Goal: Task Accomplishment & Management: Use online tool/utility

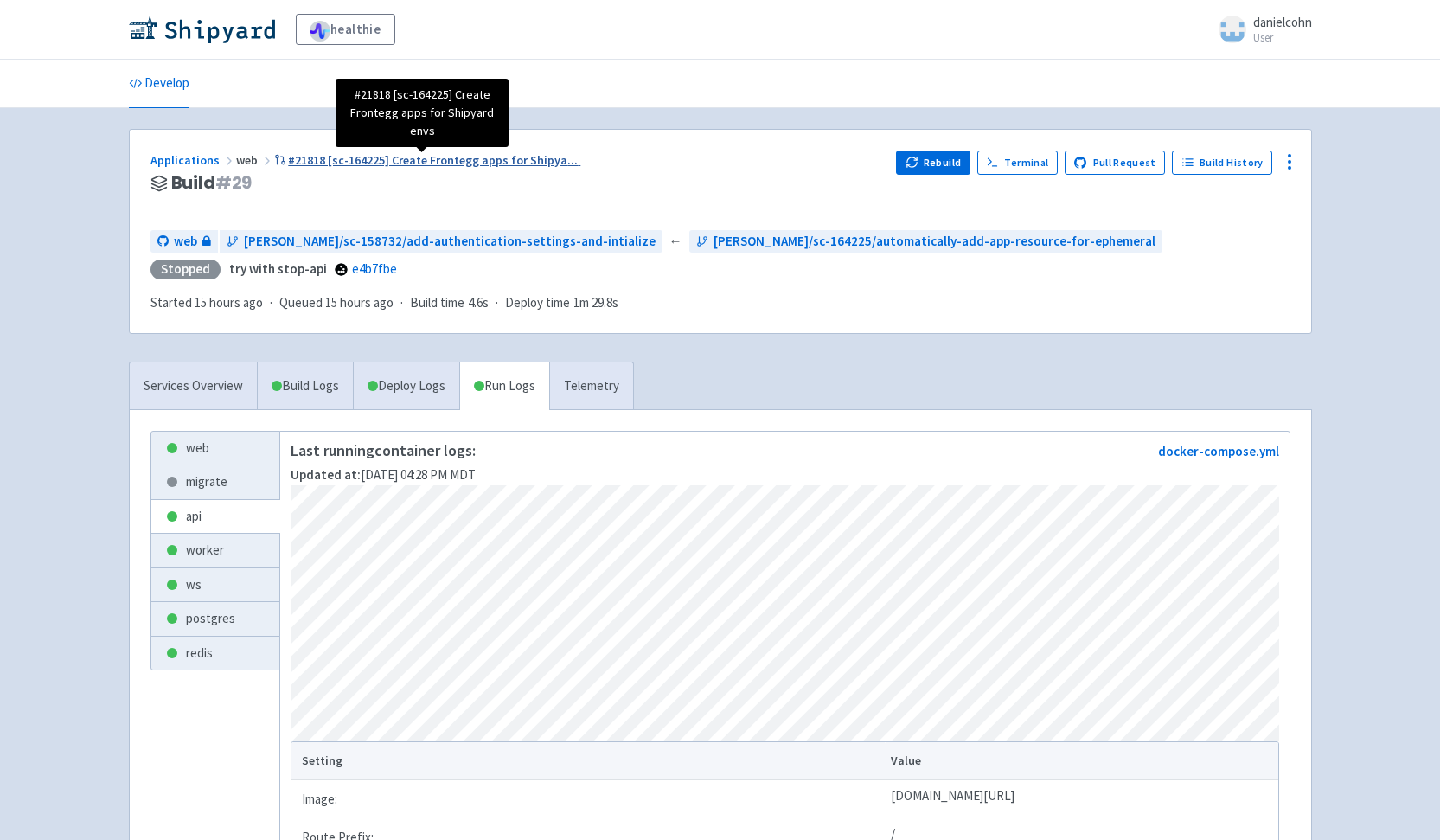
click at [314, 163] on span "#21818 [sc-164225] Create Frontegg apps for Shipya ..." at bounding box center [433, 160] width 289 height 15
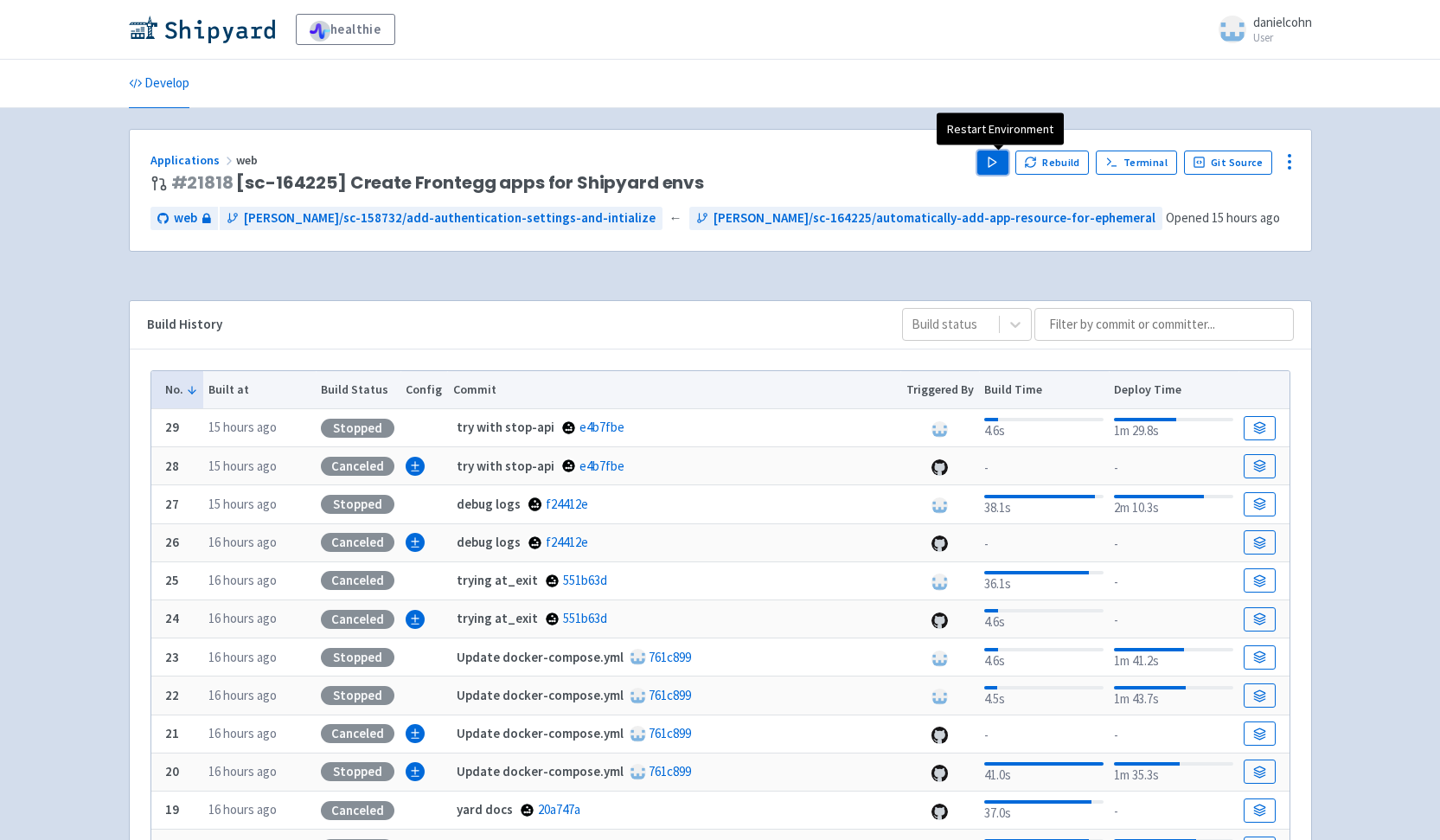
click at [991, 171] on button "Play" at bounding box center [992, 162] width 31 height 24
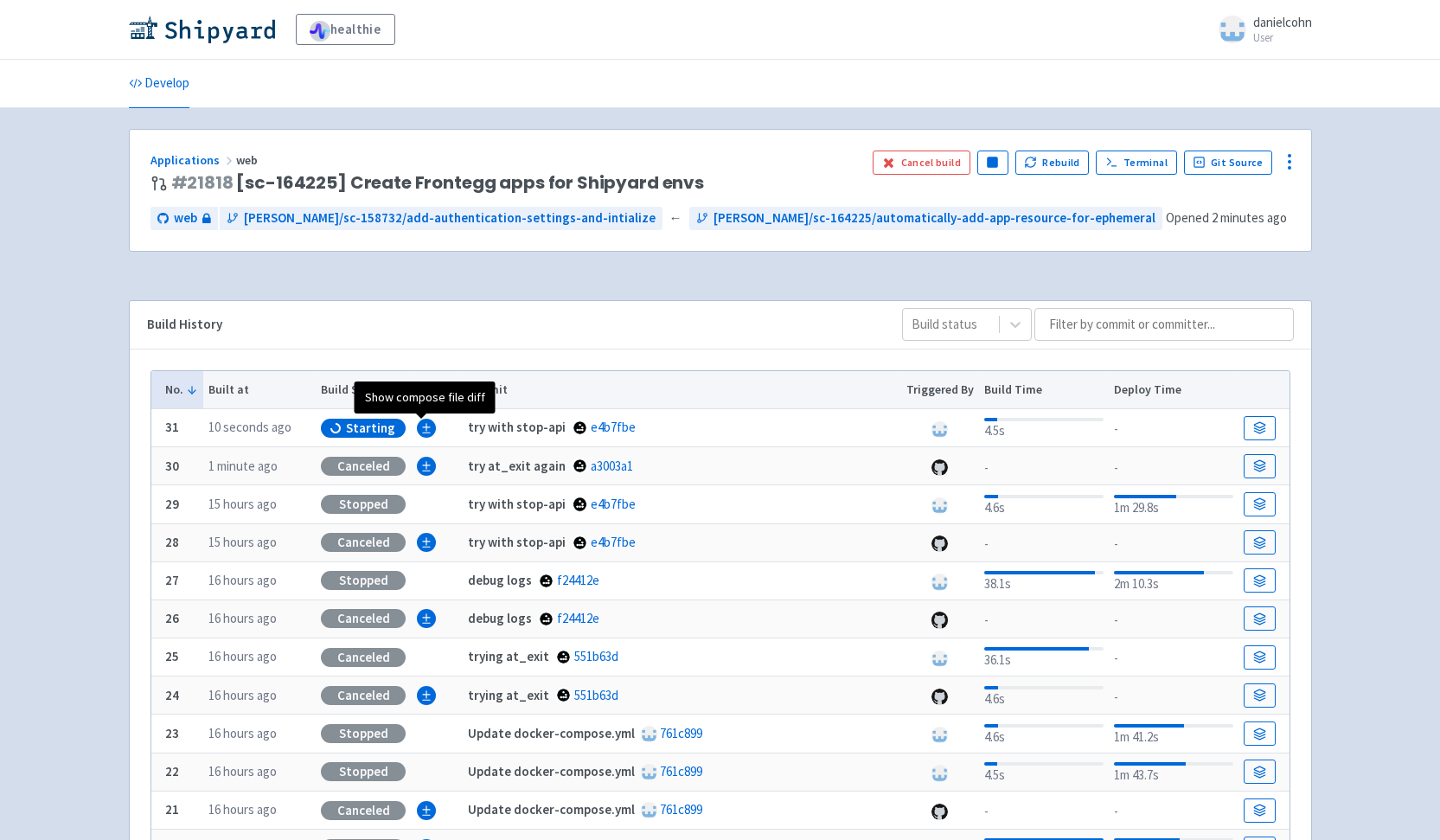
click at [423, 434] on icon "Show compose file diff" at bounding box center [426, 428] width 13 height 13
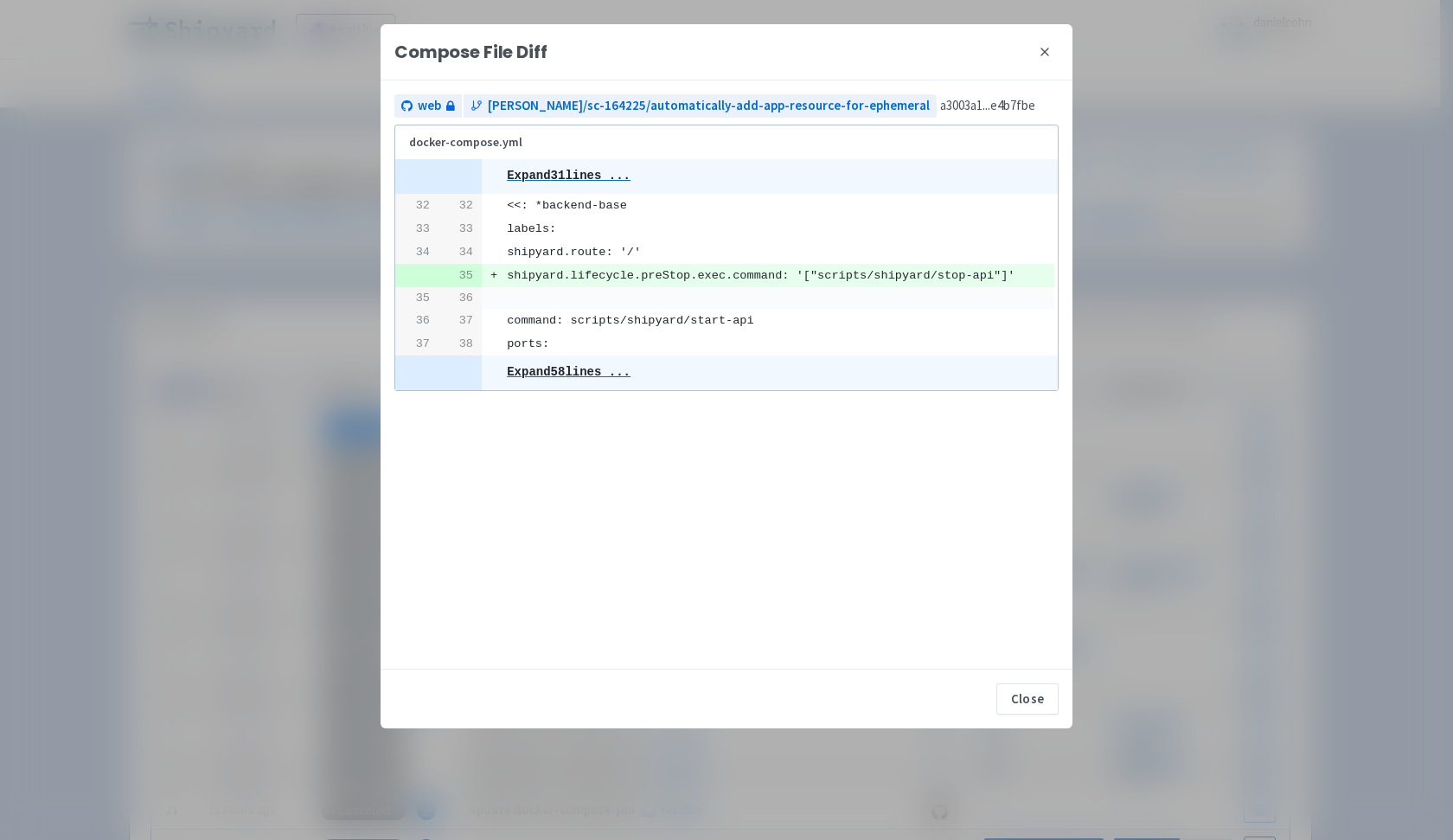
click at [1041, 48] on icon at bounding box center [1045, 52] width 14 height 14
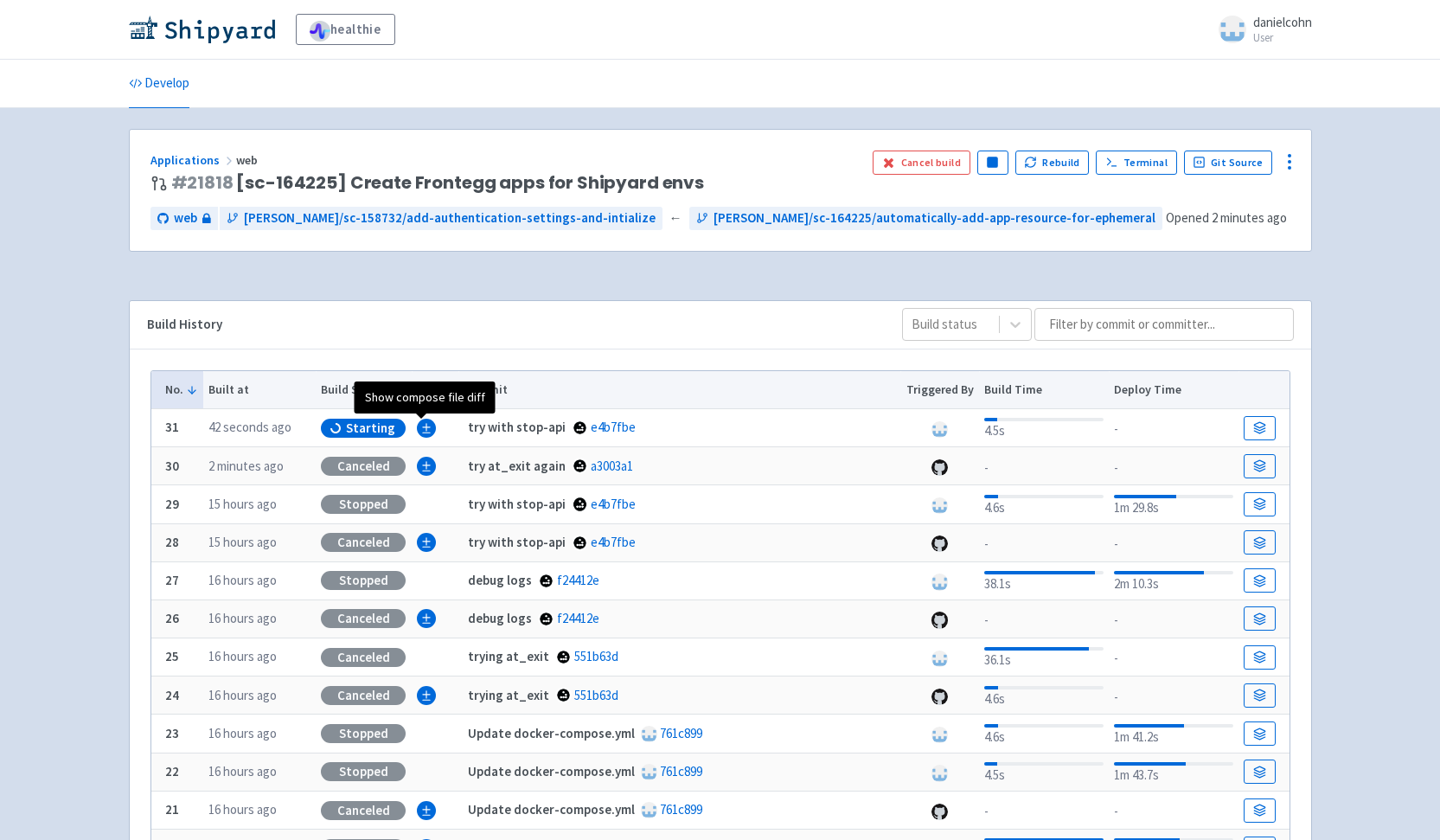
click at [423, 425] on icon "Show compose file diff" at bounding box center [426, 428] width 13 height 13
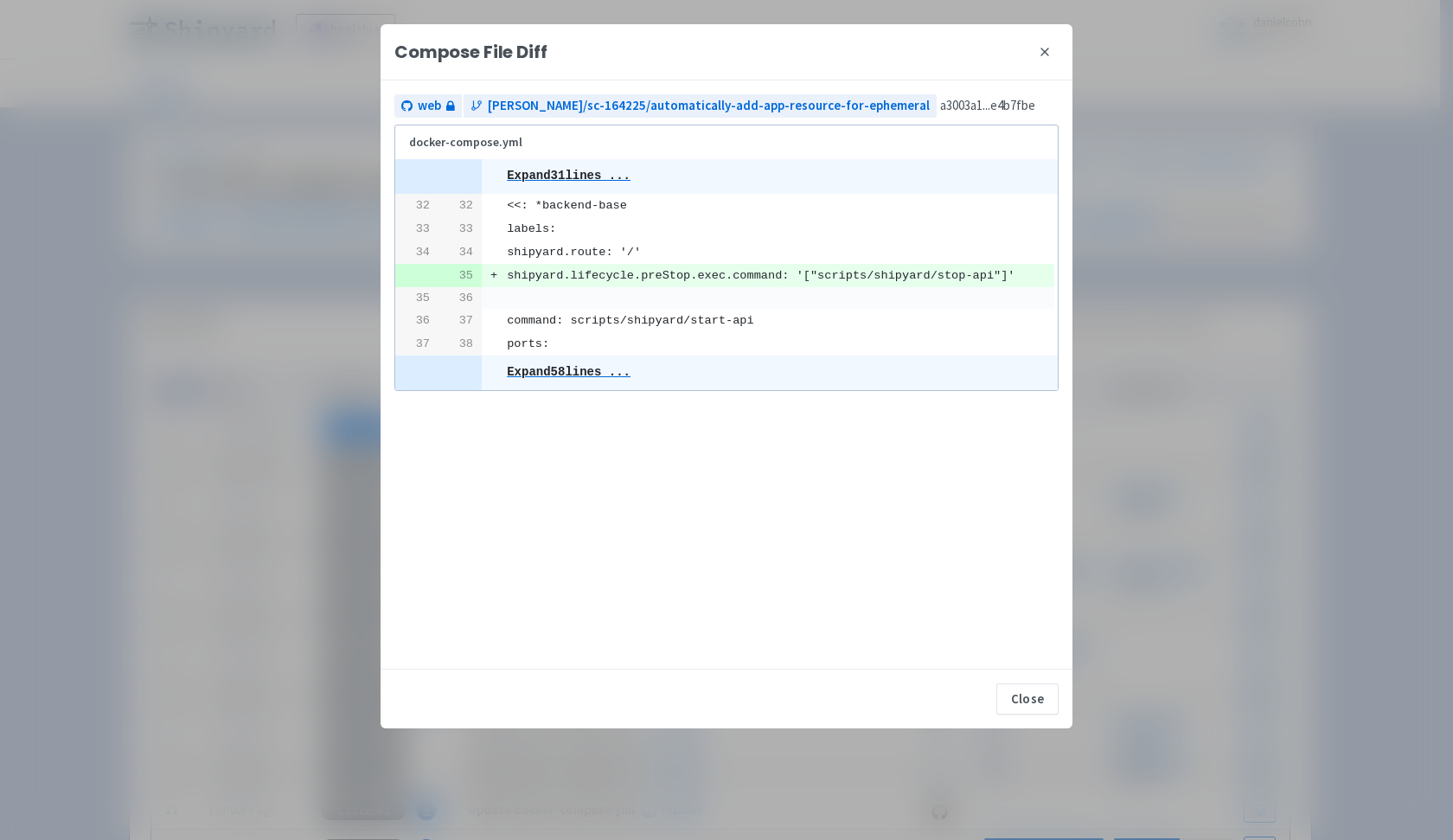
click at [95, 1] on div "Compose File Diff close web danielcohn/sc-164225/automatically-add-app-resource…" at bounding box center [726, 420] width 1453 height 840
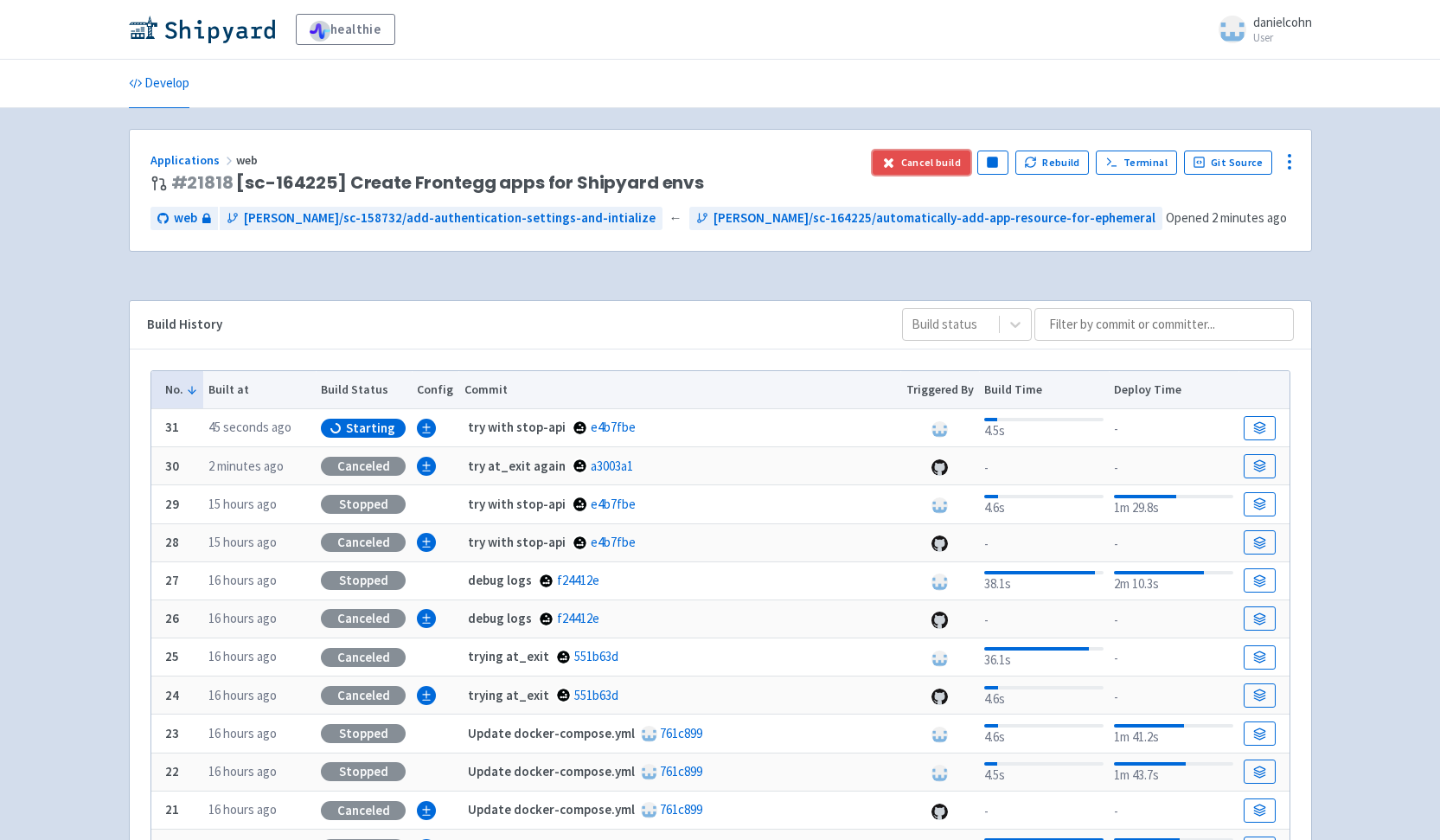
click at [923, 159] on button "Cancel build" at bounding box center [921, 162] width 97 height 24
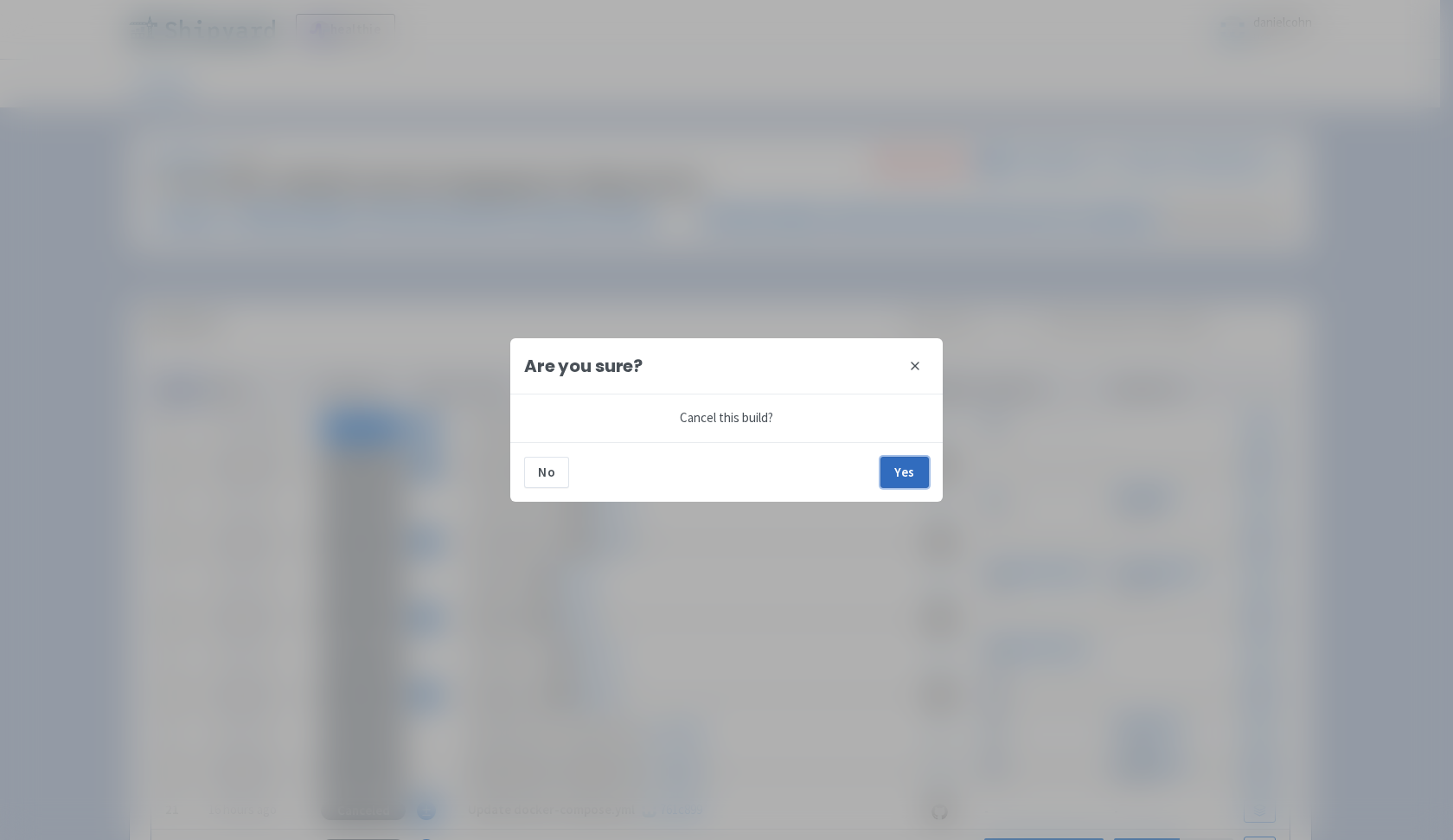
click at [909, 470] on button "Yes" at bounding box center [905, 472] width 48 height 31
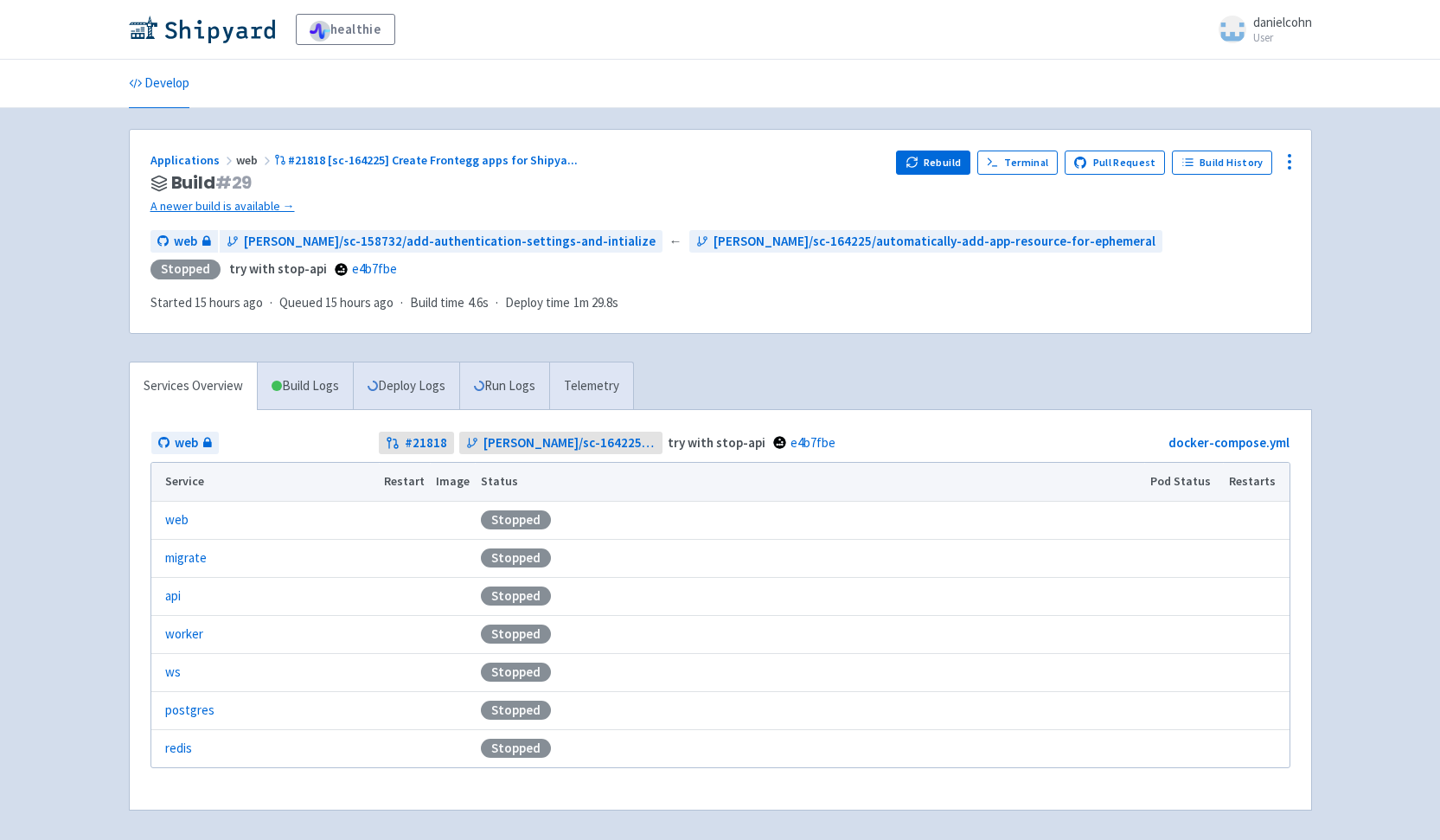
scroll to position [67, 0]
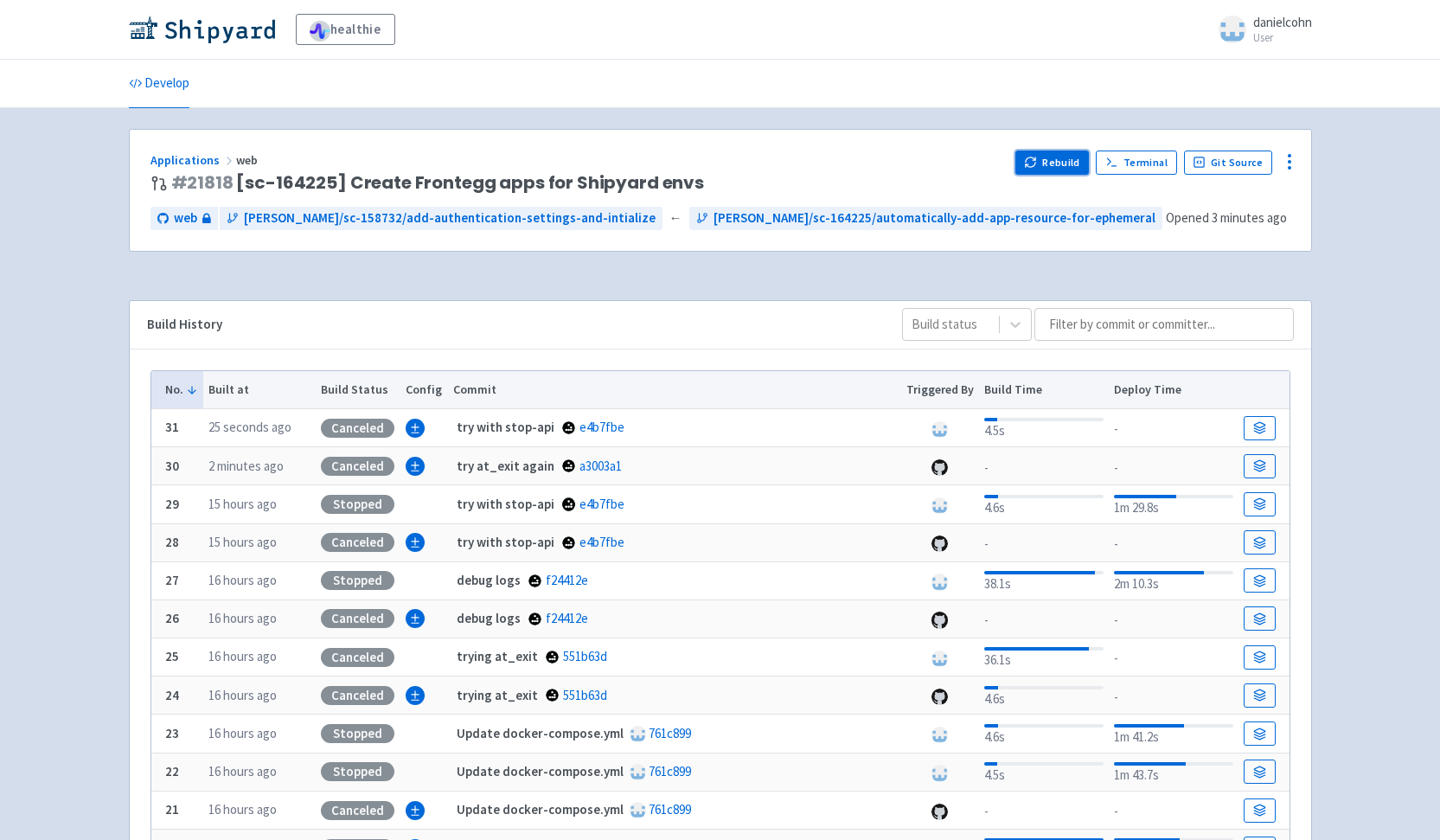
click at [1059, 168] on button "Rebuild" at bounding box center [1052, 162] width 74 height 24
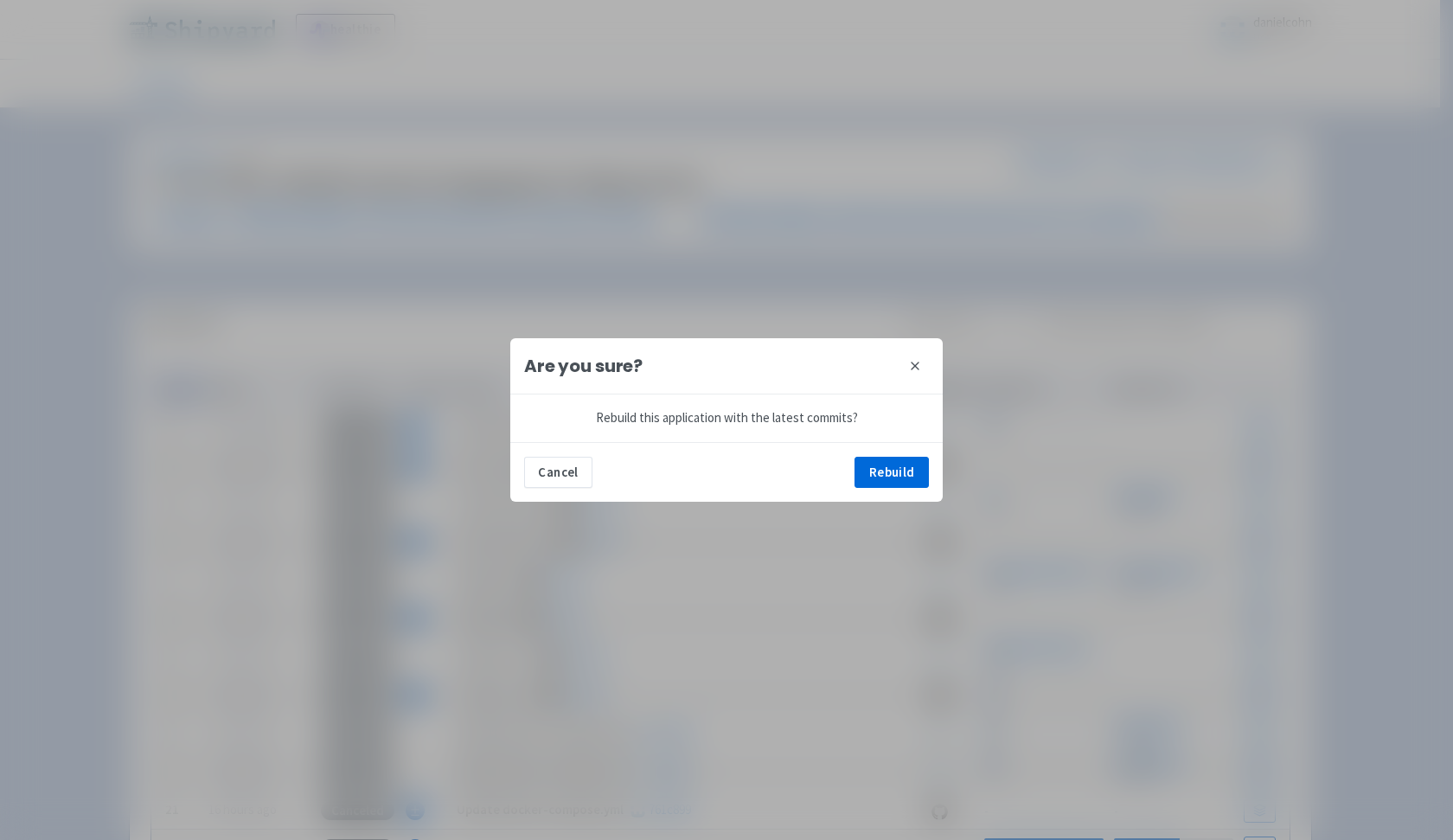
click at [891, 496] on div "Cancel Rebuild" at bounding box center [726, 472] width 432 height 60
click at [891, 474] on button "Rebuild" at bounding box center [891, 472] width 74 height 31
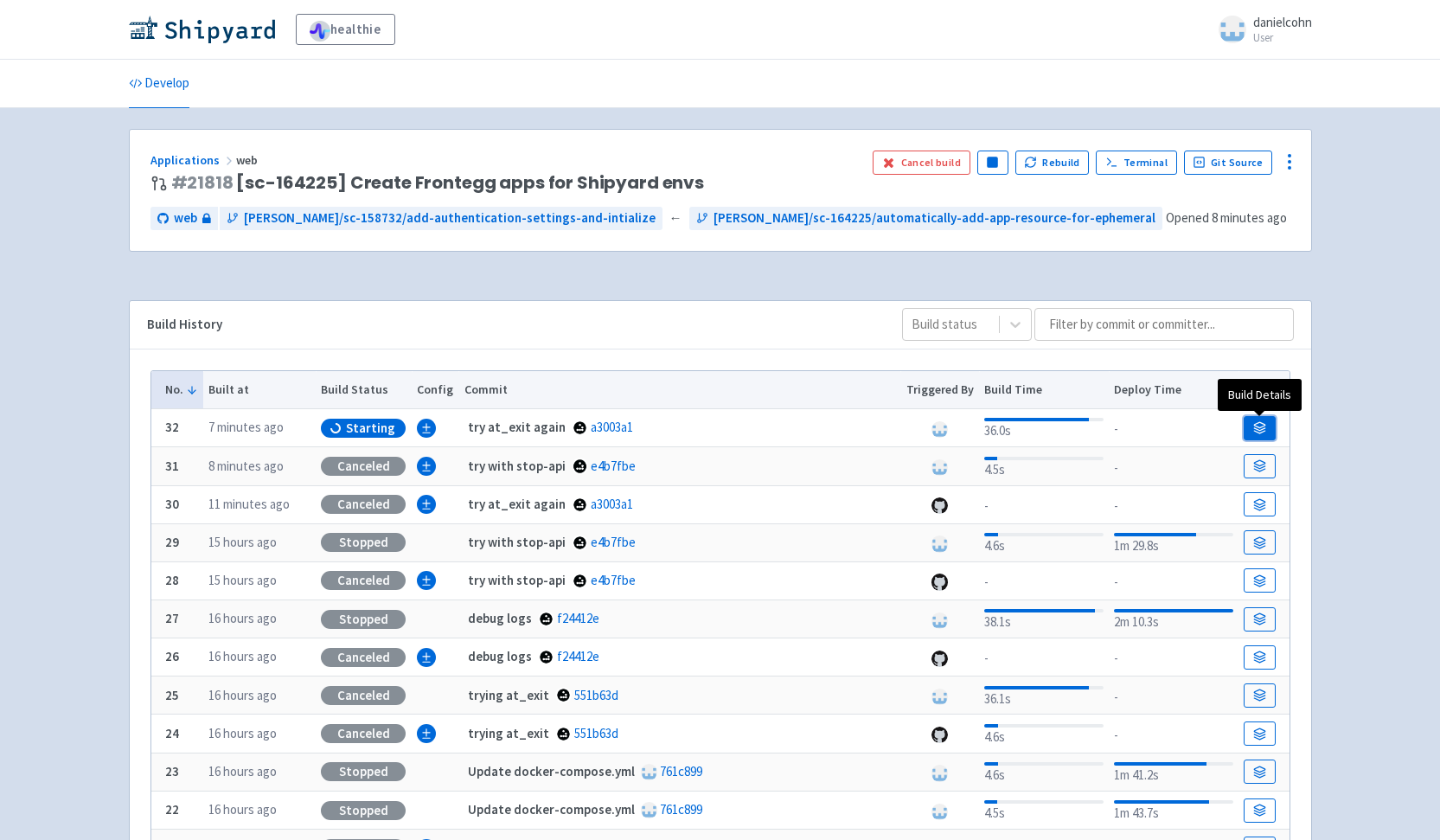
click at [1262, 420] on link at bounding box center [1259, 427] width 31 height 24
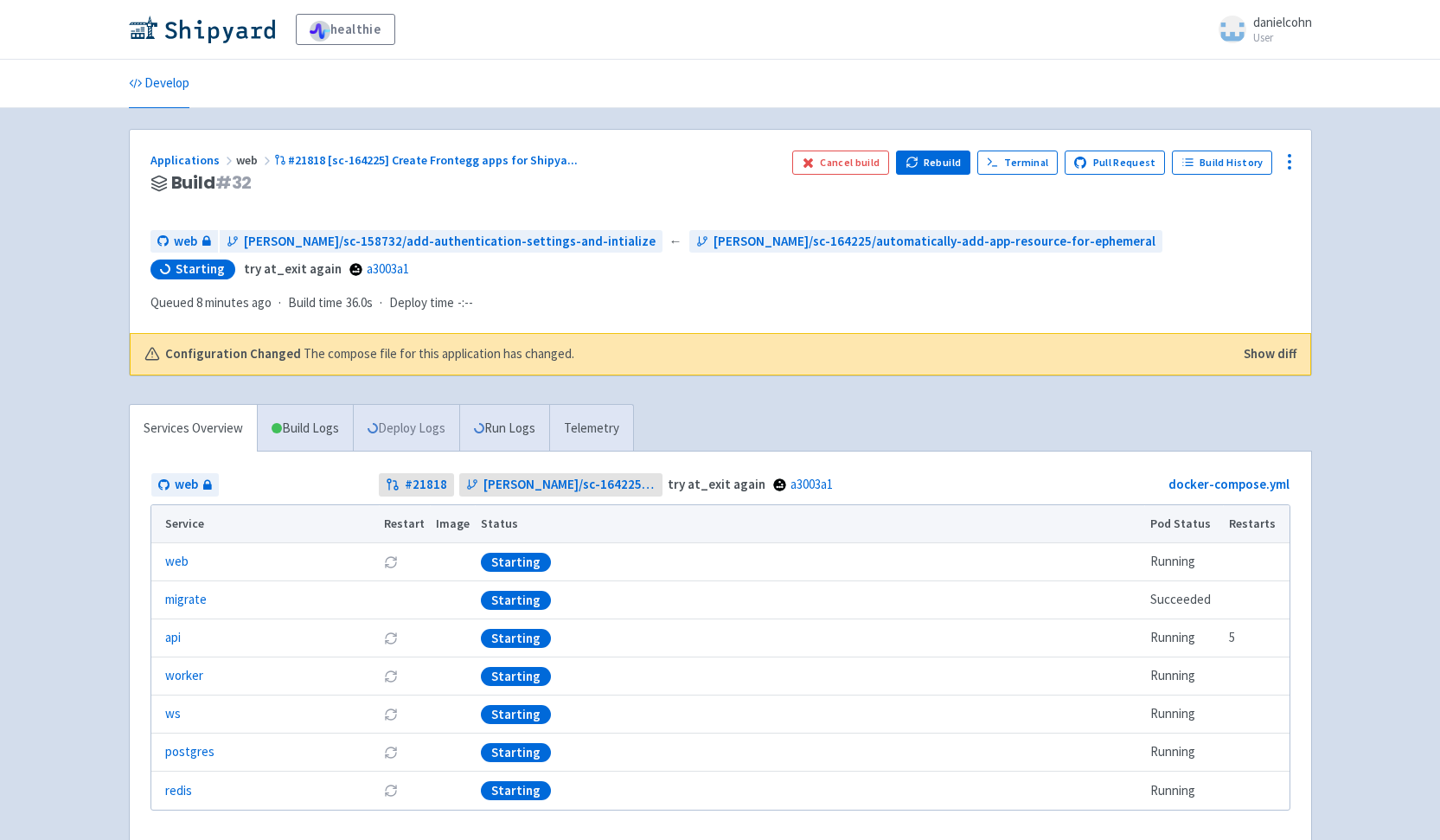
click at [425, 420] on link "Deploy Logs" at bounding box center [406, 428] width 106 height 47
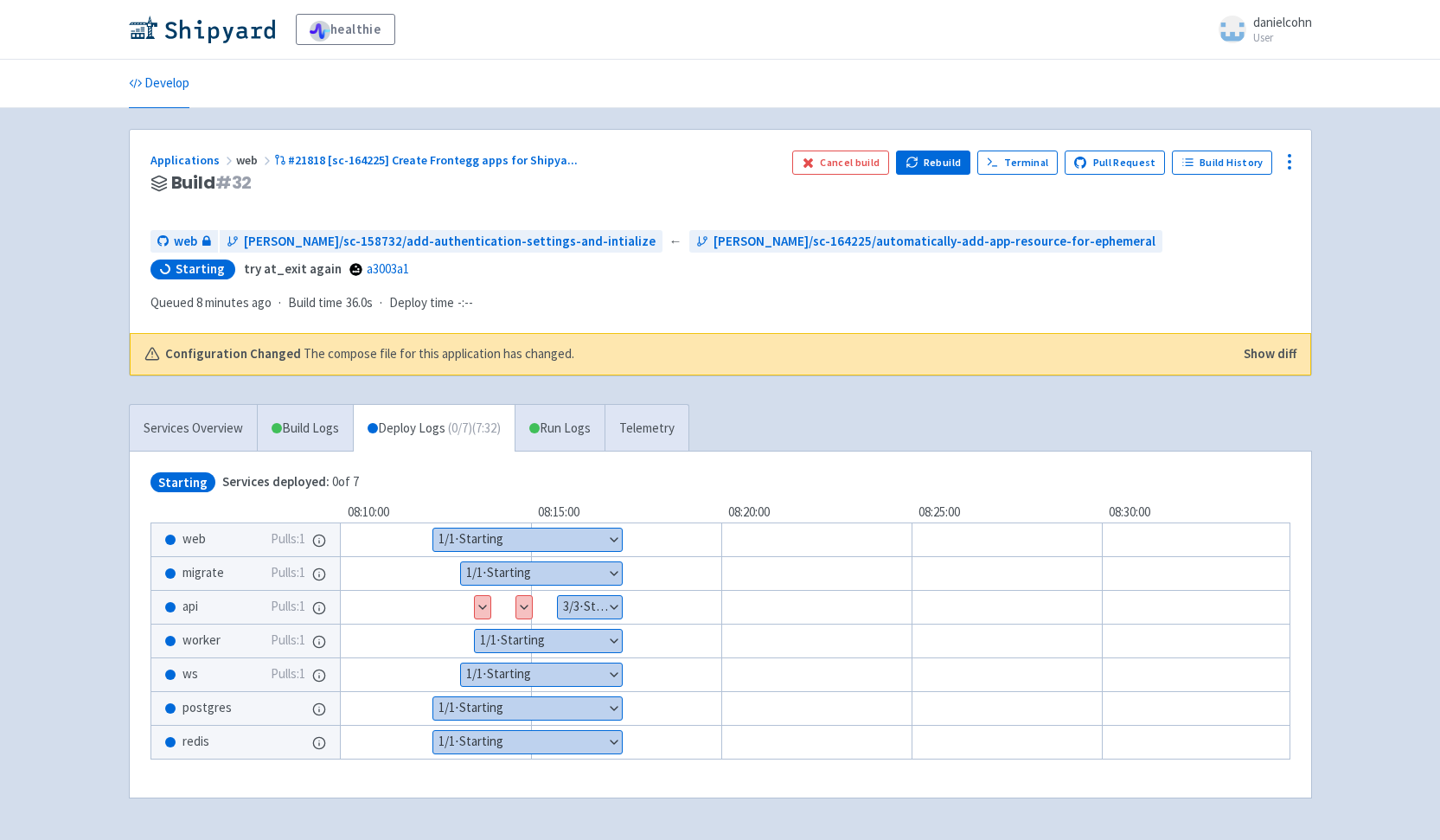
click at [483, 610] on button "Show details" at bounding box center [482, 607] width 15 height 22
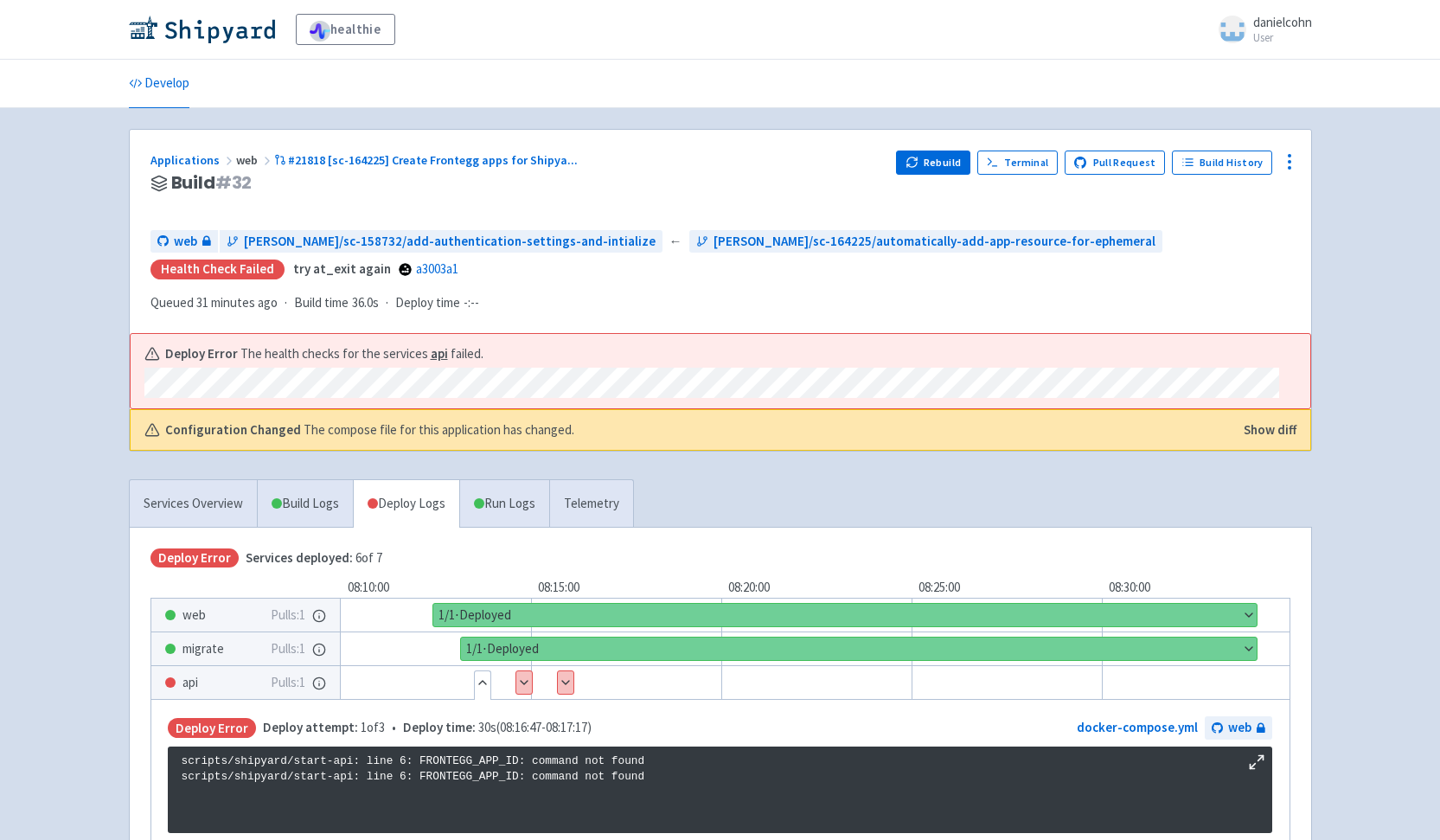
click at [475, 778] on p "scripts/shipyard/start-api: line 6: FRONTEGG_APP_ID: command not found scripts/…" at bounding box center [720, 769] width 1076 height 32
copy p "FRONTEGG_APP_ID"
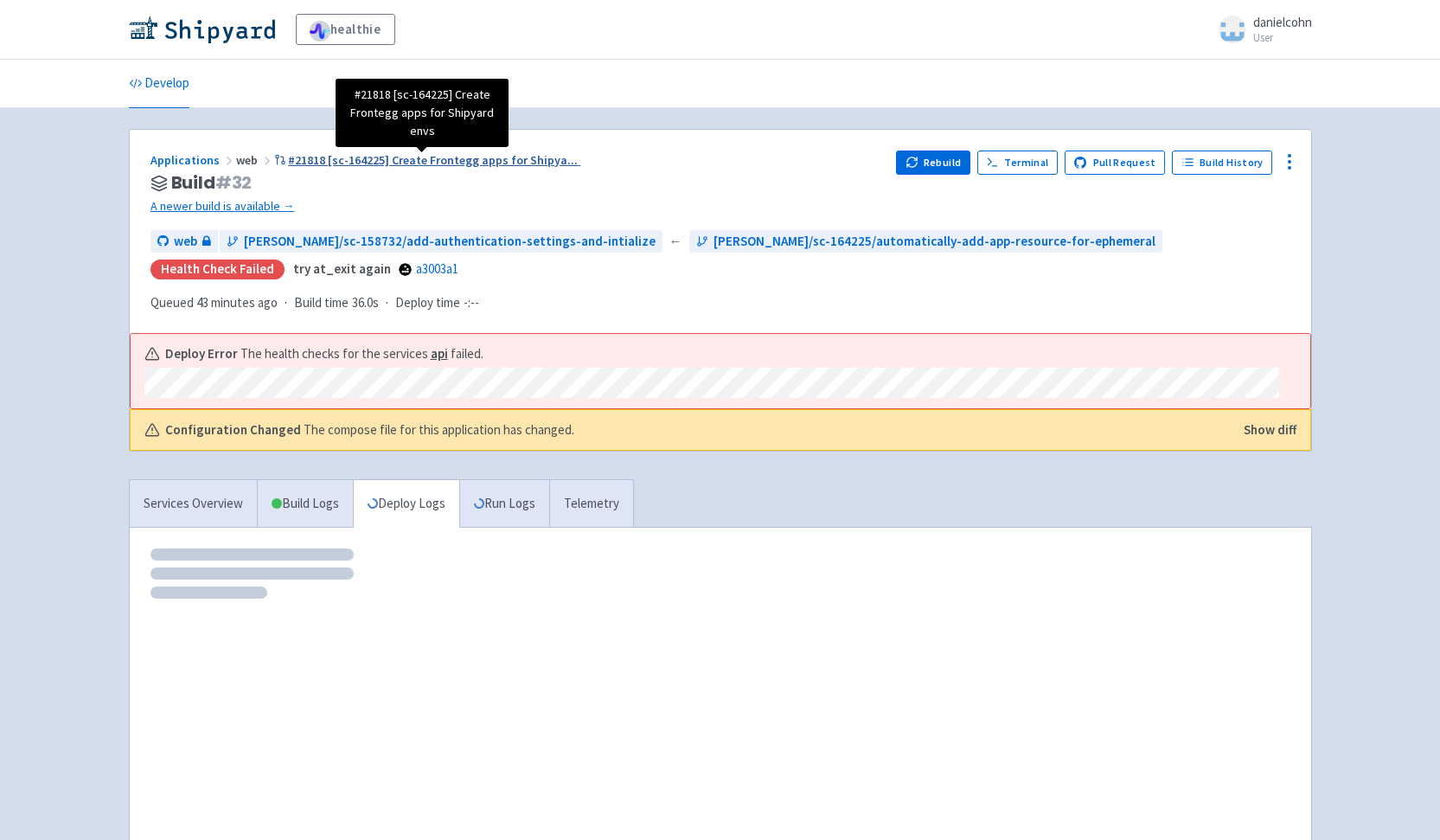
click at [442, 158] on span "#21818 [sc-164225] Create Frontegg apps for Shipya ..." at bounding box center [433, 160] width 289 height 15
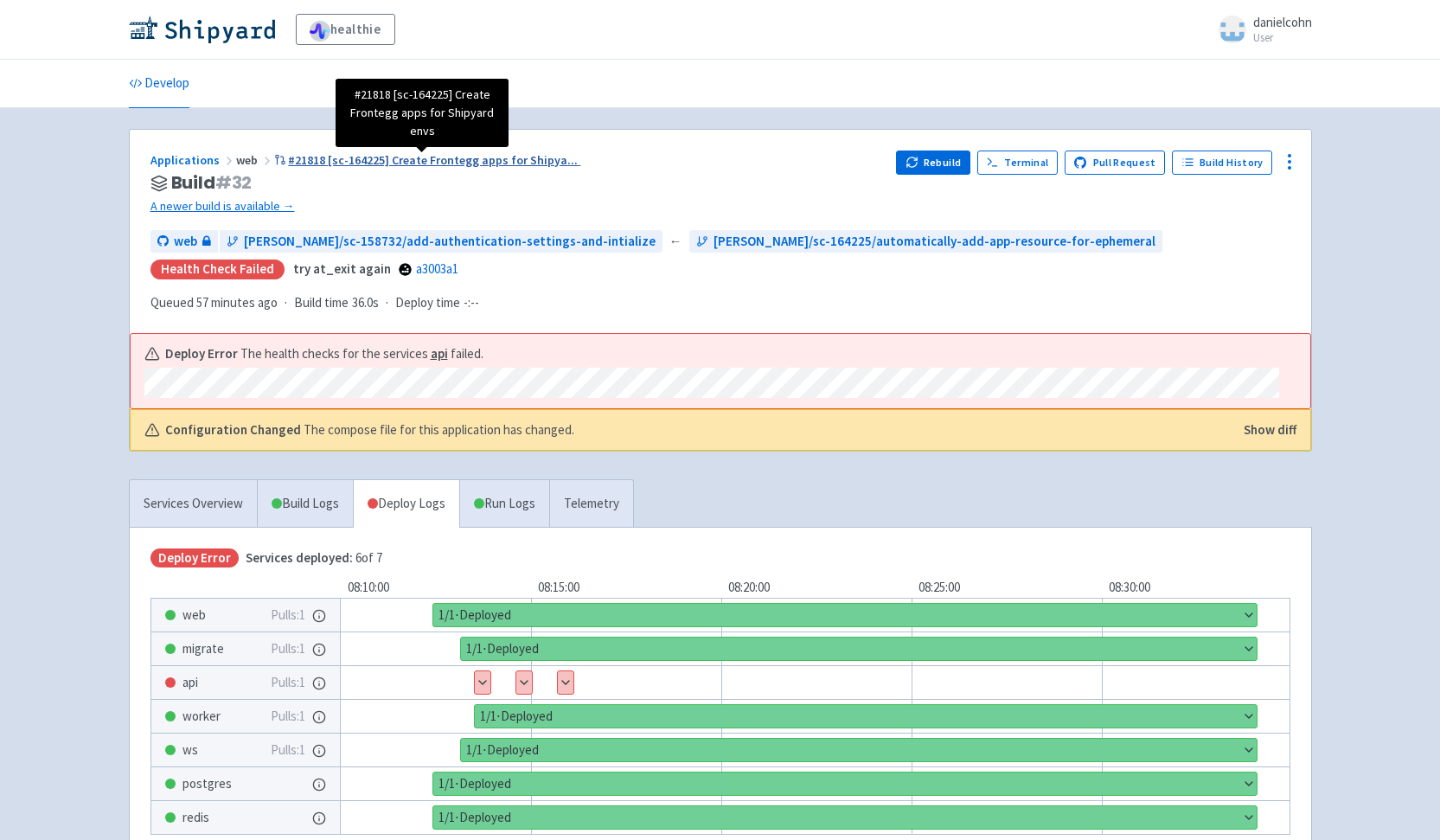
click at [512, 164] on span "#21818 [sc-164225] Create Frontegg apps for Shipya ..." at bounding box center [433, 160] width 289 height 15
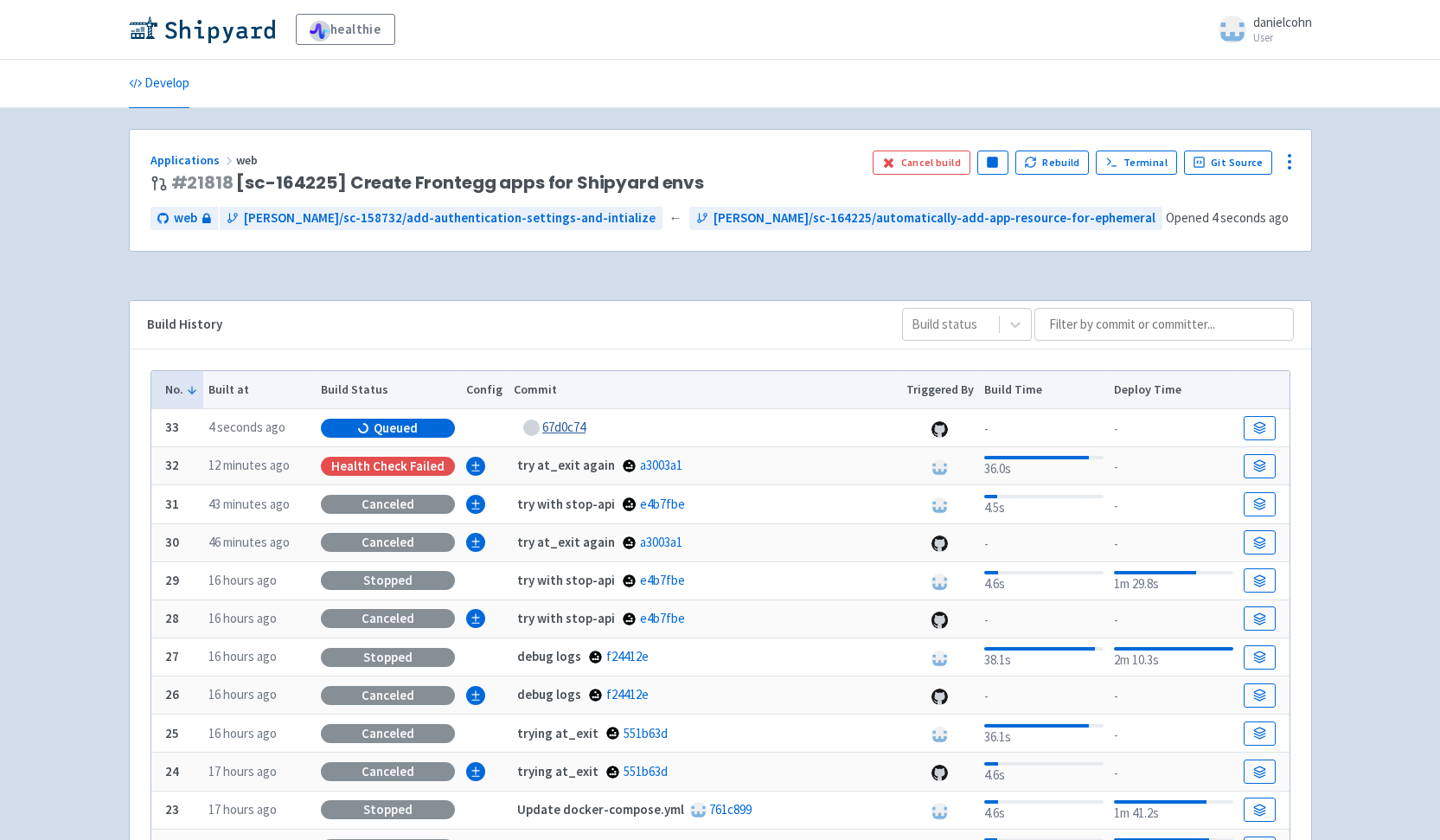
click at [558, 421] on link "67d0c74" at bounding box center [563, 426] width 43 height 16
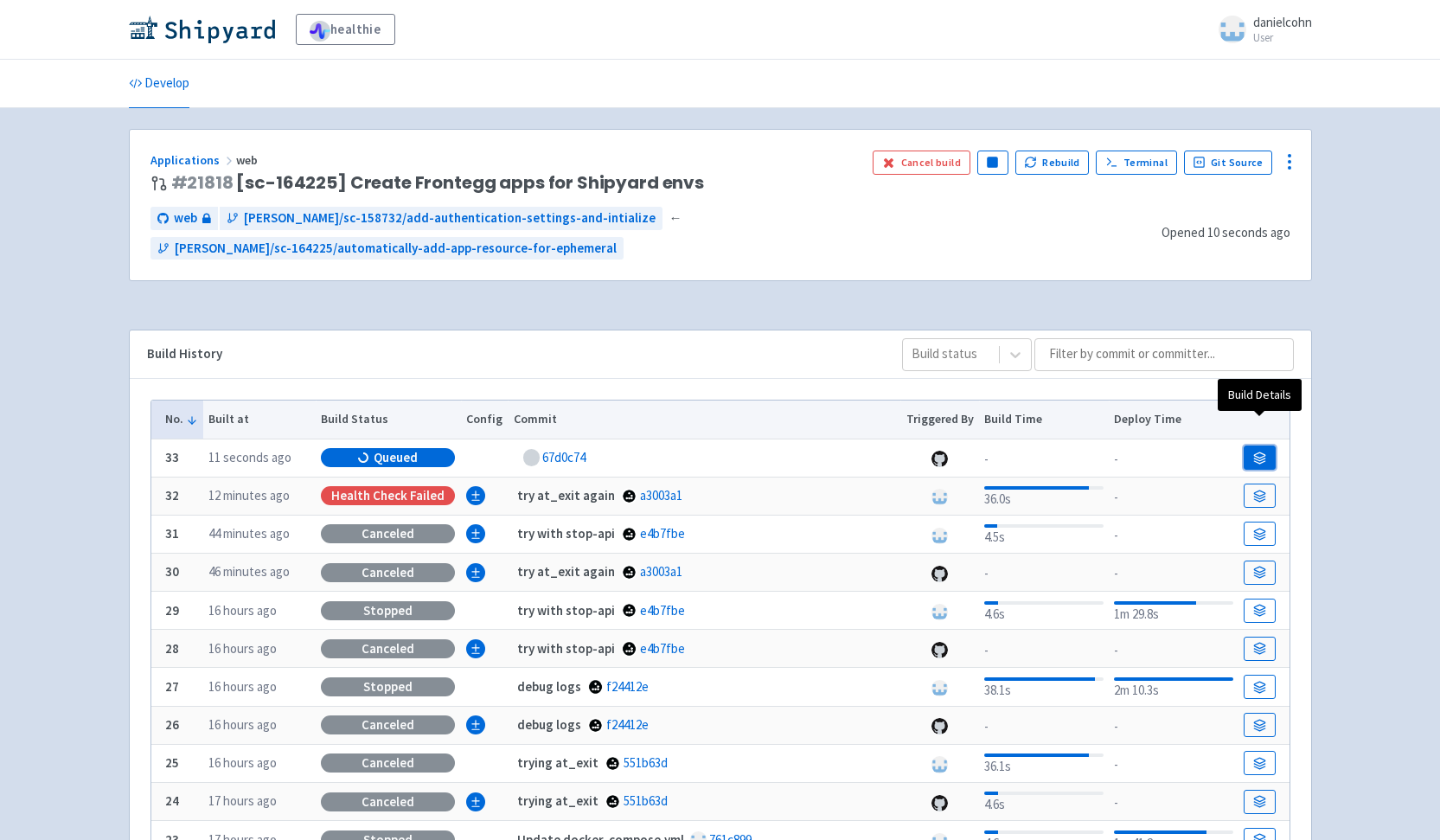
click at [1270, 446] on link at bounding box center [1259, 457] width 31 height 24
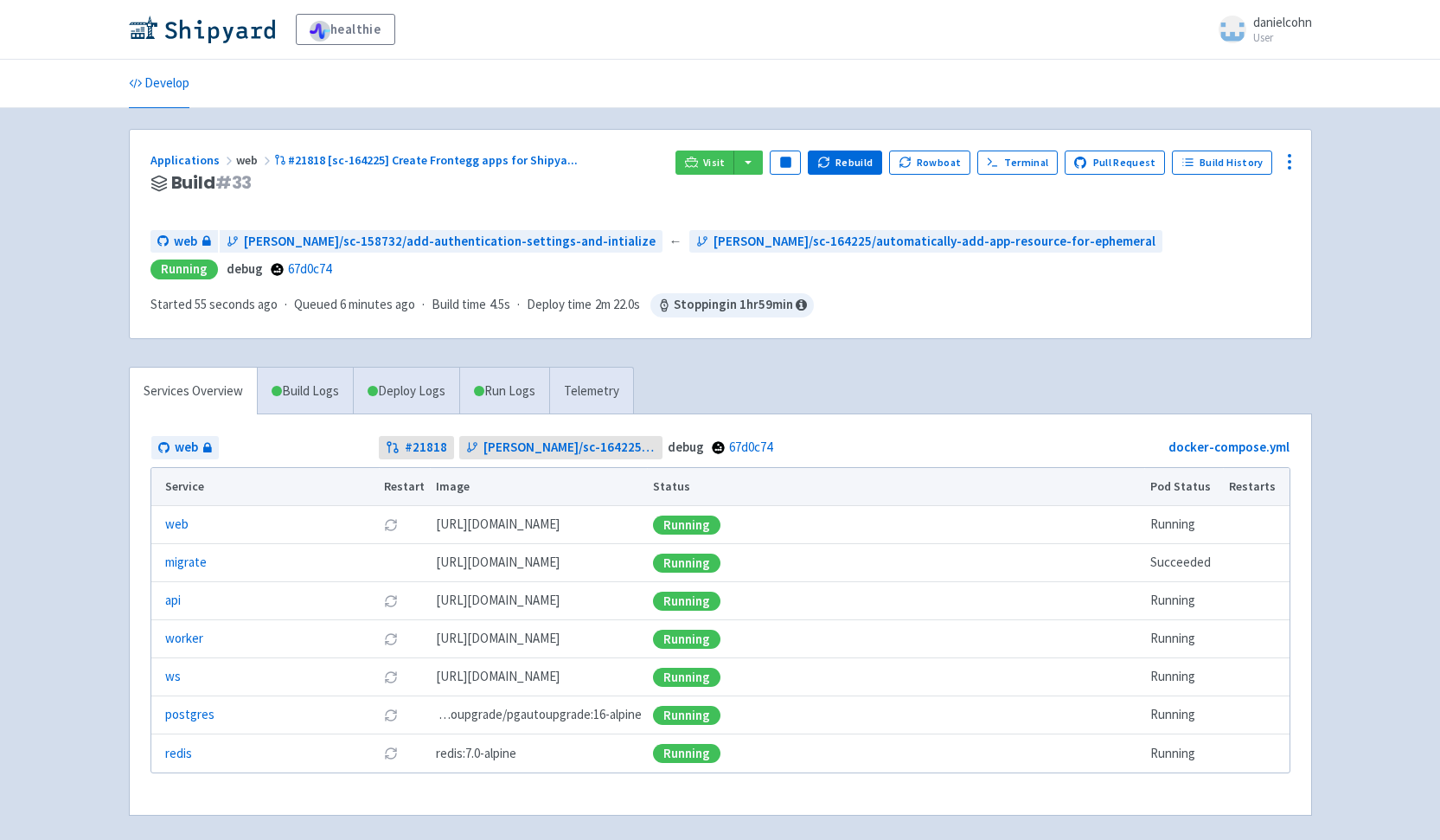
click at [999, 438] on td "debug 67d0c74" at bounding box center [862, 447] width 398 height 25
click at [716, 155] on link "Visit" at bounding box center [704, 162] width 59 height 24
click at [785, 158] on button "Pause" at bounding box center [785, 162] width 31 height 24
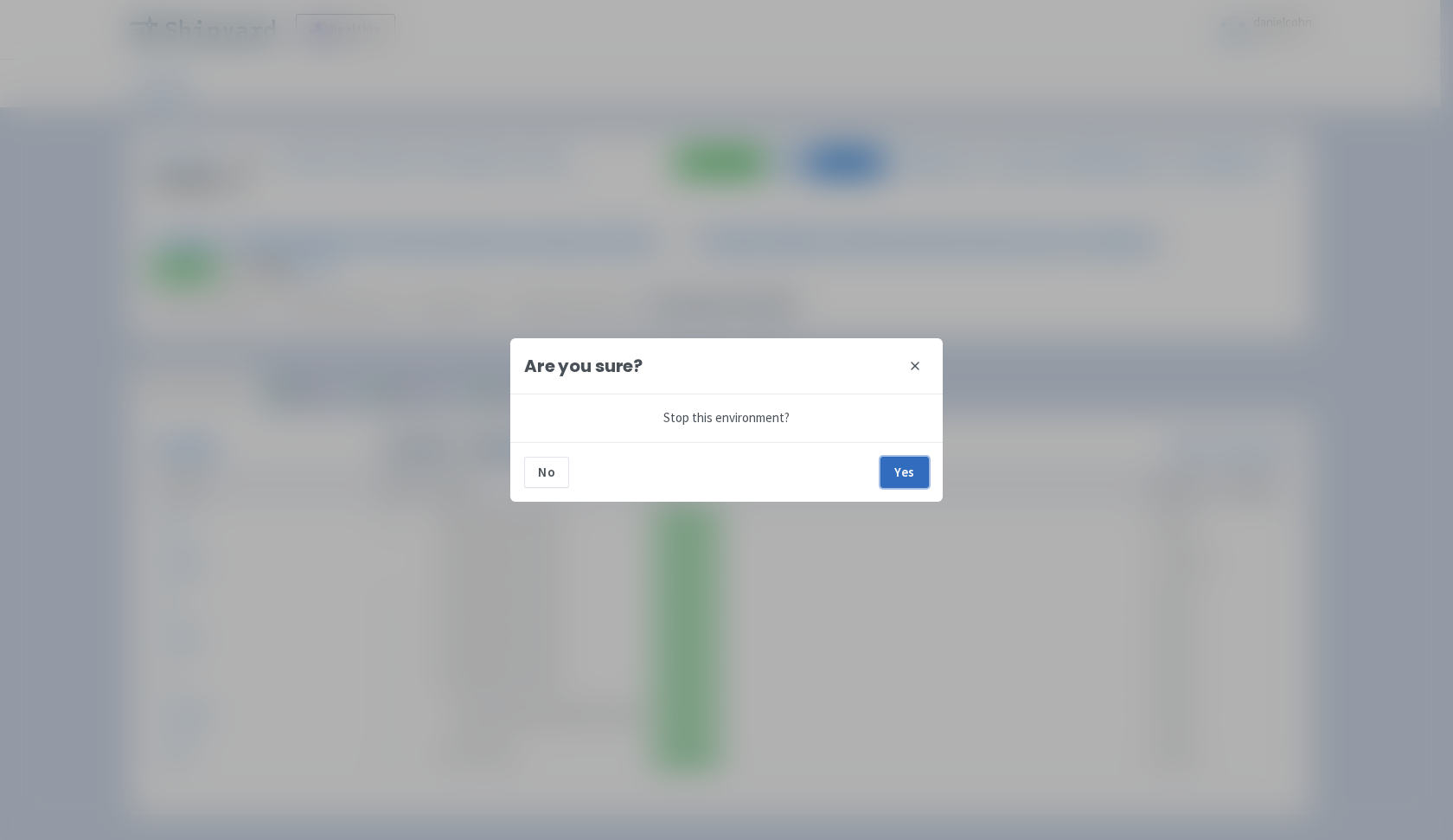
click at [922, 465] on button "Yes" at bounding box center [905, 472] width 48 height 31
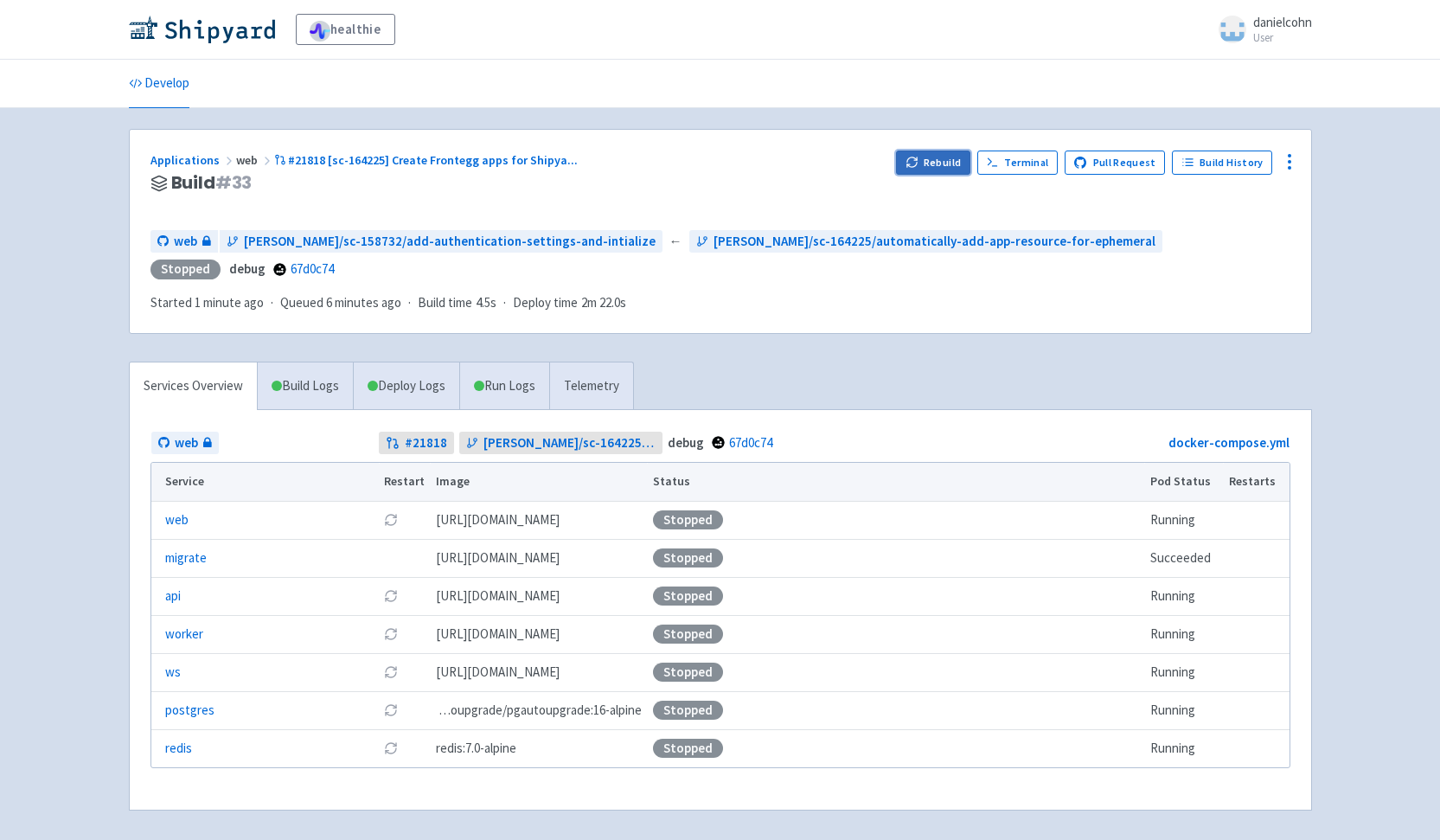
click at [942, 163] on button "Rebuild" at bounding box center [933, 162] width 74 height 24
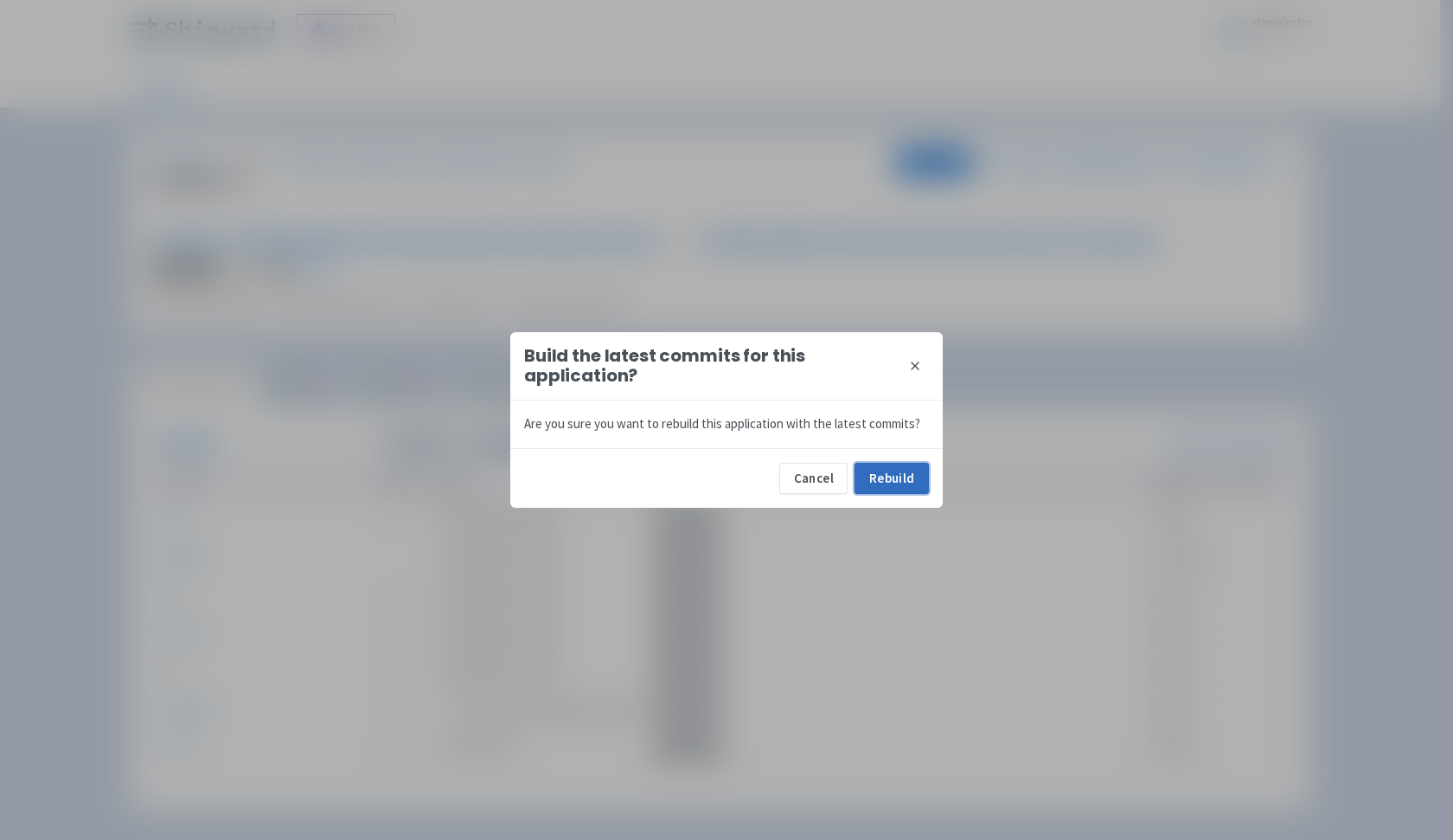
click at [894, 492] on button "Rebuild" at bounding box center [891, 478] width 74 height 31
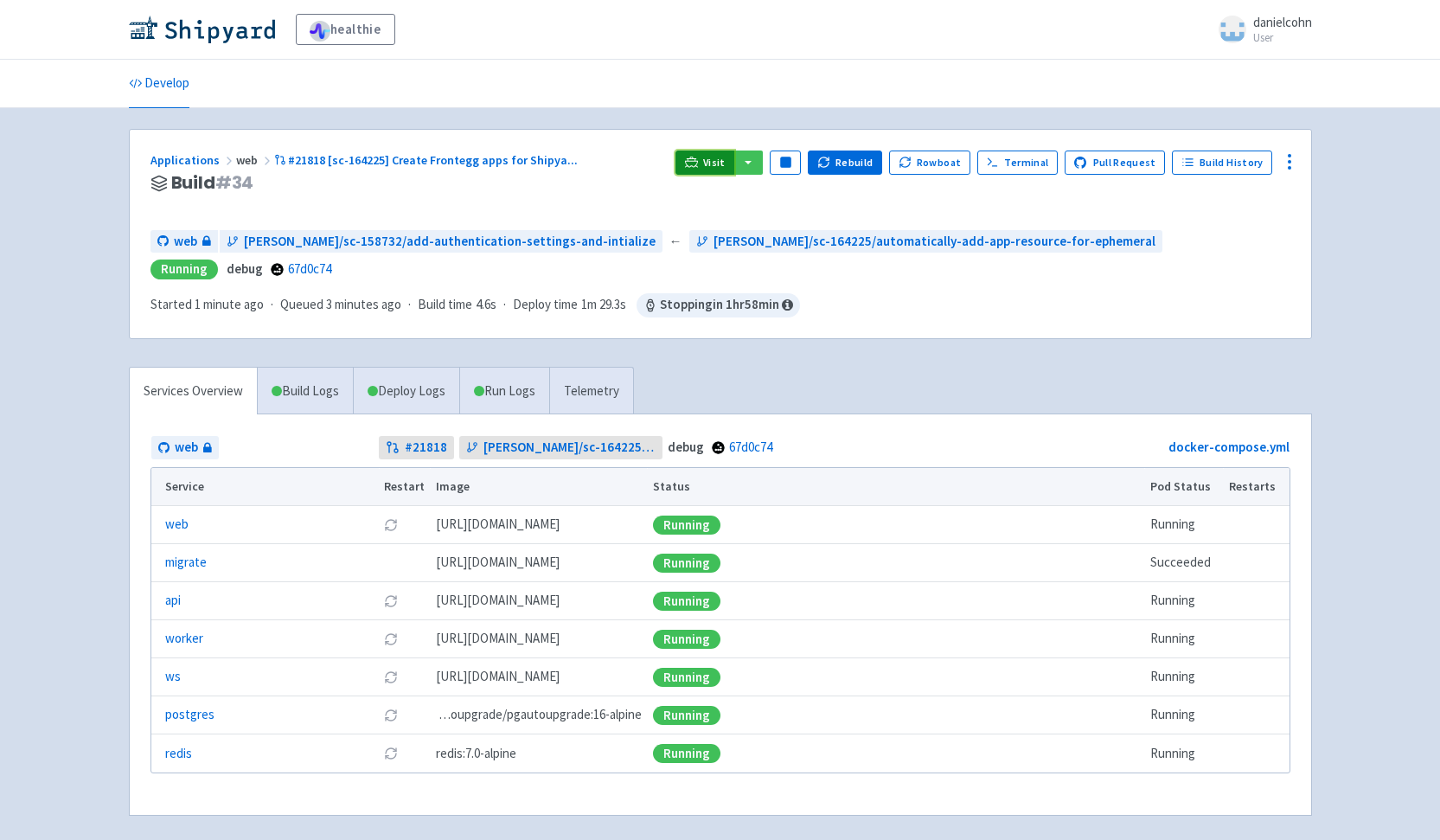
click at [702, 169] on link "Visit" at bounding box center [704, 162] width 59 height 24
click at [784, 170] on button "Pause" at bounding box center [785, 162] width 31 height 24
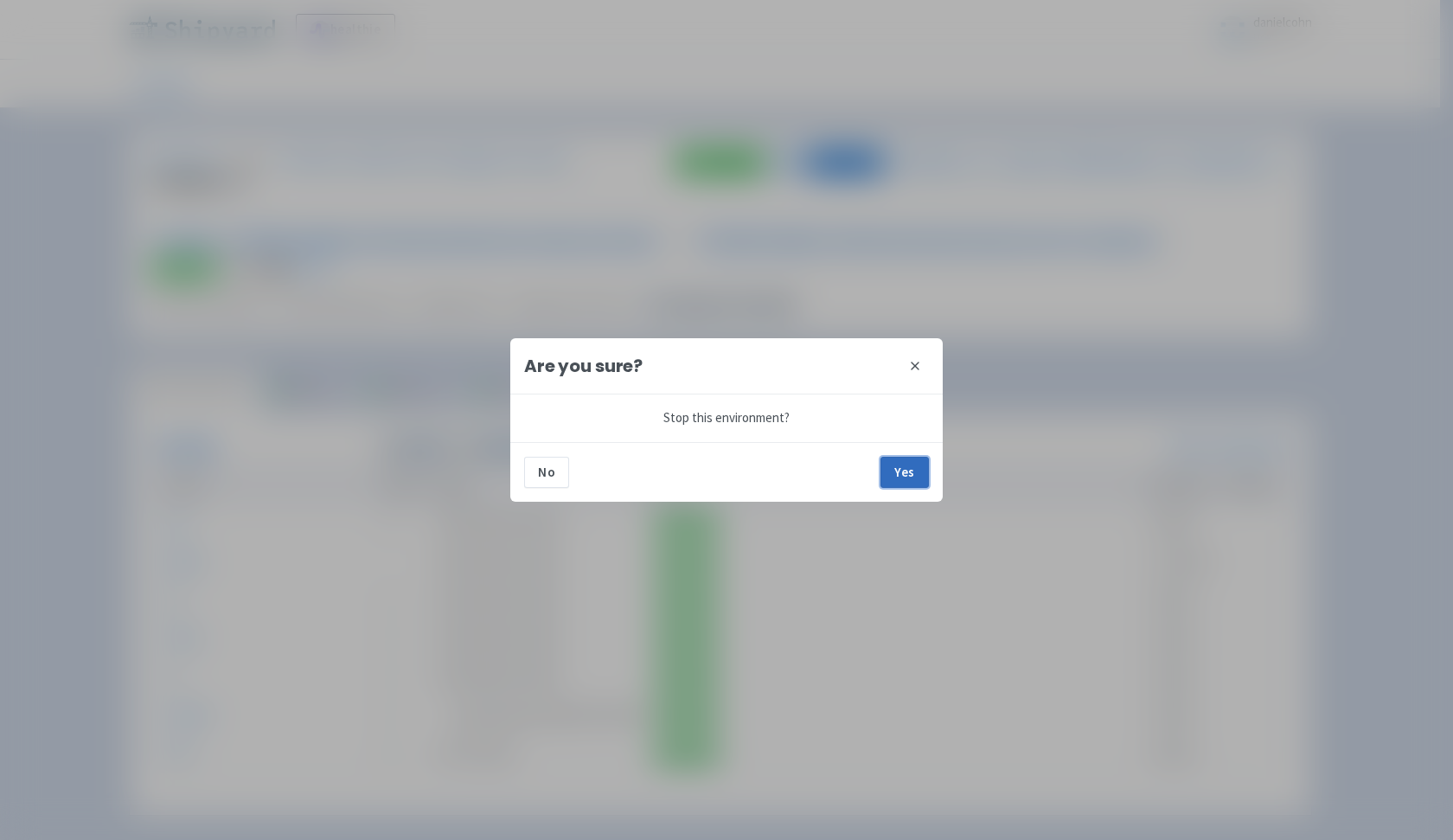
click at [905, 473] on button "Yes" at bounding box center [905, 472] width 48 height 31
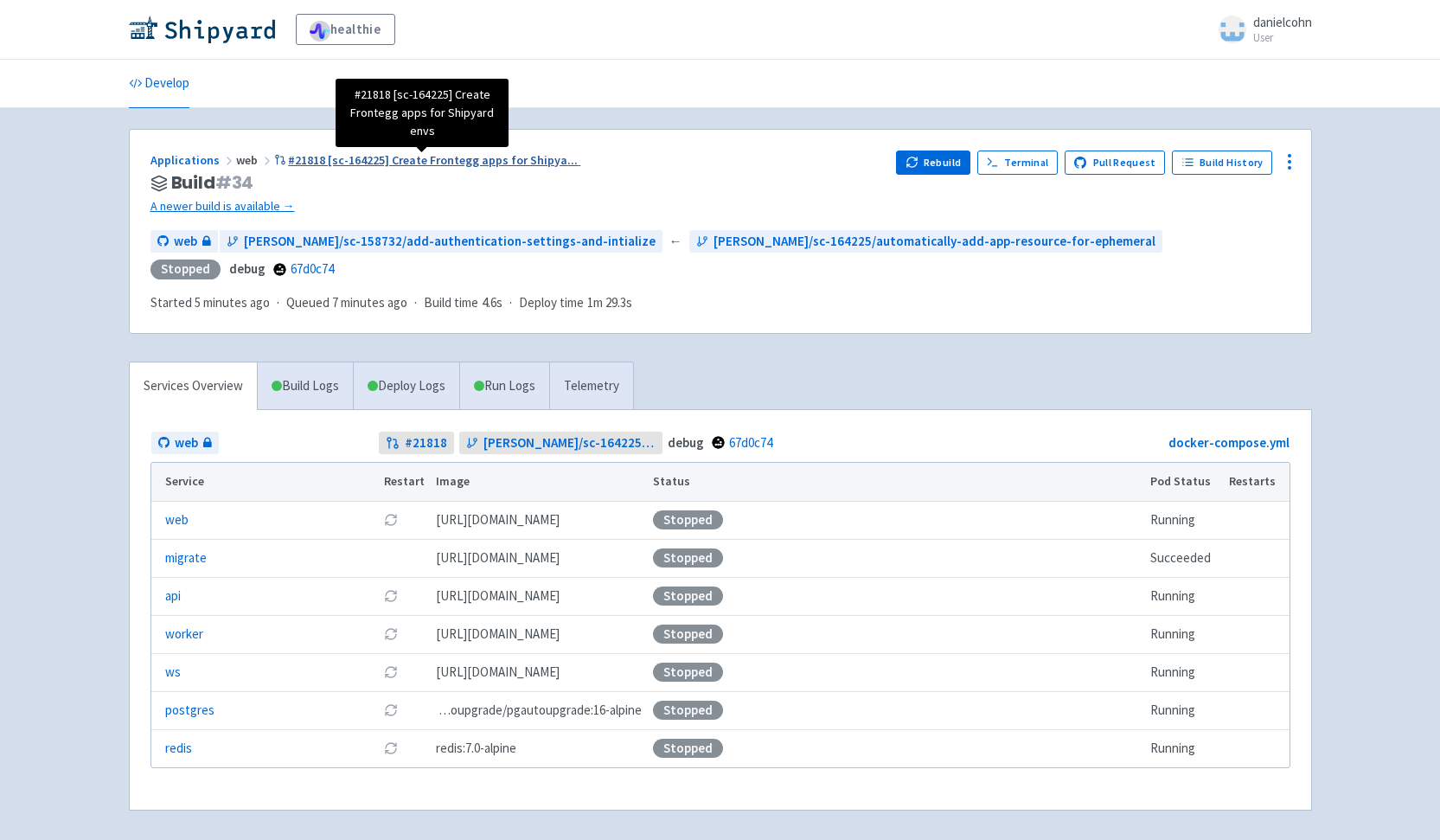
click at [448, 164] on span "#21818 [sc-164225] Create Frontegg apps for Shipya ..." at bounding box center [433, 160] width 289 height 15
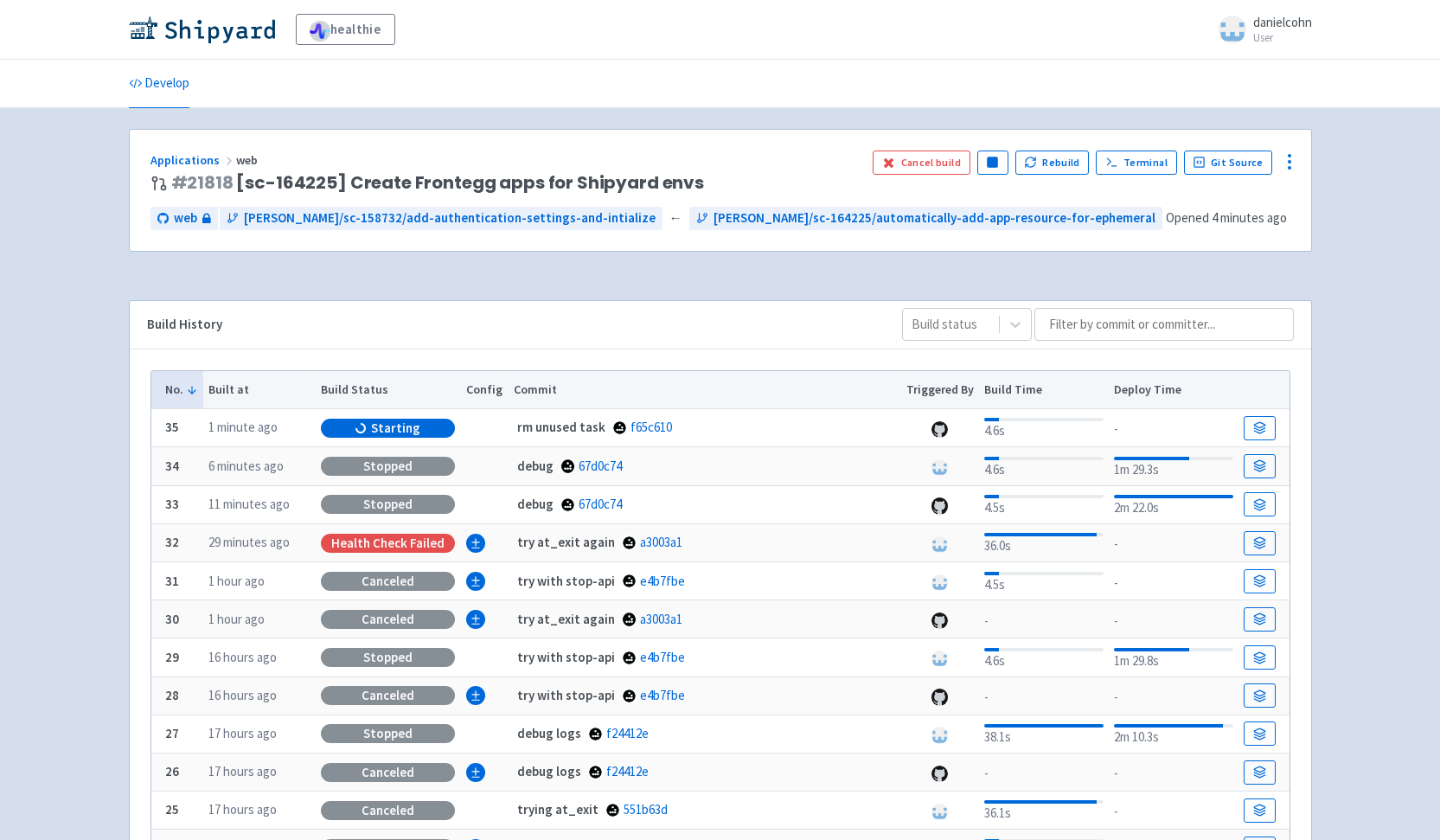
click at [599, 310] on div "Build History Build status" at bounding box center [720, 325] width 1182 height 48
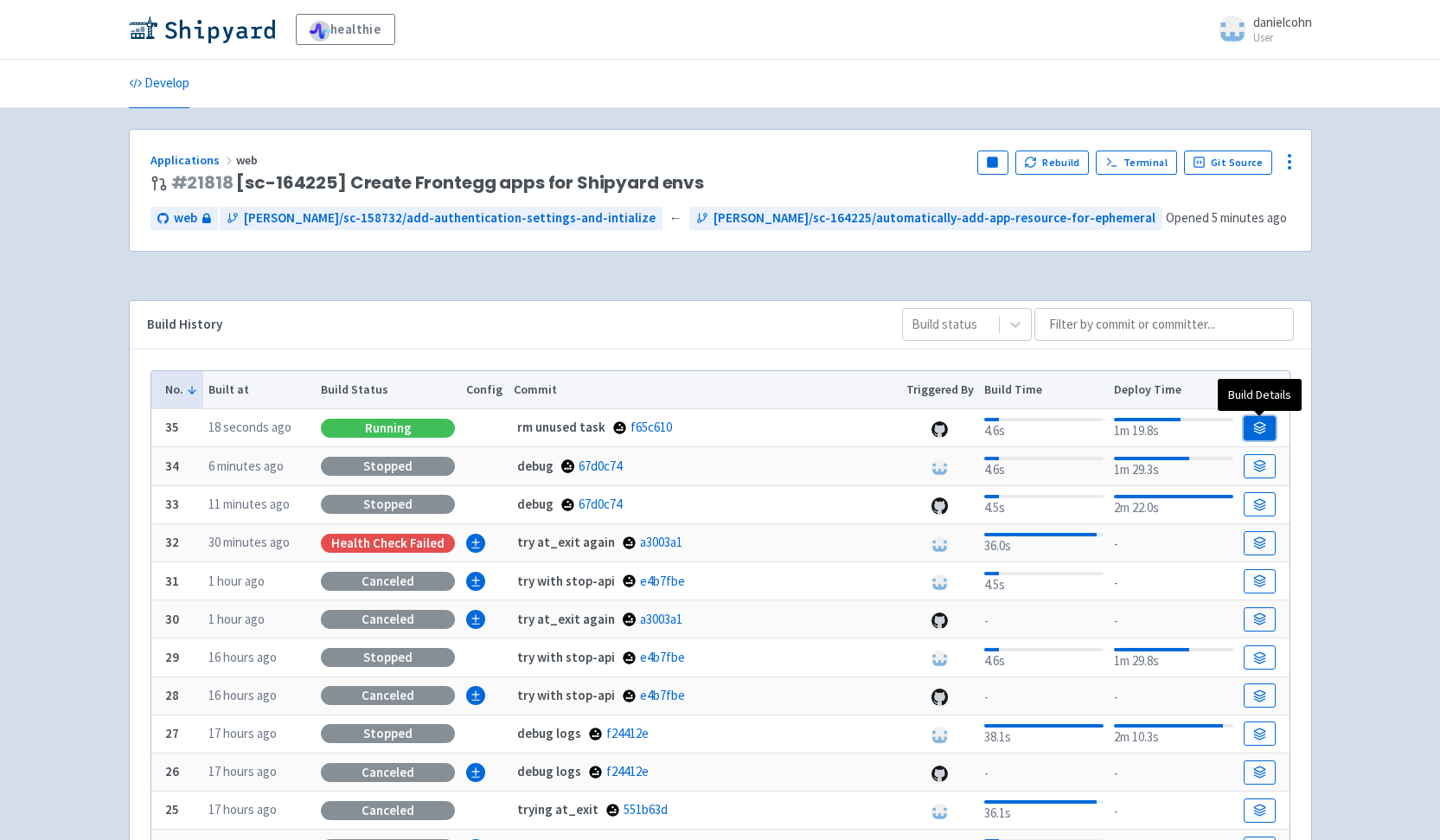
click at [1260, 426] on icon at bounding box center [1259, 427] width 13 height 13
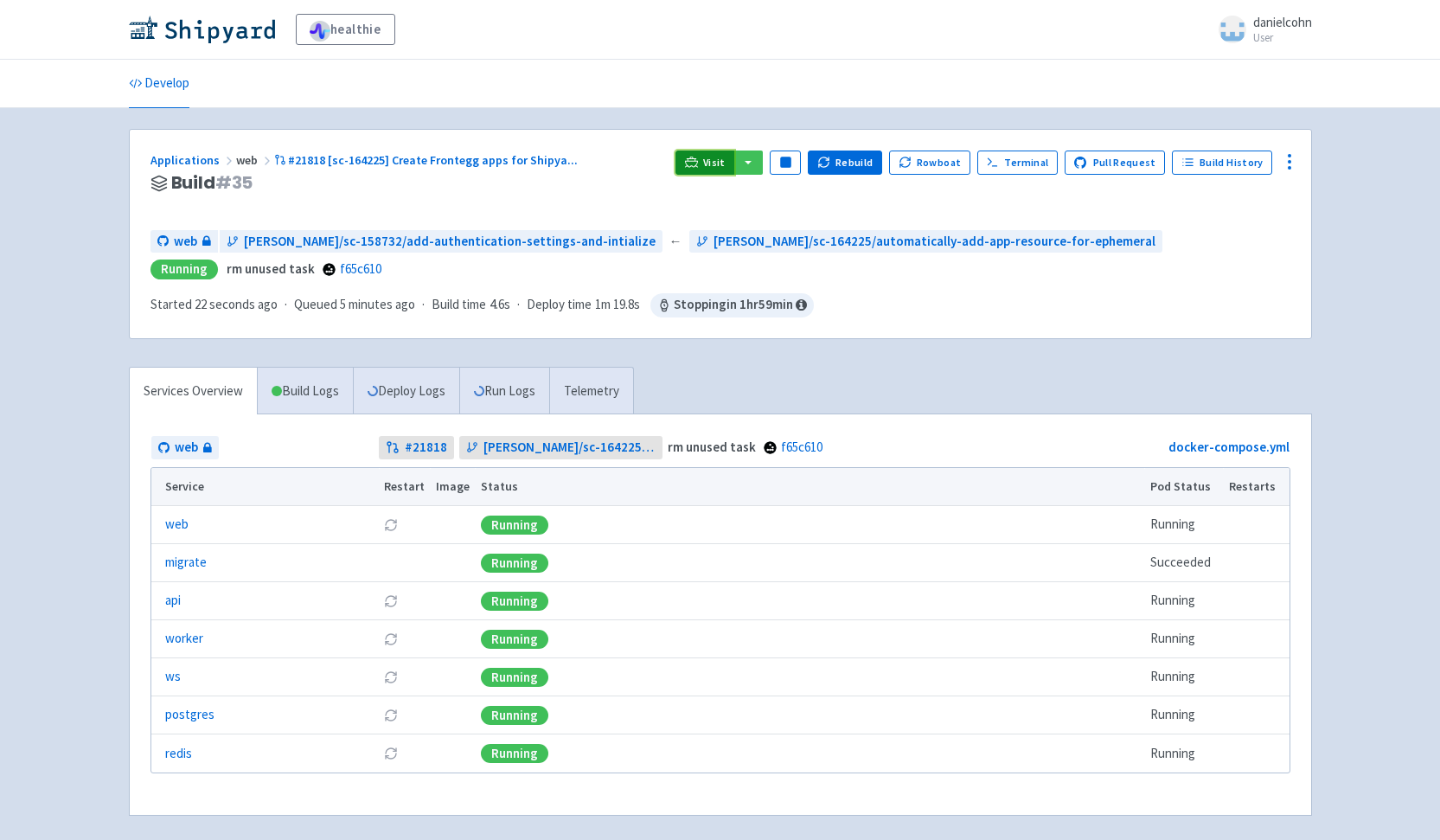
click at [713, 153] on link "Visit" at bounding box center [704, 162] width 59 height 24
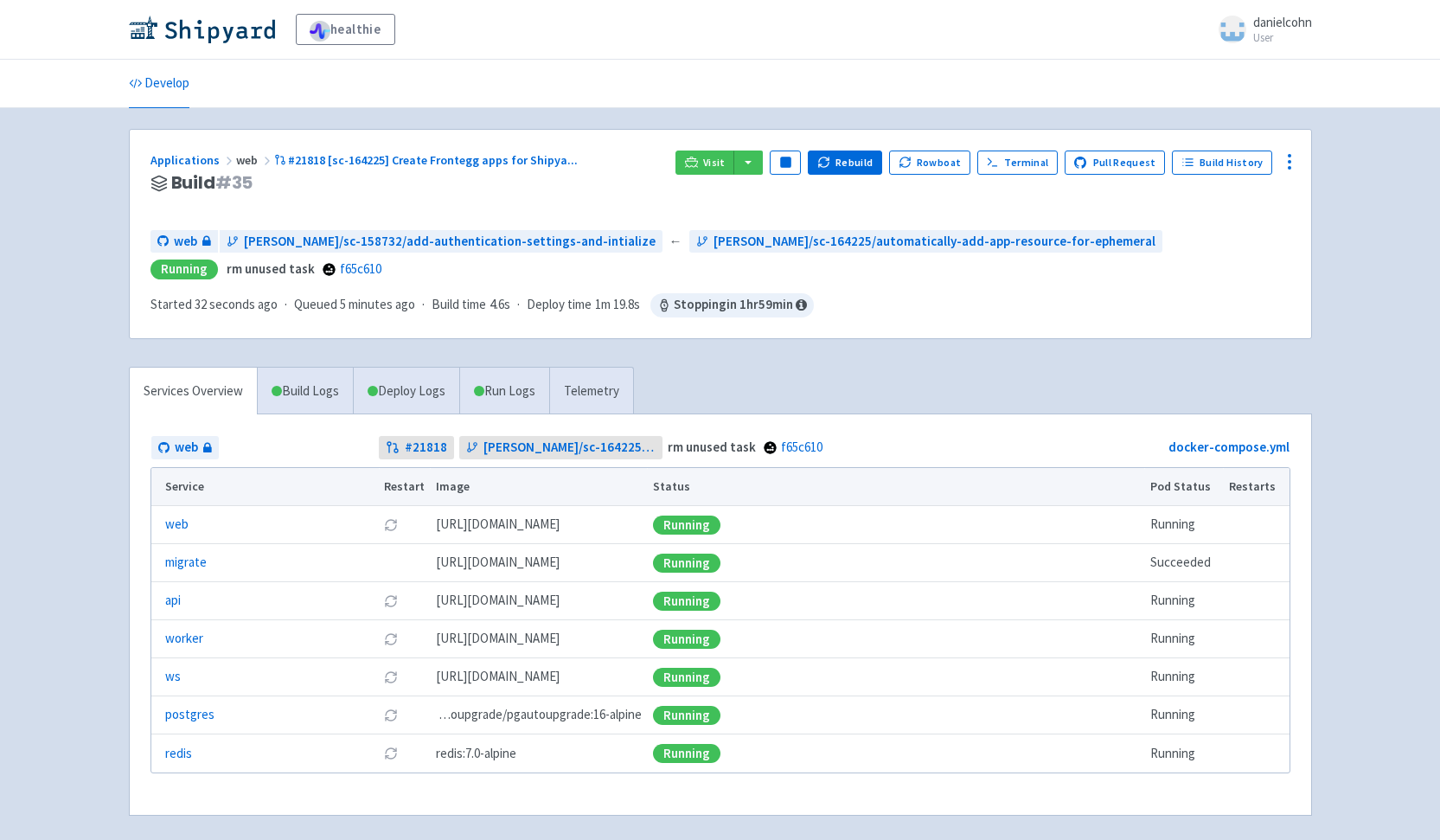
click at [985, 211] on div "Visit Pause Rebuild Rowboat Terminal Pull Request Build History" at bounding box center [982, 183] width 614 height 66
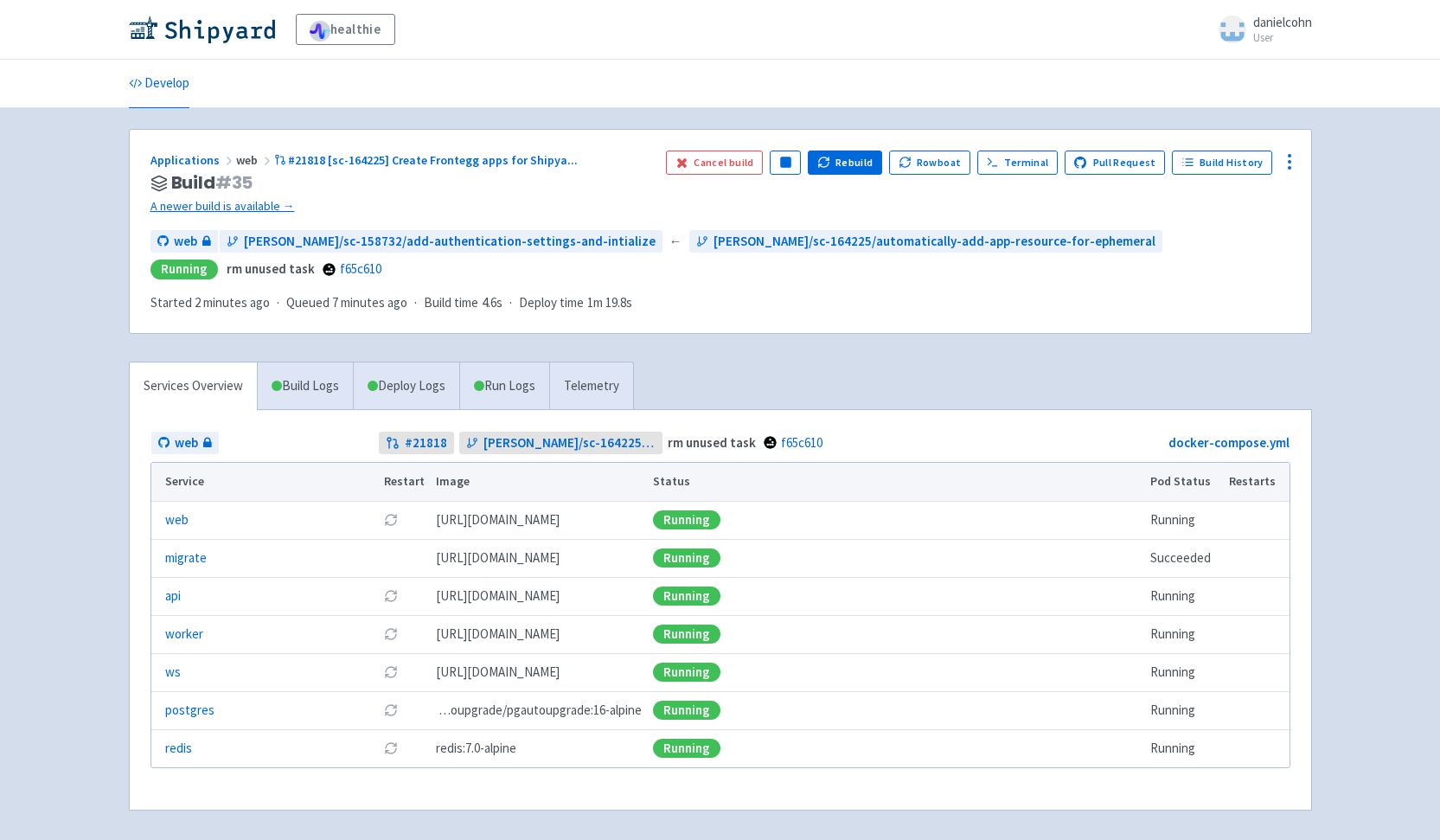
click at [507, 151] on div "Applications web #21818 [sc-164225] Create Frontegg apps for Shipya ..." at bounding box center [401, 160] width 502 height 20
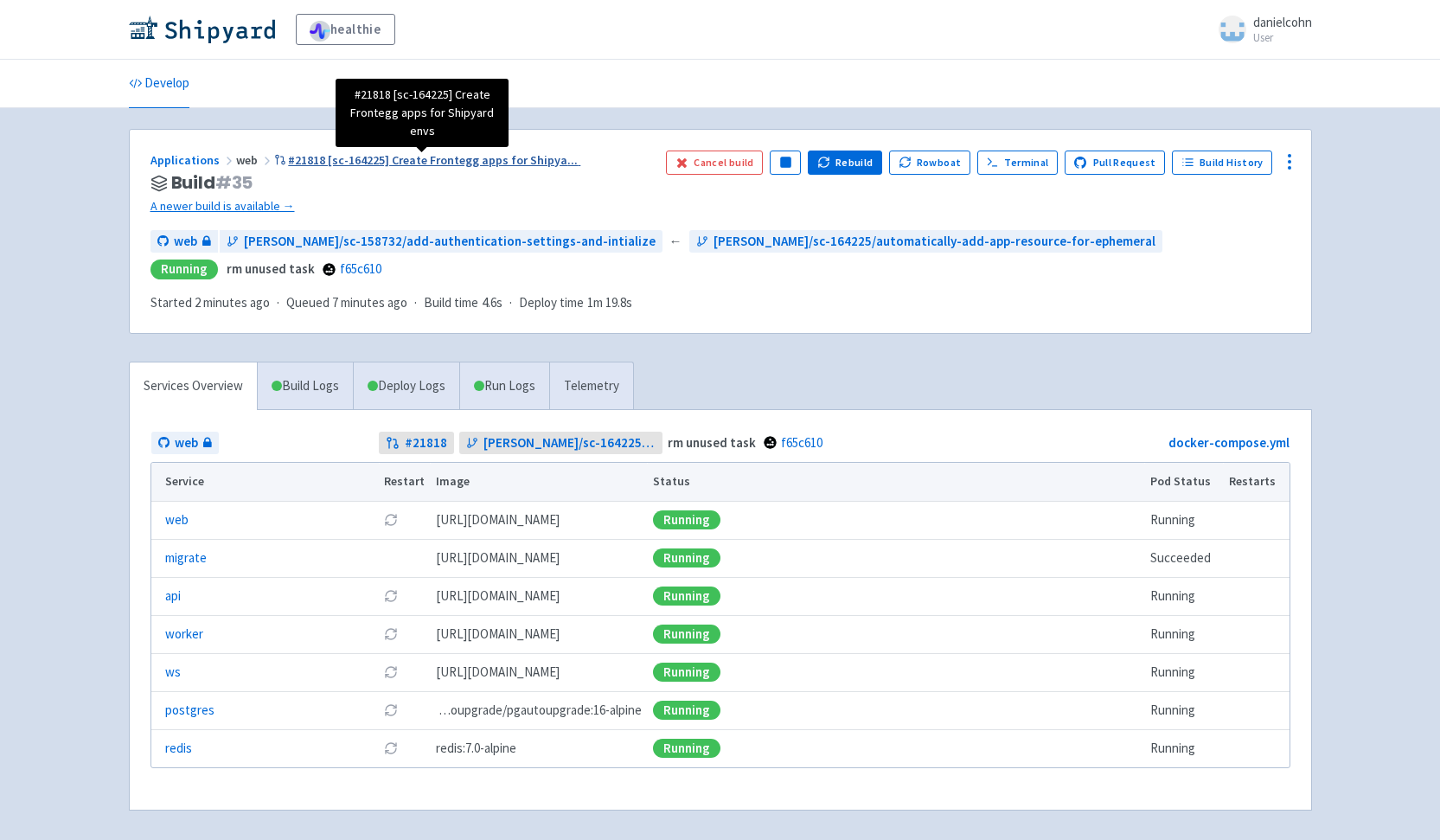
click at [509, 153] on span "#21818 [sc-164225] Create Frontegg apps for Shipya ..." at bounding box center [433, 160] width 289 height 15
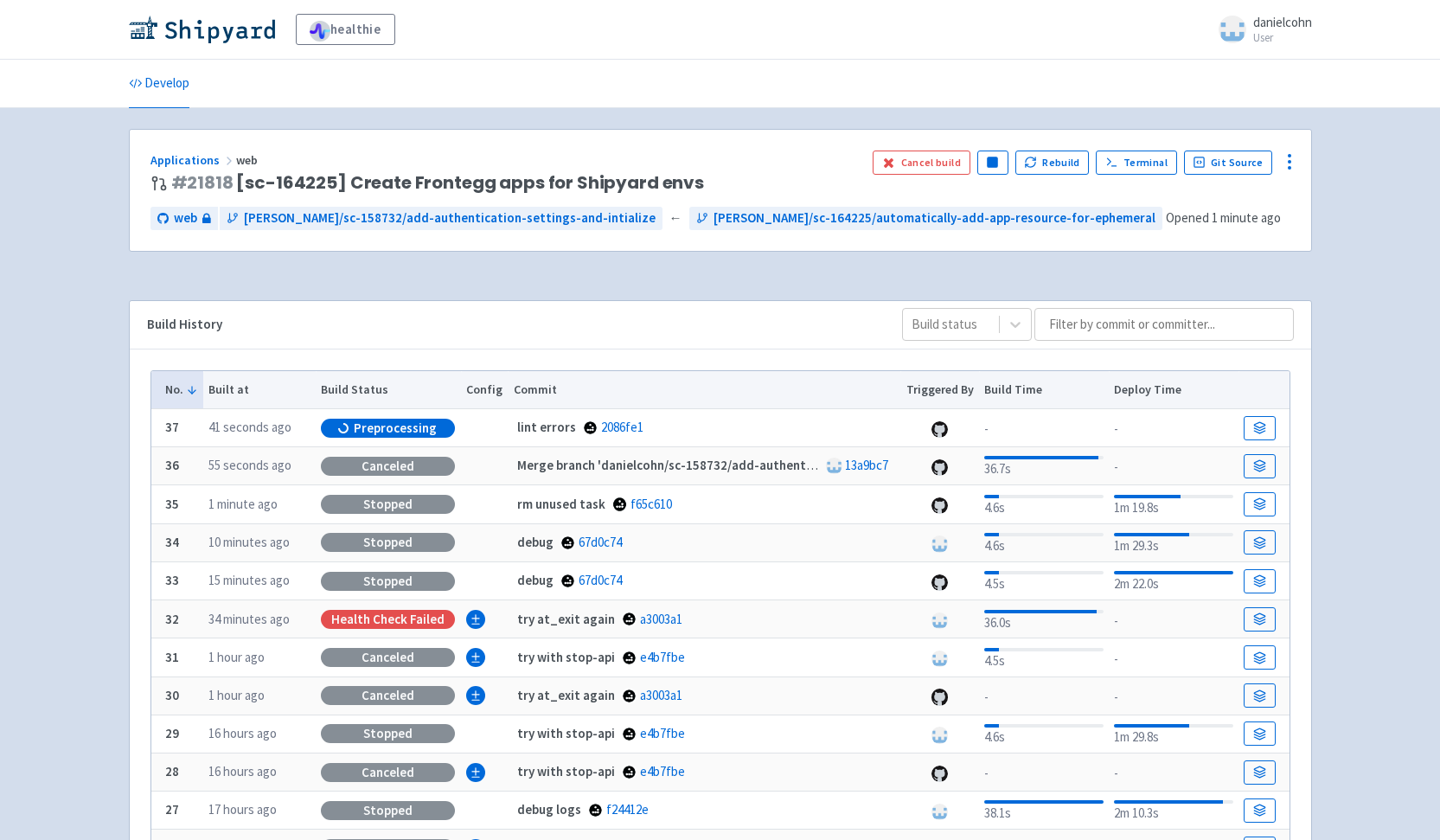
click at [585, 301] on div "Build History Build status No. Built at Build Status Config Commit Triggered By…" at bounding box center [720, 652] width 1183 height 705
click at [1257, 437] on link at bounding box center [1259, 427] width 31 height 24
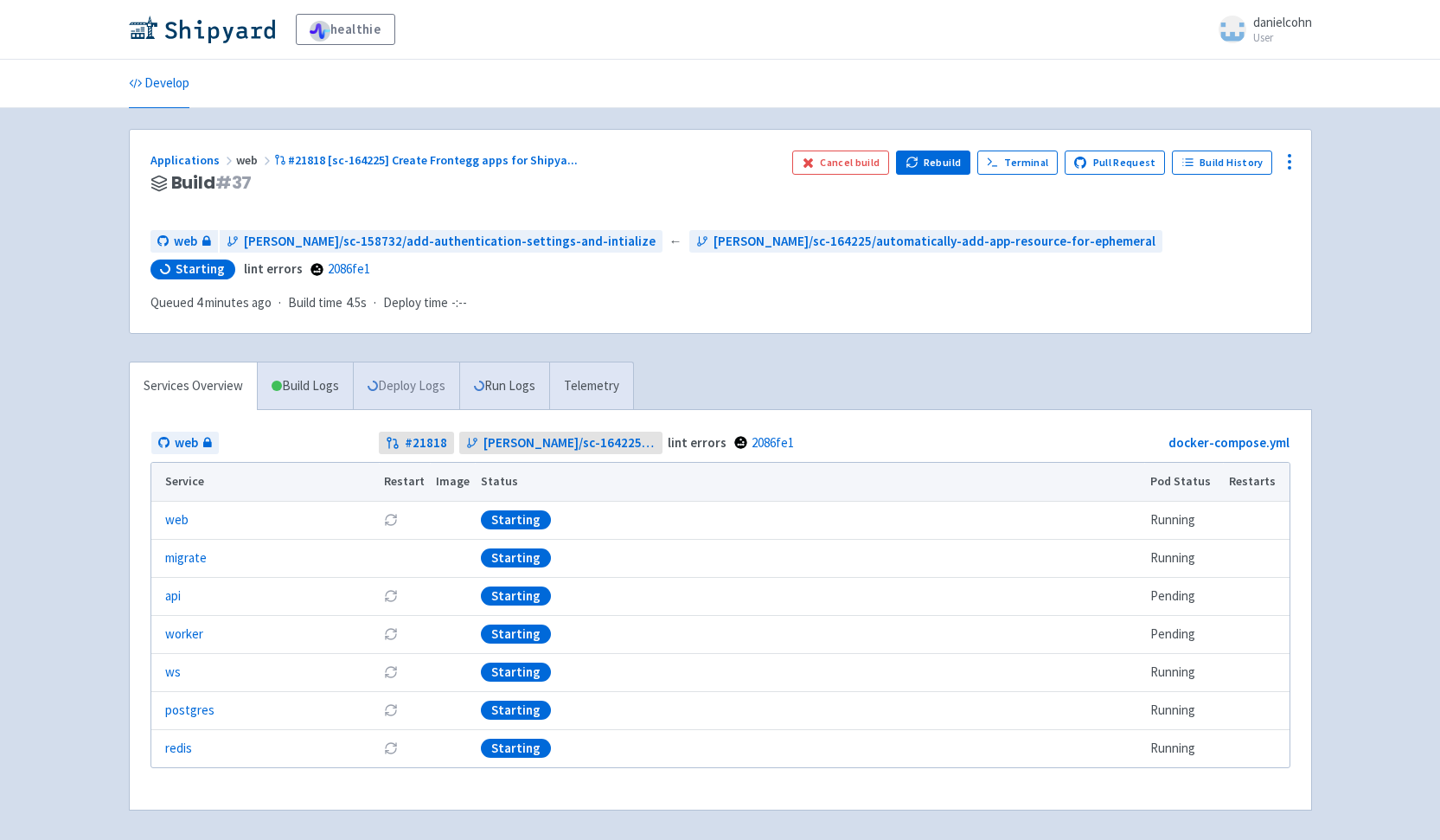
click at [448, 396] on link "Deploy Logs" at bounding box center [406, 386] width 106 height 47
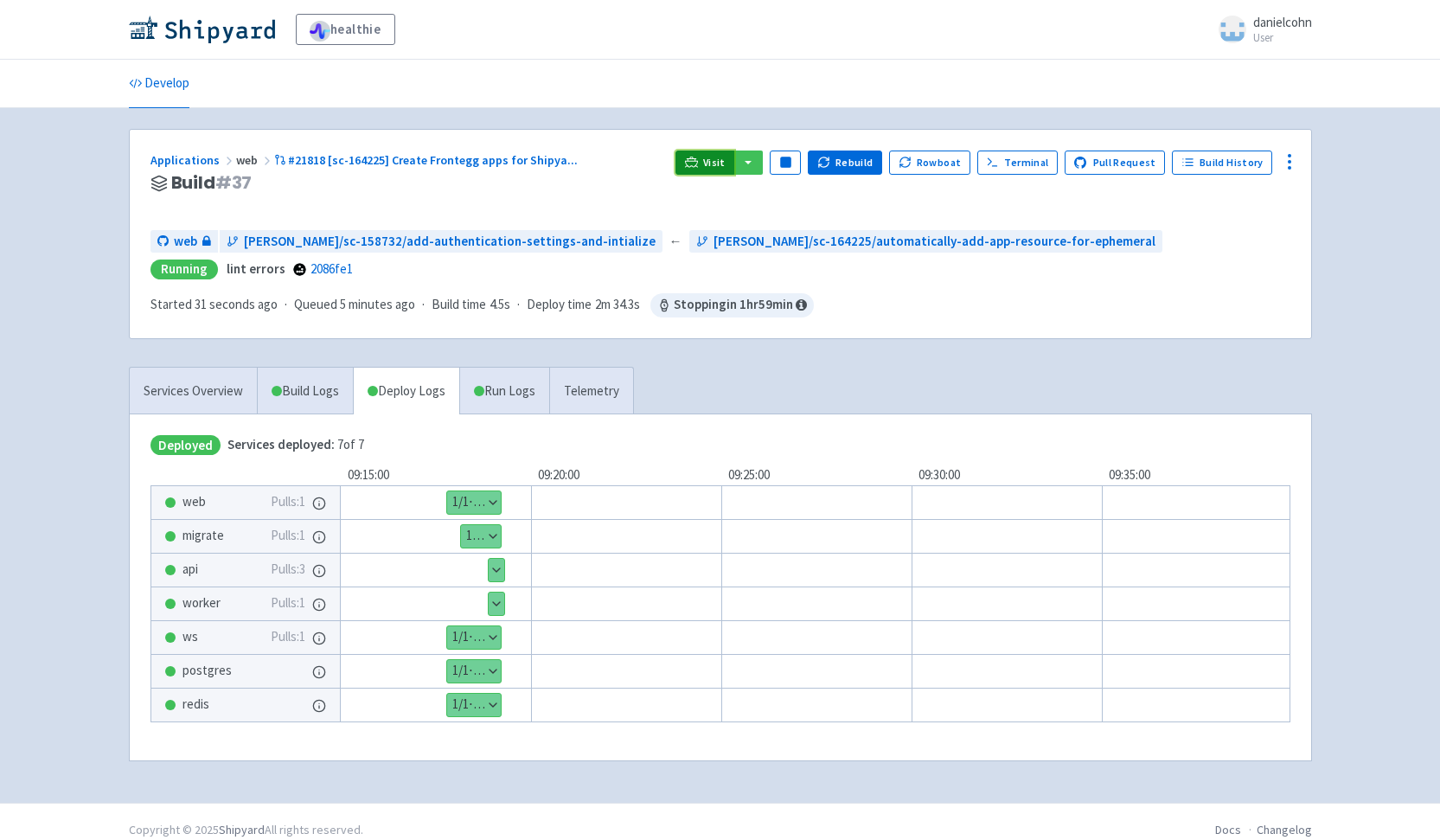
click at [712, 157] on link "Visit" at bounding box center [704, 162] width 59 height 24
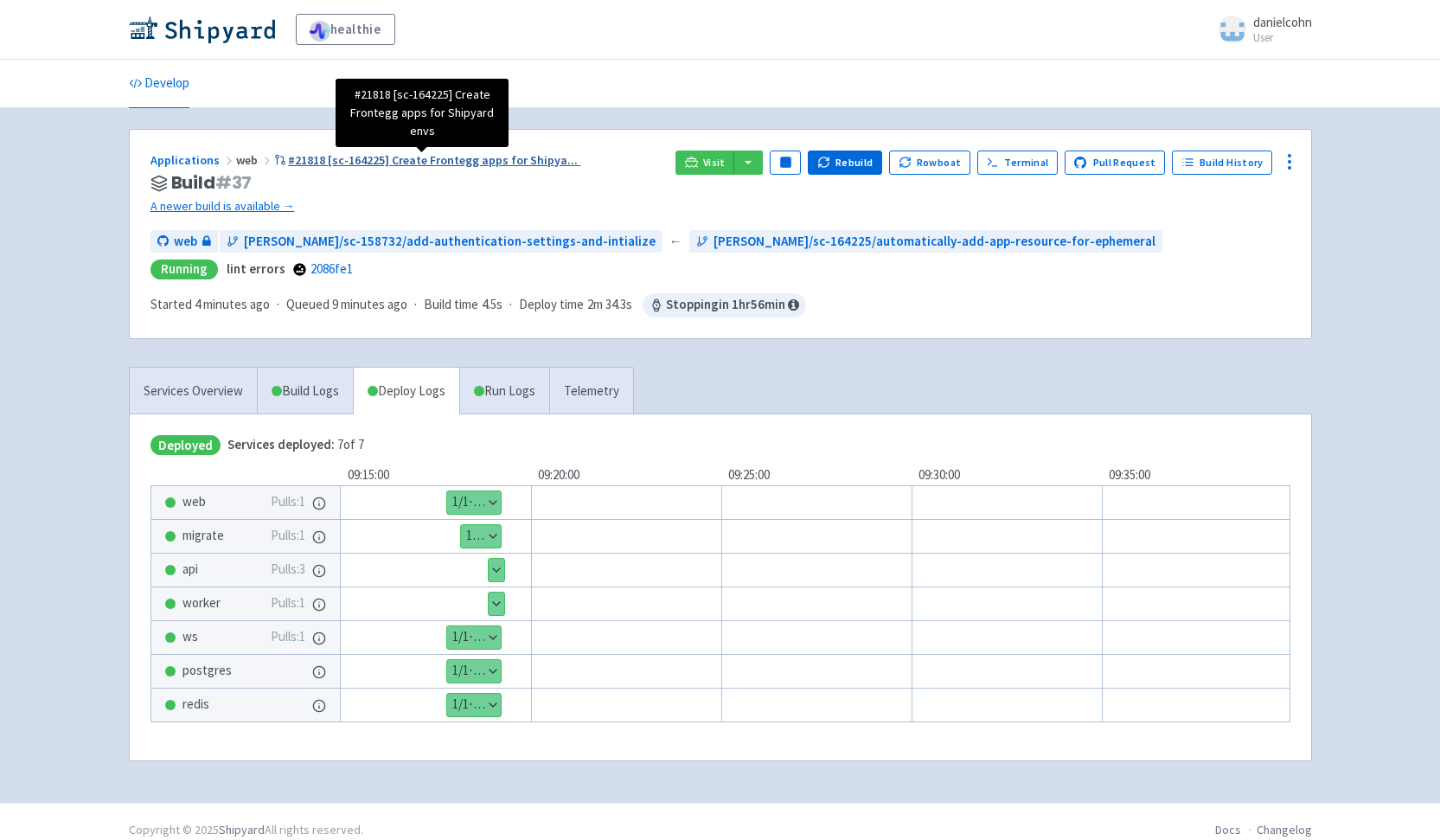
click at [531, 163] on span "#21818 [sc-164225] Create Frontegg apps for Shipya ..." at bounding box center [433, 160] width 289 height 15
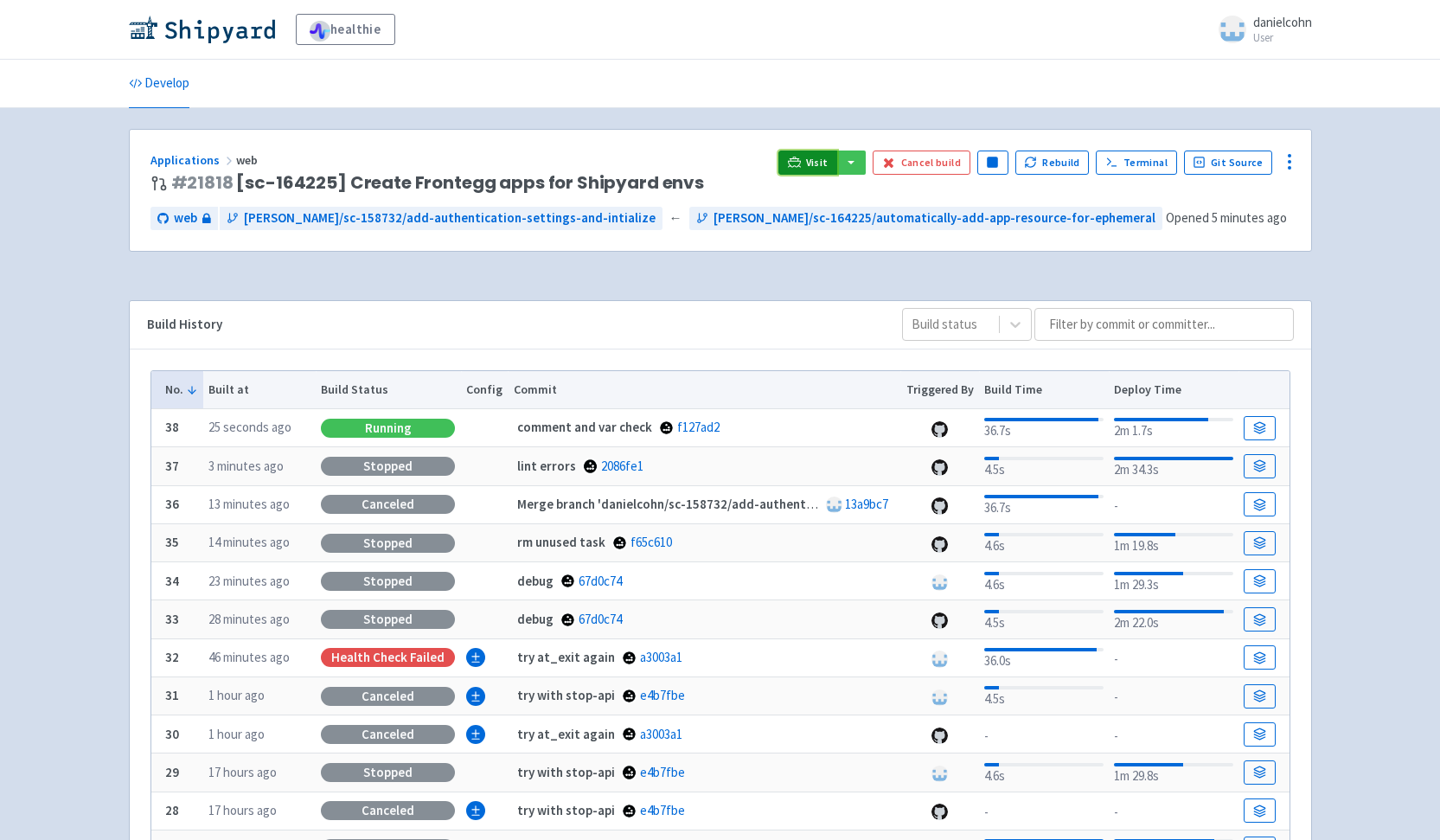
click at [801, 162] on icon at bounding box center [794, 161] width 13 height 13
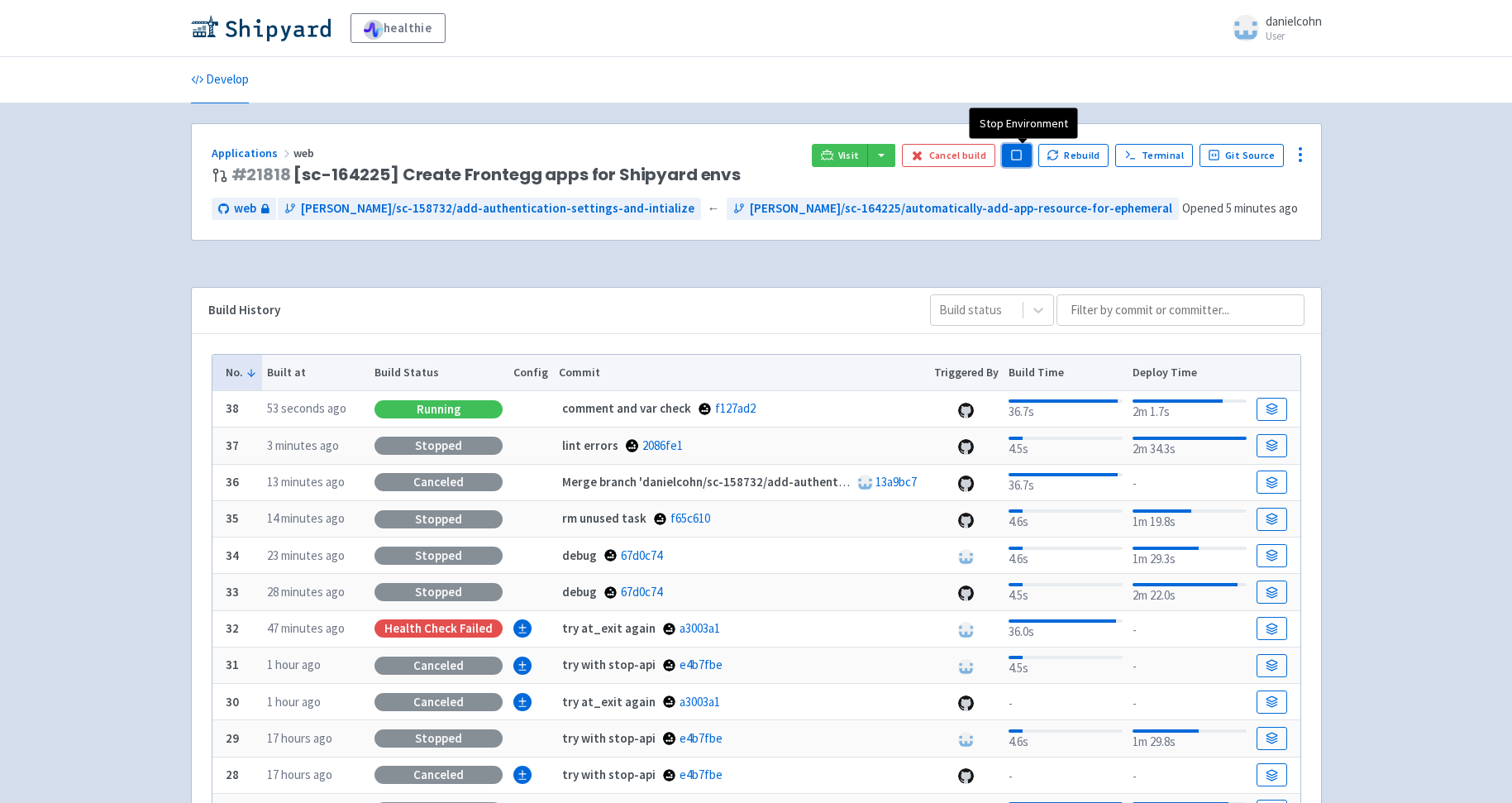
click at [1032, 153] on button "Pause" at bounding box center [1017, 155] width 30 height 23
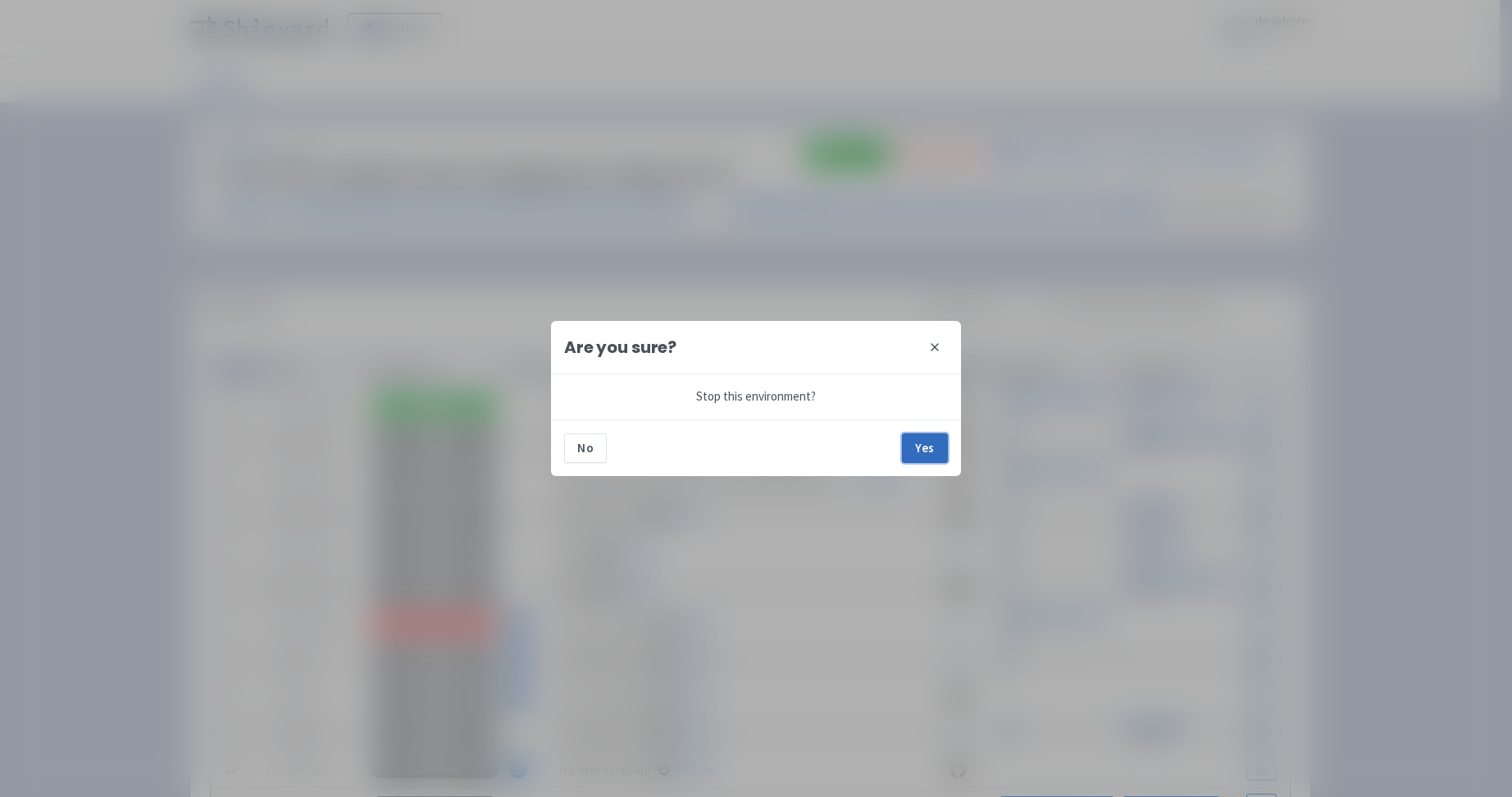
click at [938, 454] on button "Yes" at bounding box center [925, 447] width 46 height 29
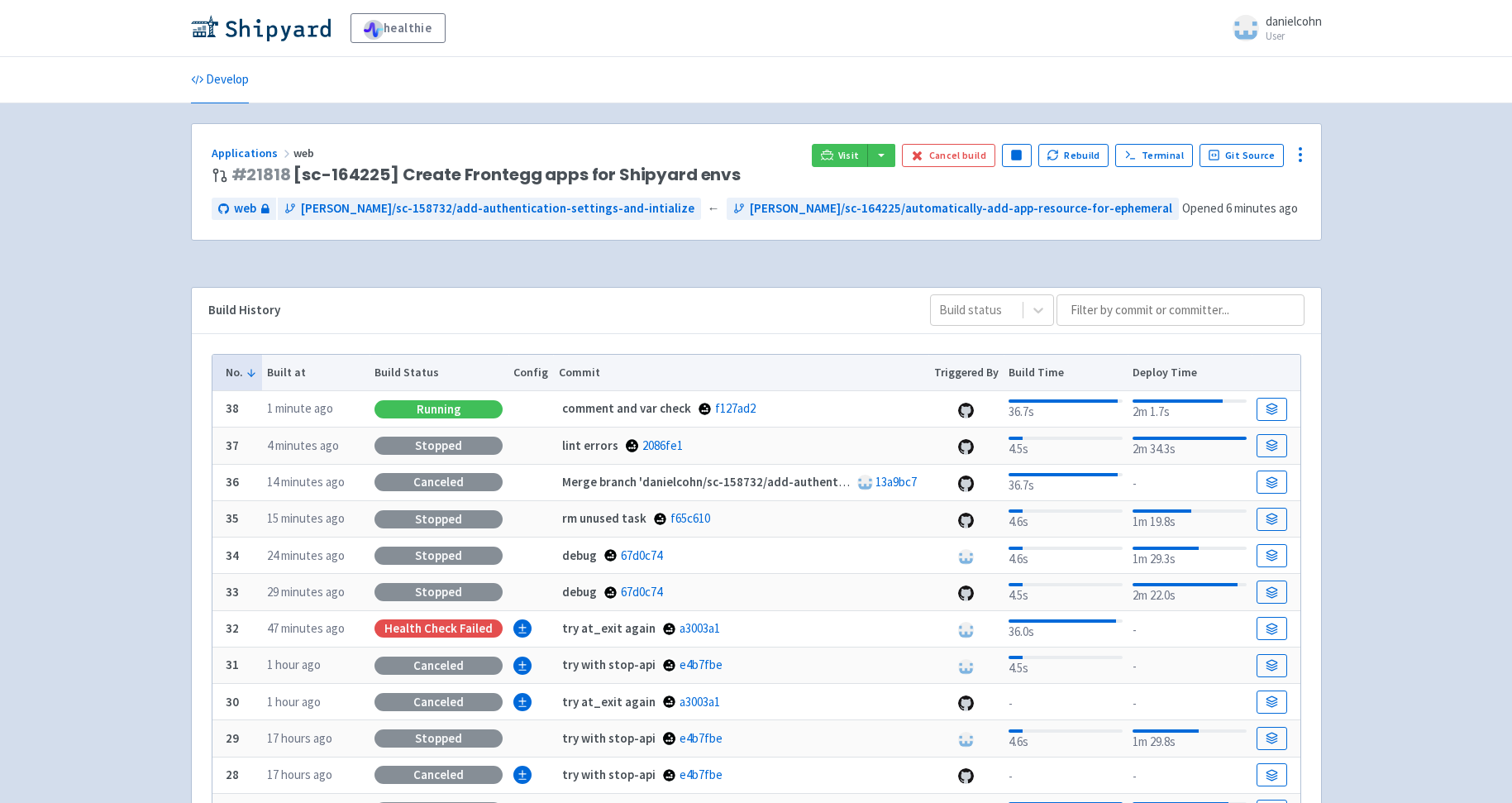
drag, startPoint x: 743, startPoint y: 103, endPoint x: 732, endPoint y: 100, distance: 11.4
click at [744, 103] on div "healthie danielcohn User Profile Sign out Develop" at bounding box center [756, 522] width 1512 height 1044
click at [1021, 159] on rect "button" at bounding box center [1017, 155] width 9 height 9
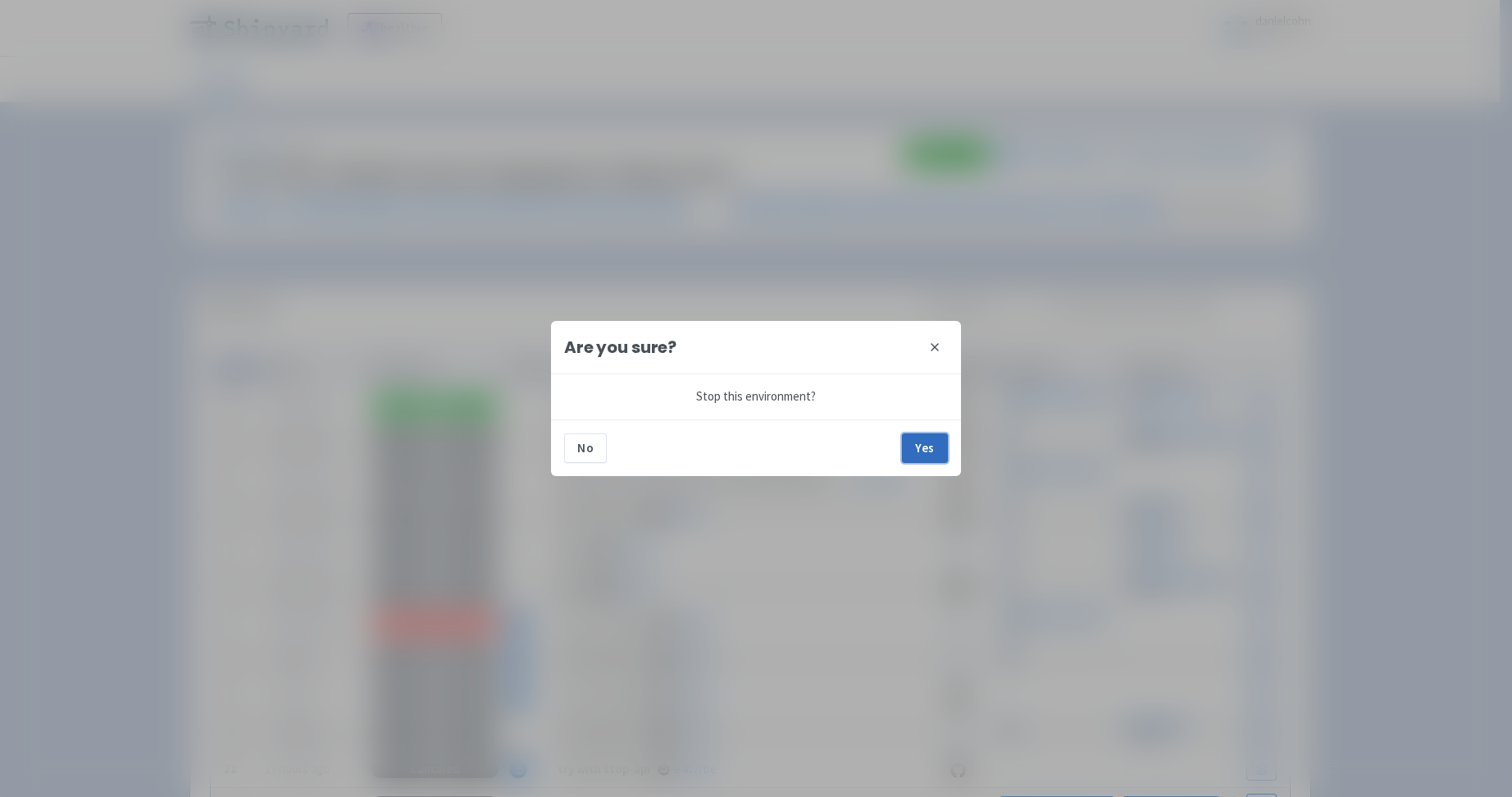
click at [942, 452] on button "Yes" at bounding box center [925, 447] width 46 height 29
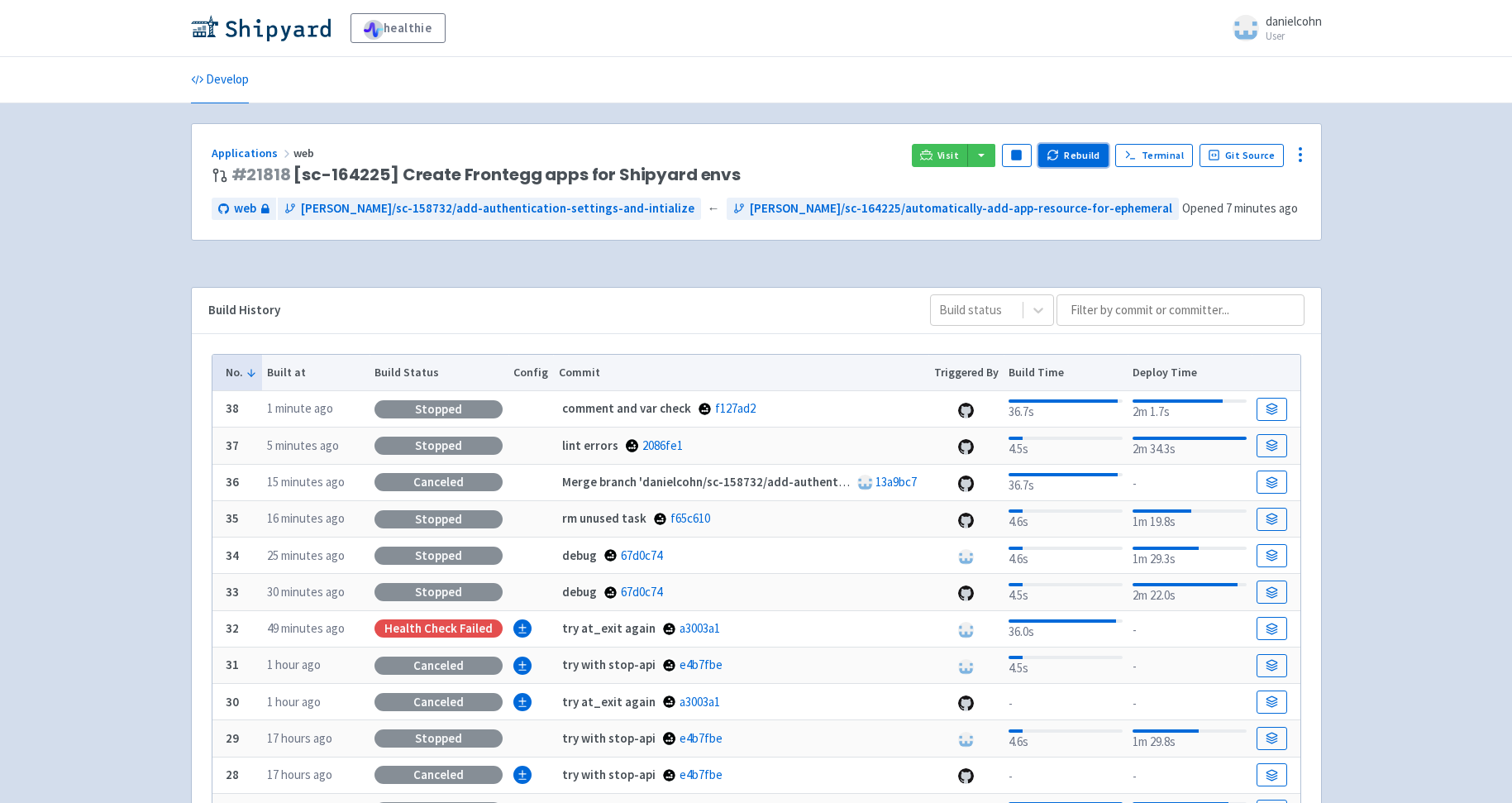
click at [1099, 153] on button "Rebuild" at bounding box center [1073, 155] width 71 height 23
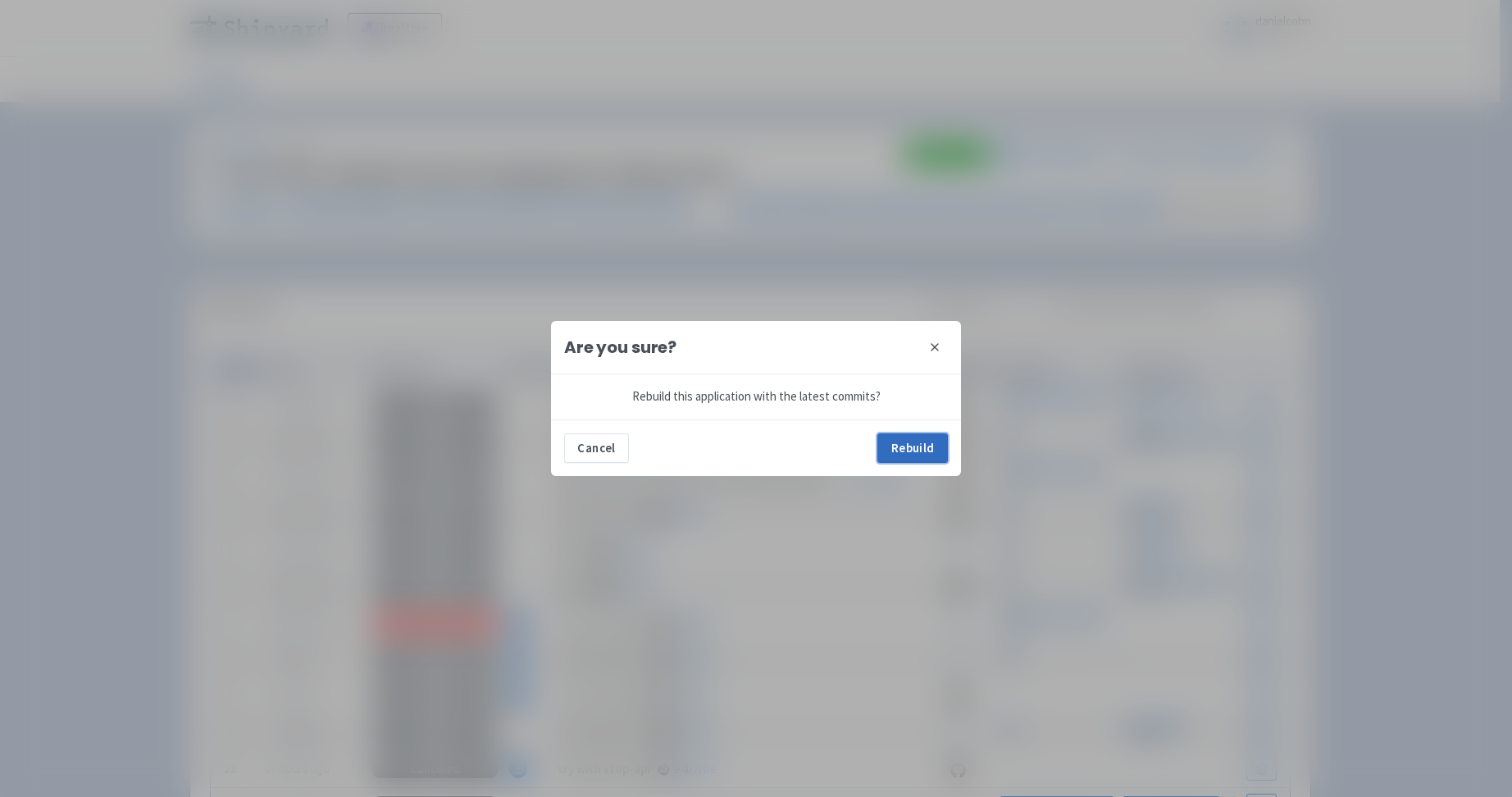
click at [916, 451] on button "Rebuild" at bounding box center [912, 447] width 70 height 29
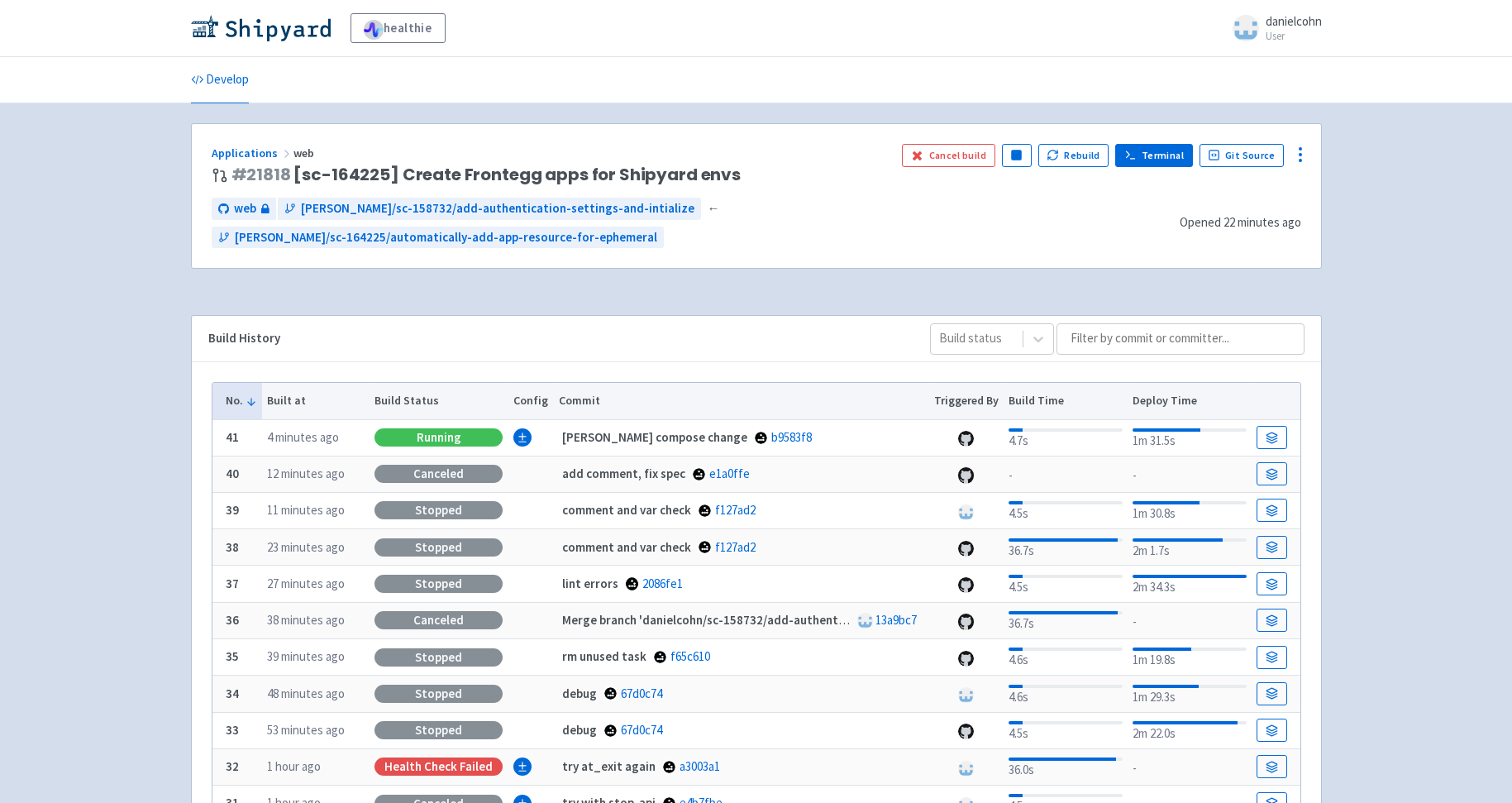
drag, startPoint x: 1298, startPoint y: 236, endPoint x: 1134, endPoint y: 153, distance: 183.8
click at [1296, 232] on div "Applications web # 21818 [sc-164225] Create Frontegg apps for Shipyard envs Can…" at bounding box center [756, 196] width 1129 height 145
click at [932, 154] on icon at bounding box center [926, 154] width 12 height 12
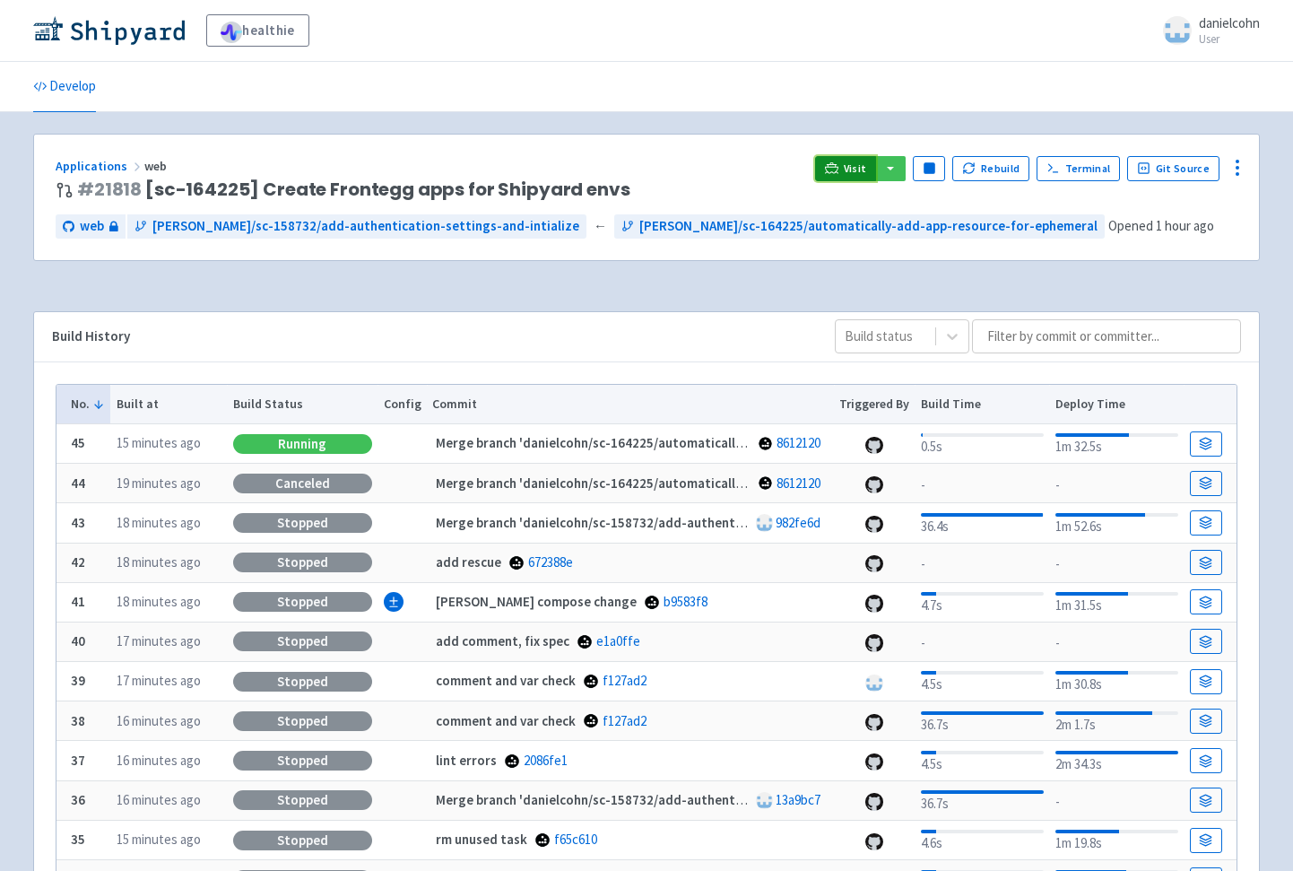
click at [838, 169] on icon at bounding box center [831, 167] width 13 height 13
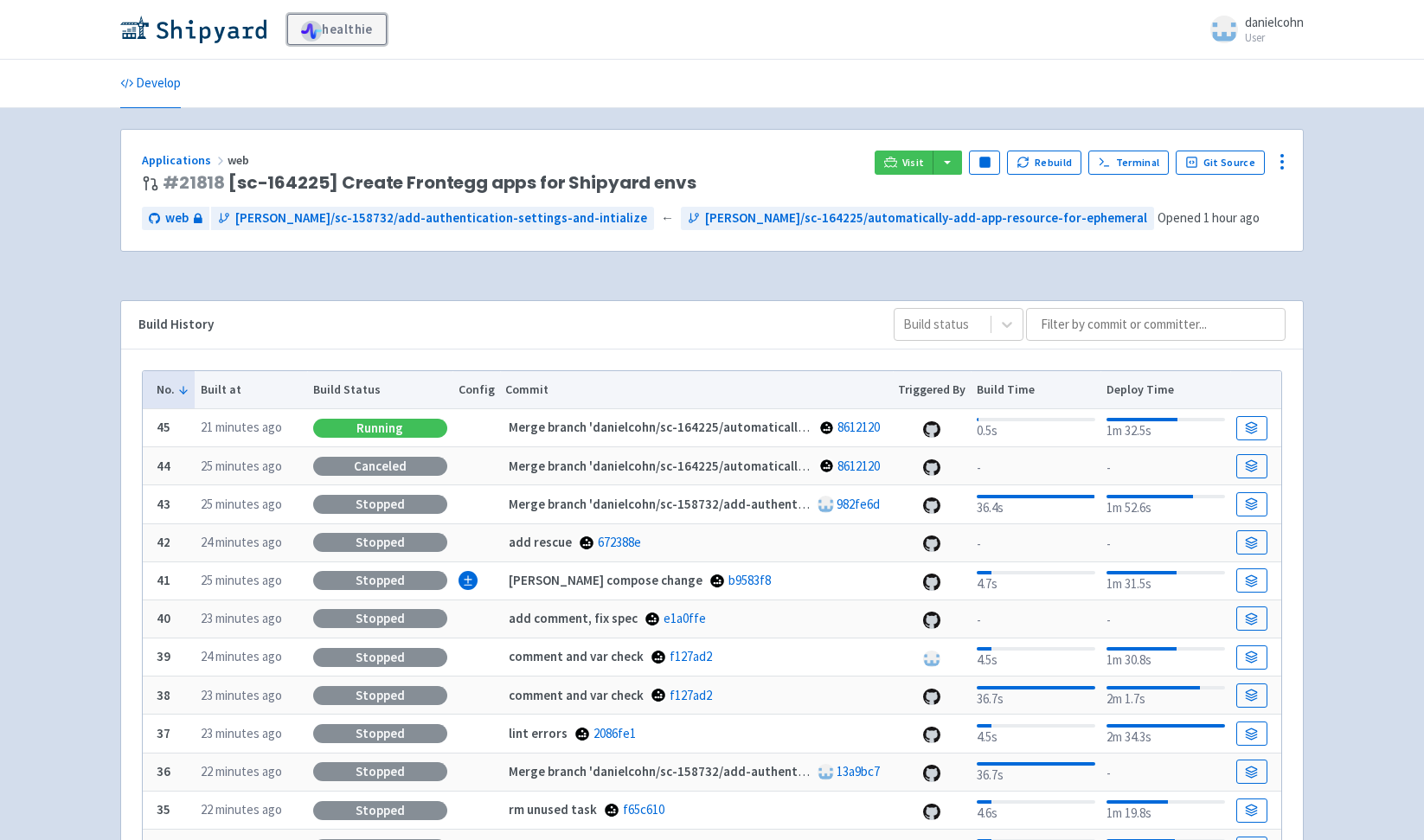
click at [330, 36] on link "healthie" at bounding box center [337, 29] width 99 height 31
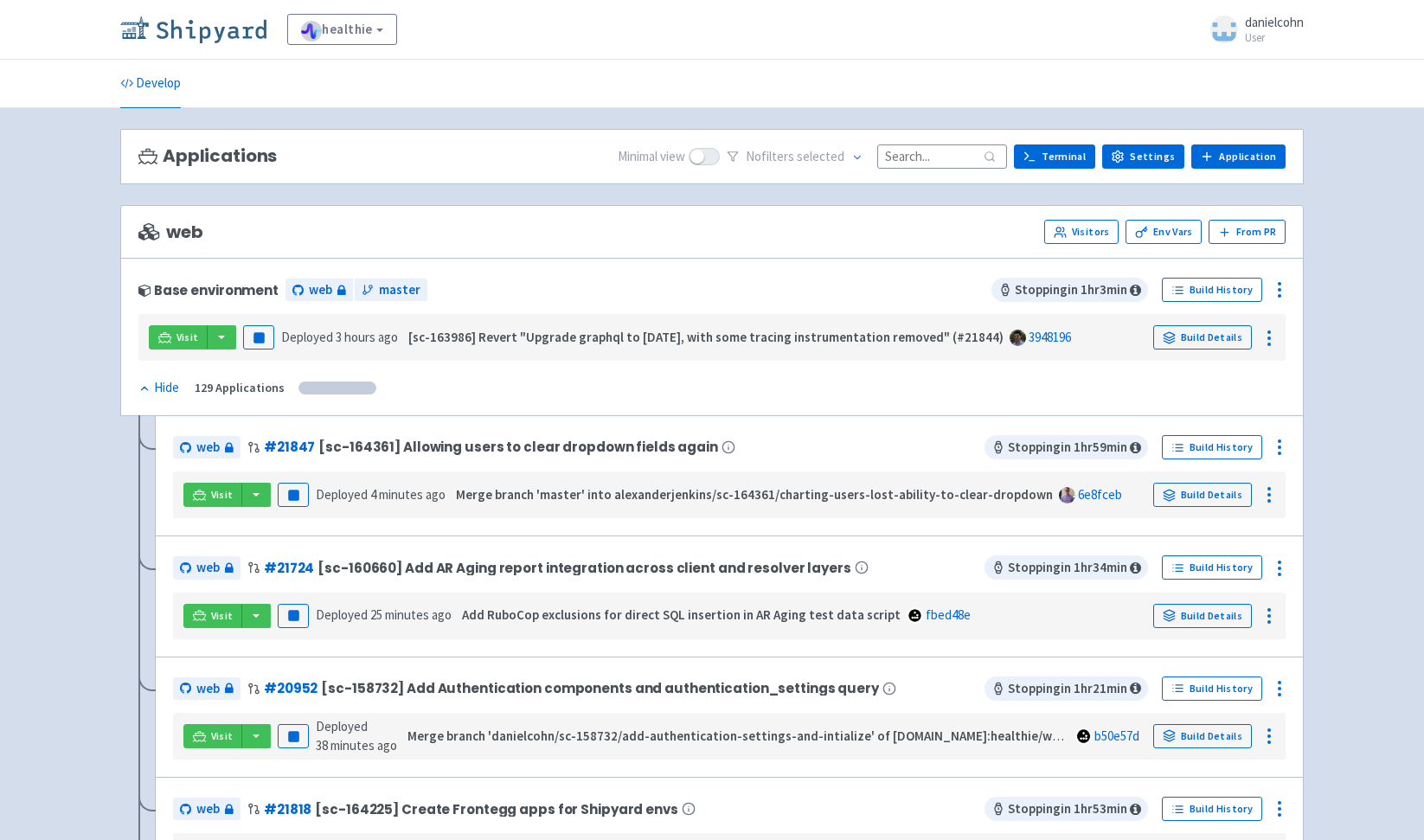
click at [199, 30] on img at bounding box center [194, 29] width 147 height 28
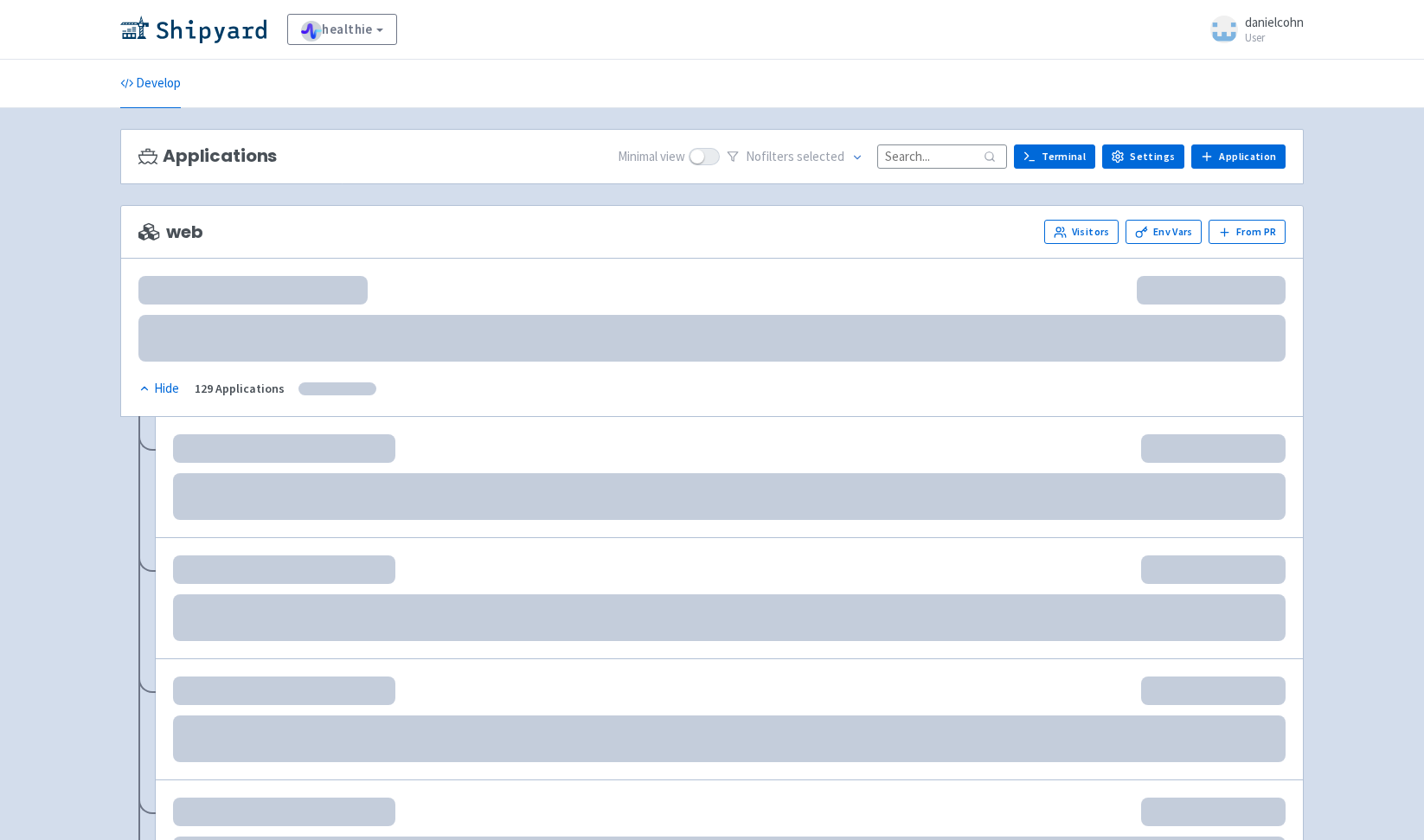
click at [917, 150] on input at bounding box center [942, 156] width 130 height 23
paste input "[PERSON_NAME]/sc-158732/add-authentication-settings-and-intialize"
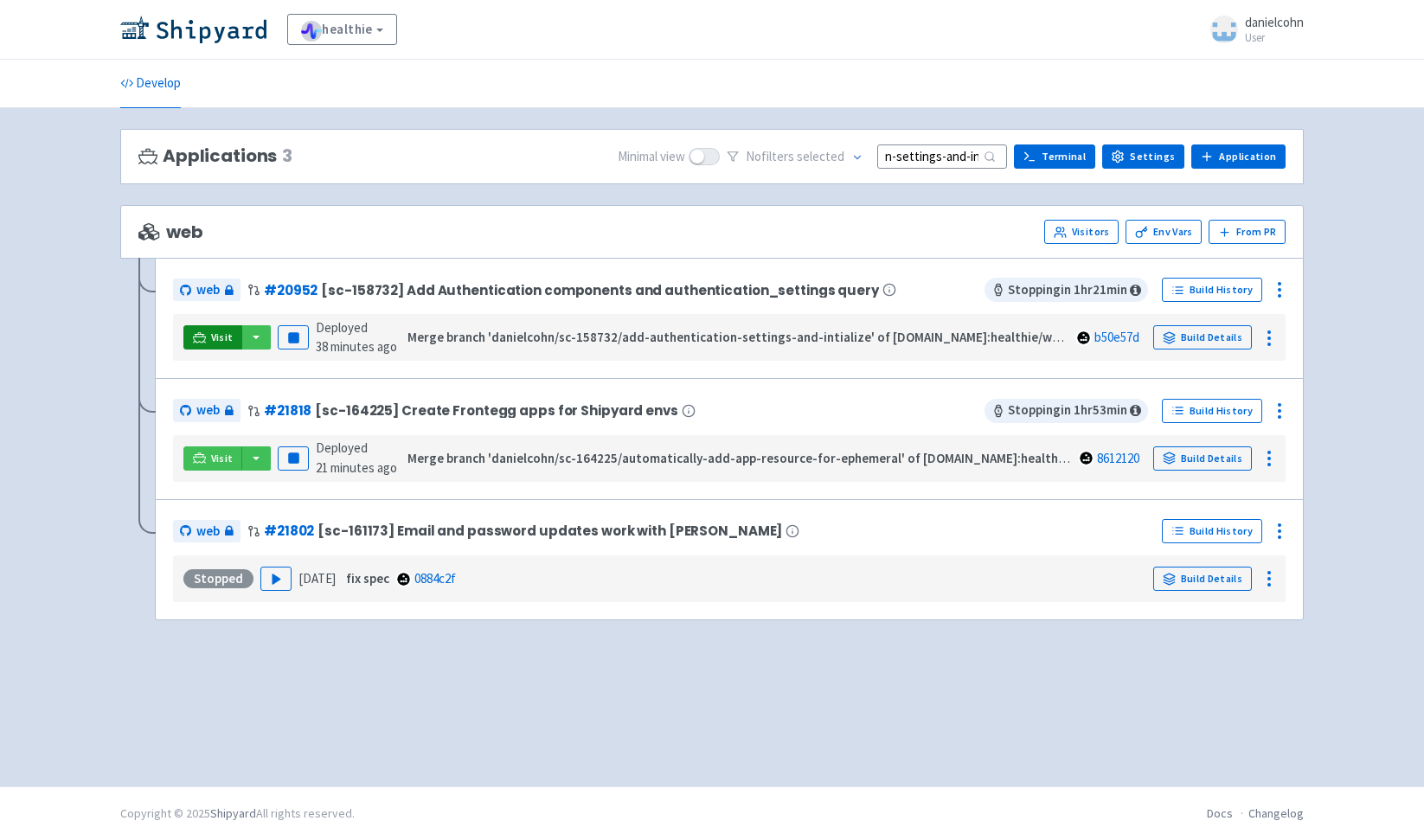
type input "[PERSON_NAME]/sc-158732/add-authentication-settings-and-intialize"
click at [220, 344] on span "Visit" at bounding box center [222, 338] width 22 height 14
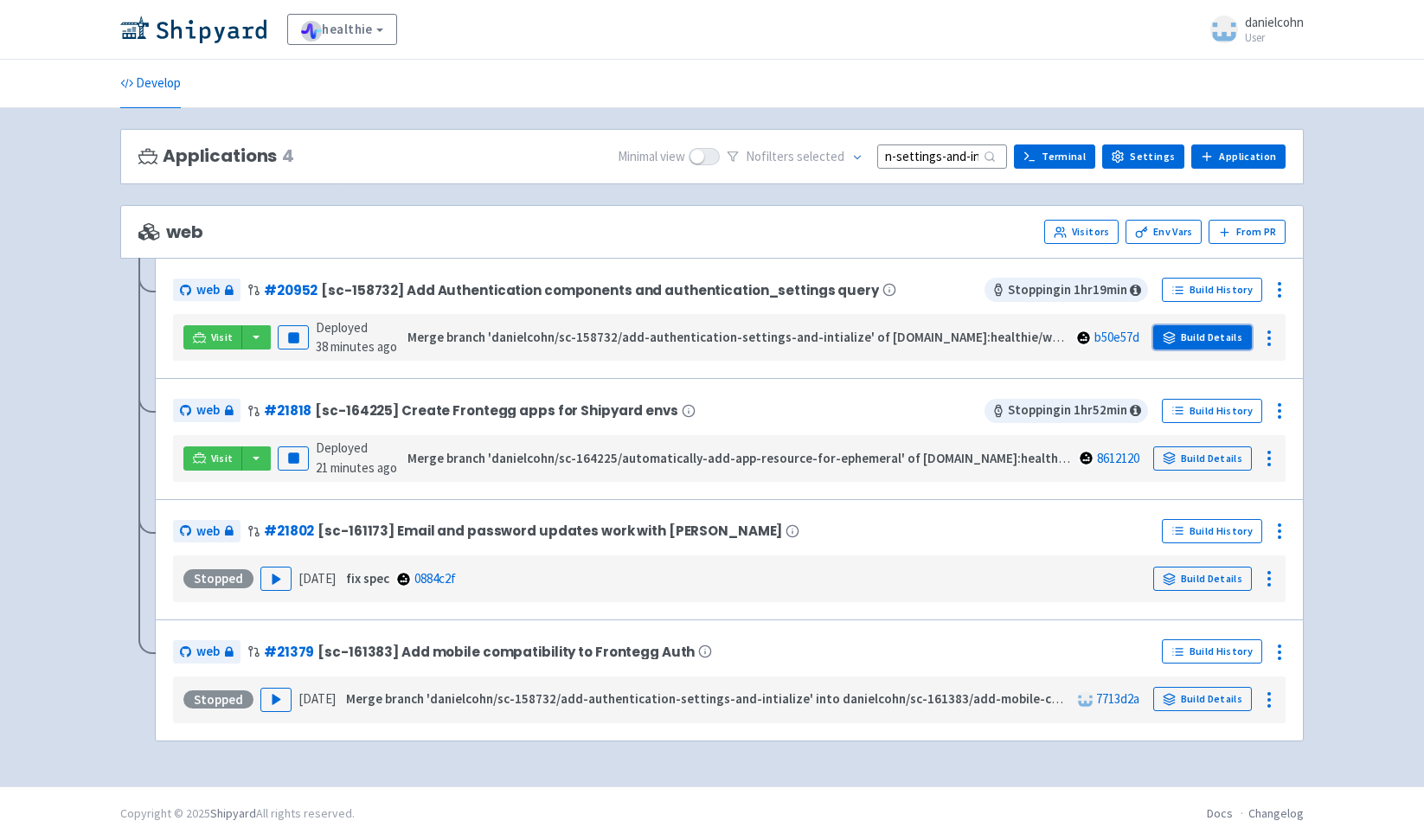
click at [1222, 334] on link "Build Details" at bounding box center [1202, 337] width 98 height 24
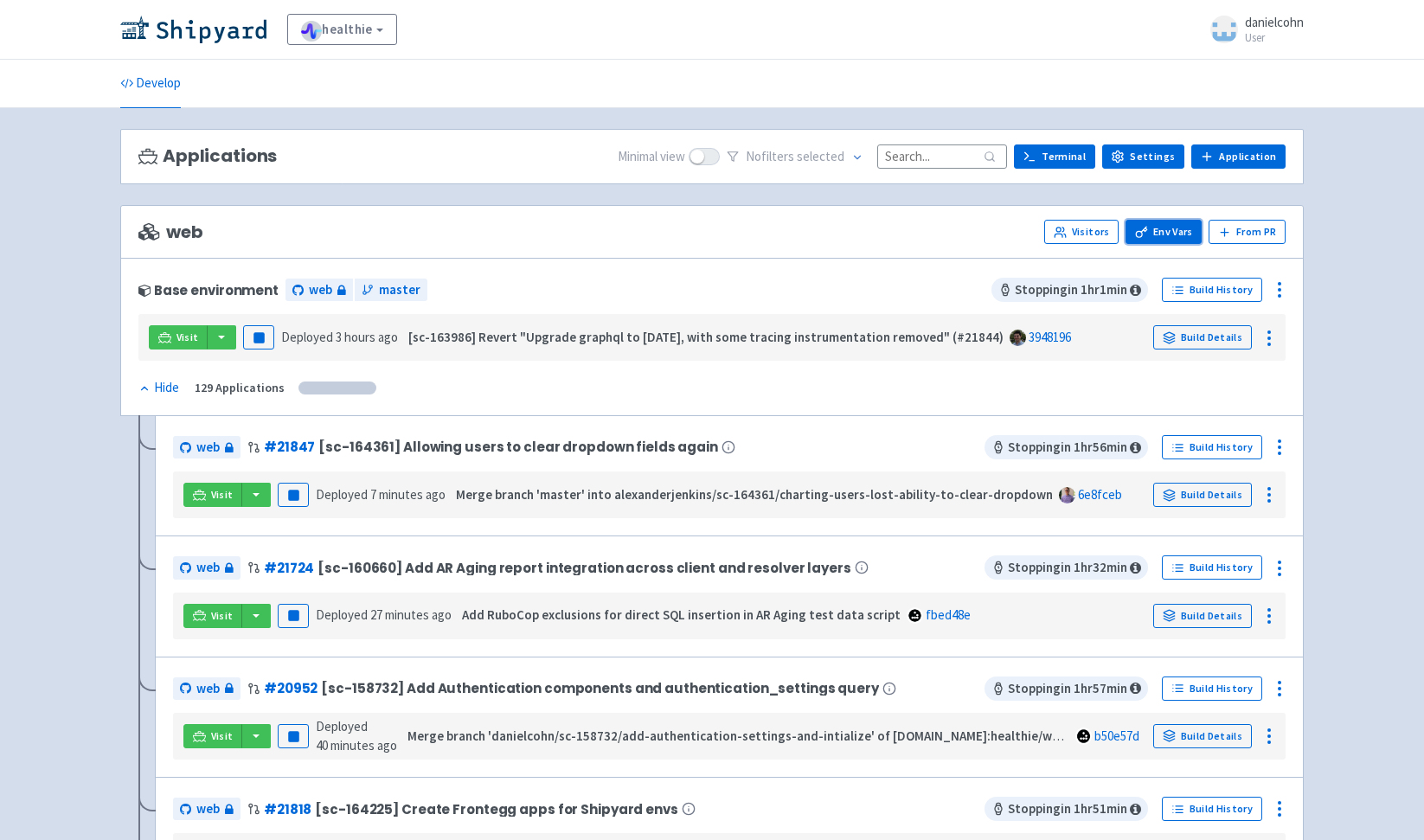
click at [1180, 222] on link "Env Vars" at bounding box center [1164, 231] width 76 height 24
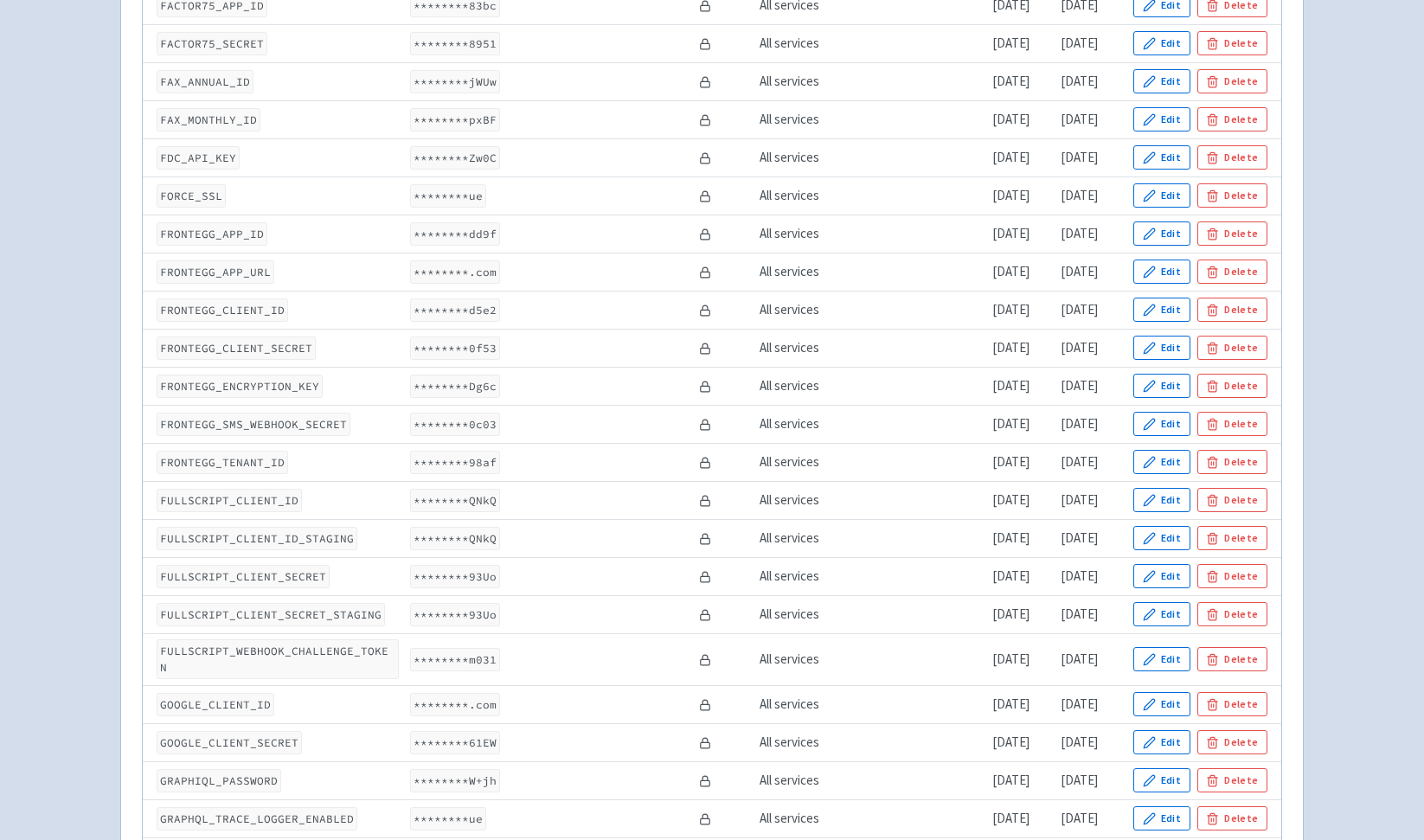
scroll to position [1840, 0]
click at [1175, 240] on button "Edit" at bounding box center [1162, 235] width 57 height 24
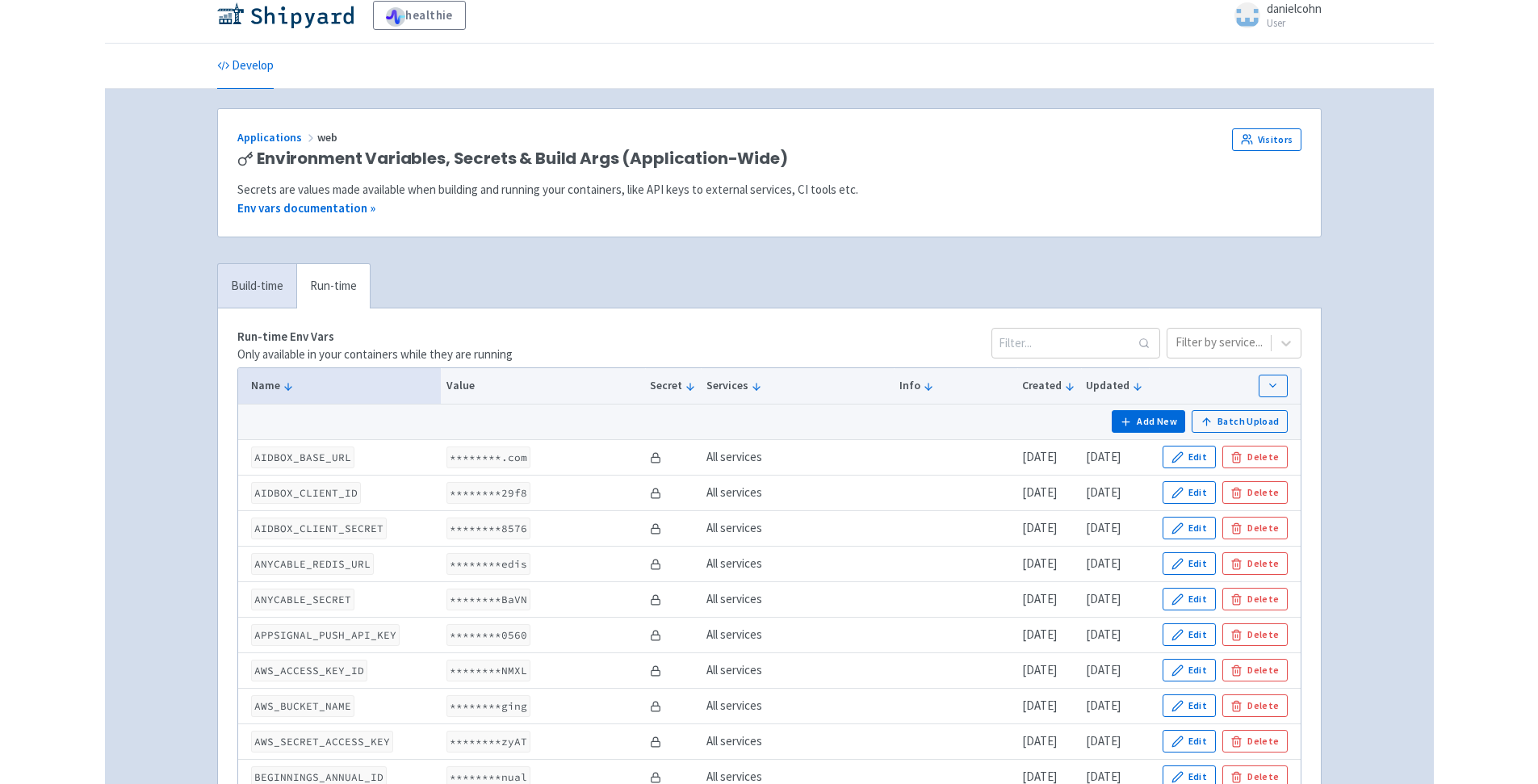
scroll to position [0, 0]
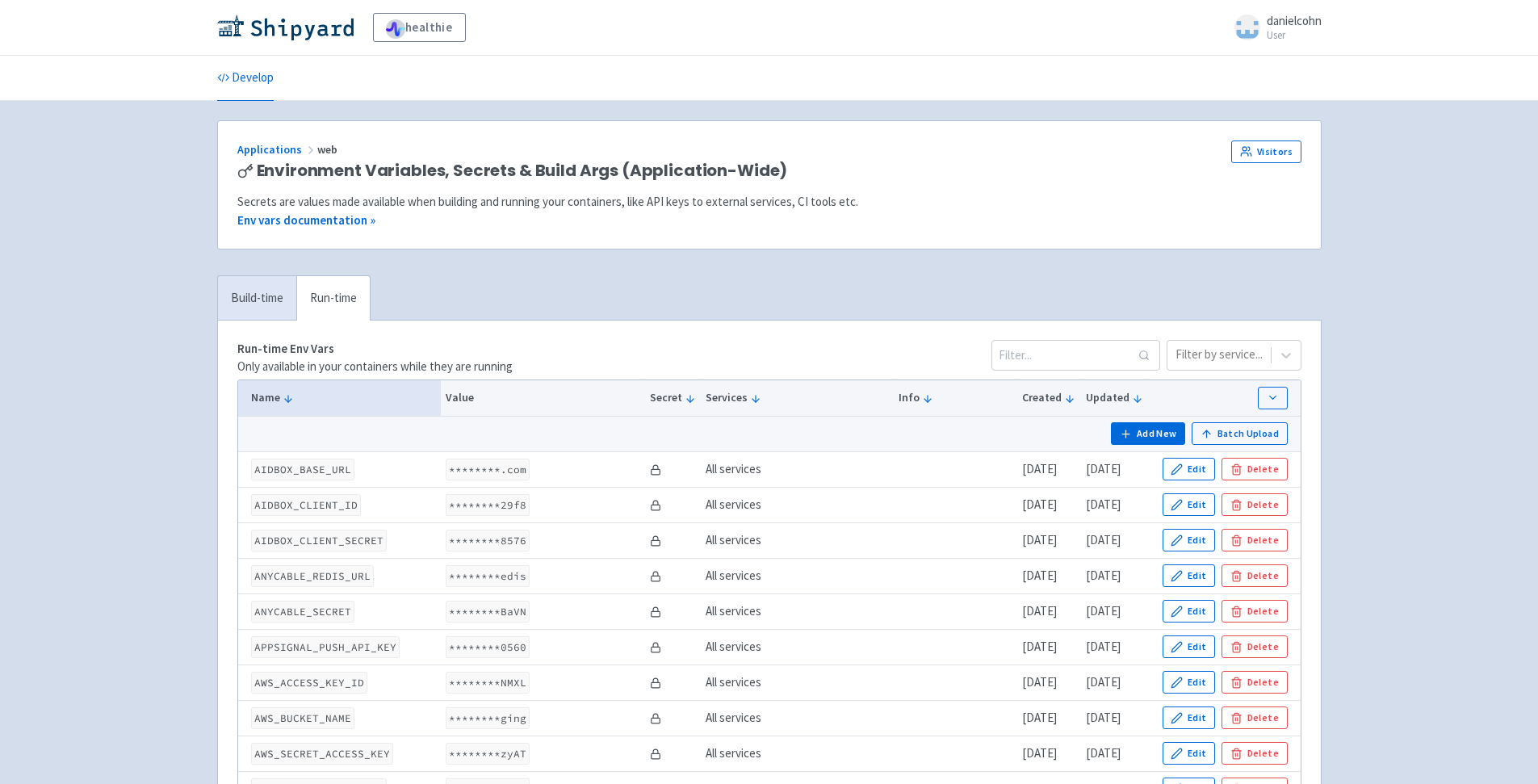
type input "9d68e7de-dd1b-4e4a-8769-89d32ae80b32"
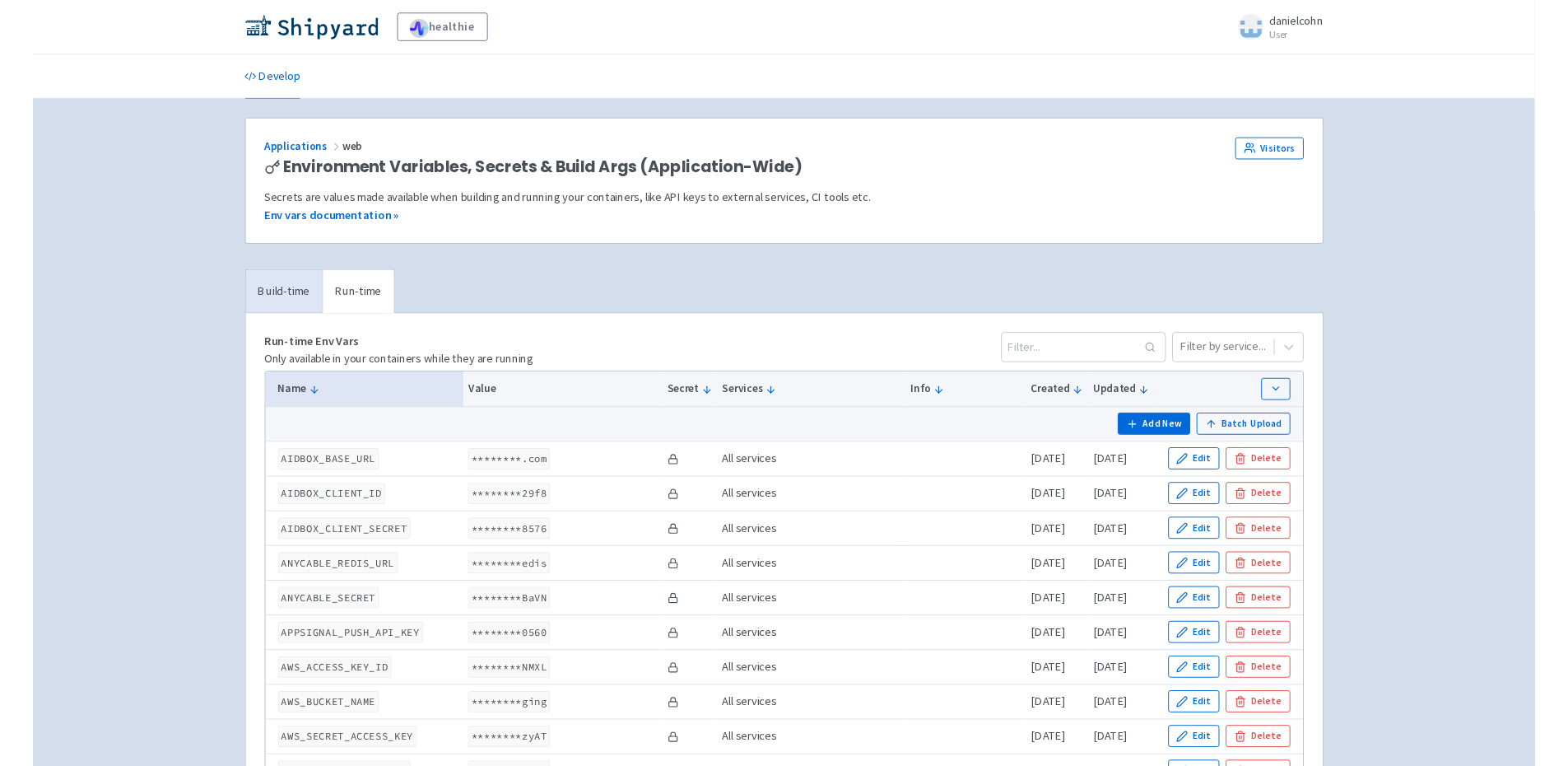
scroll to position [0, 34]
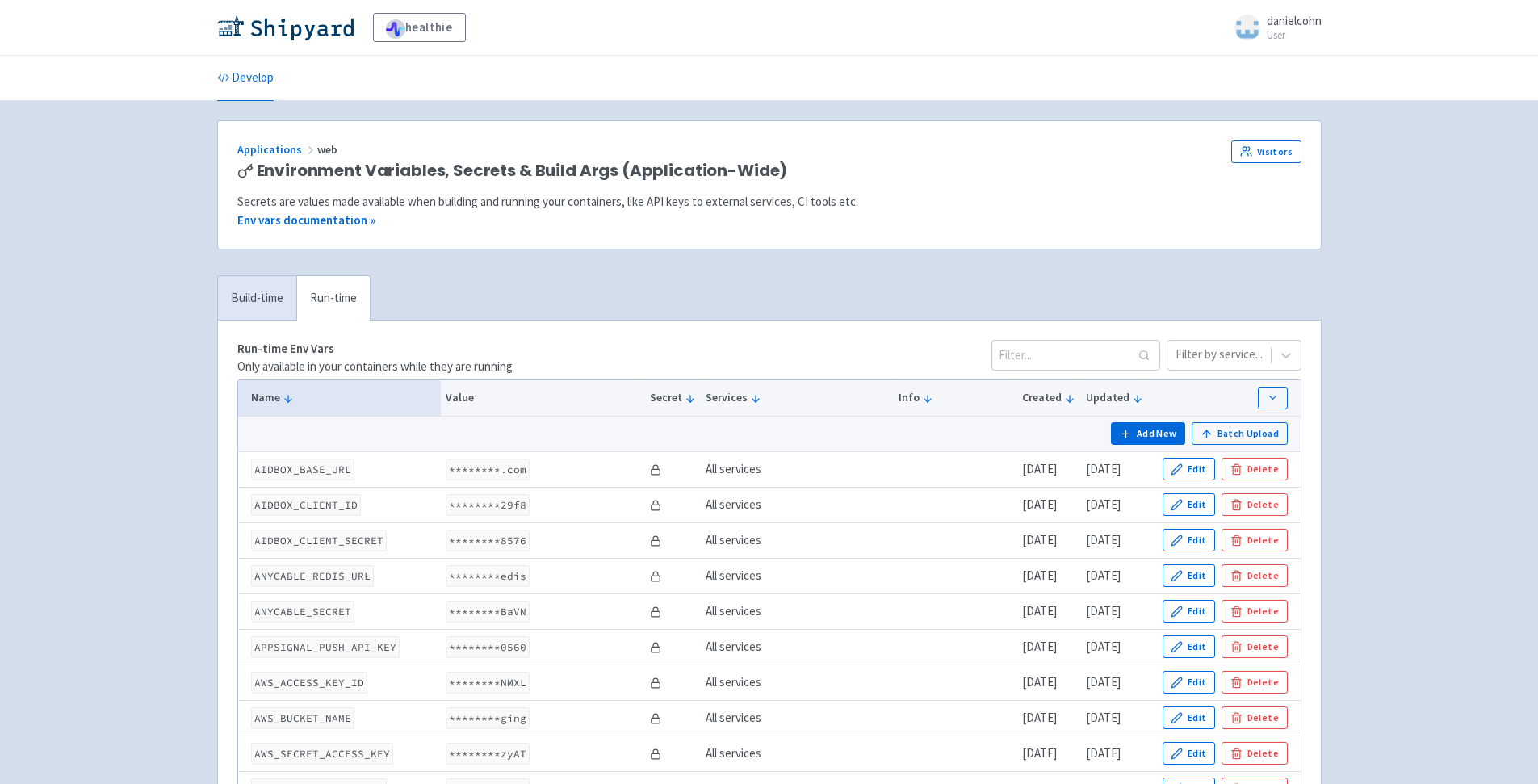
drag, startPoint x: 1211, startPoint y: 396, endPoint x: 1348, endPoint y: 380, distance: 137.9
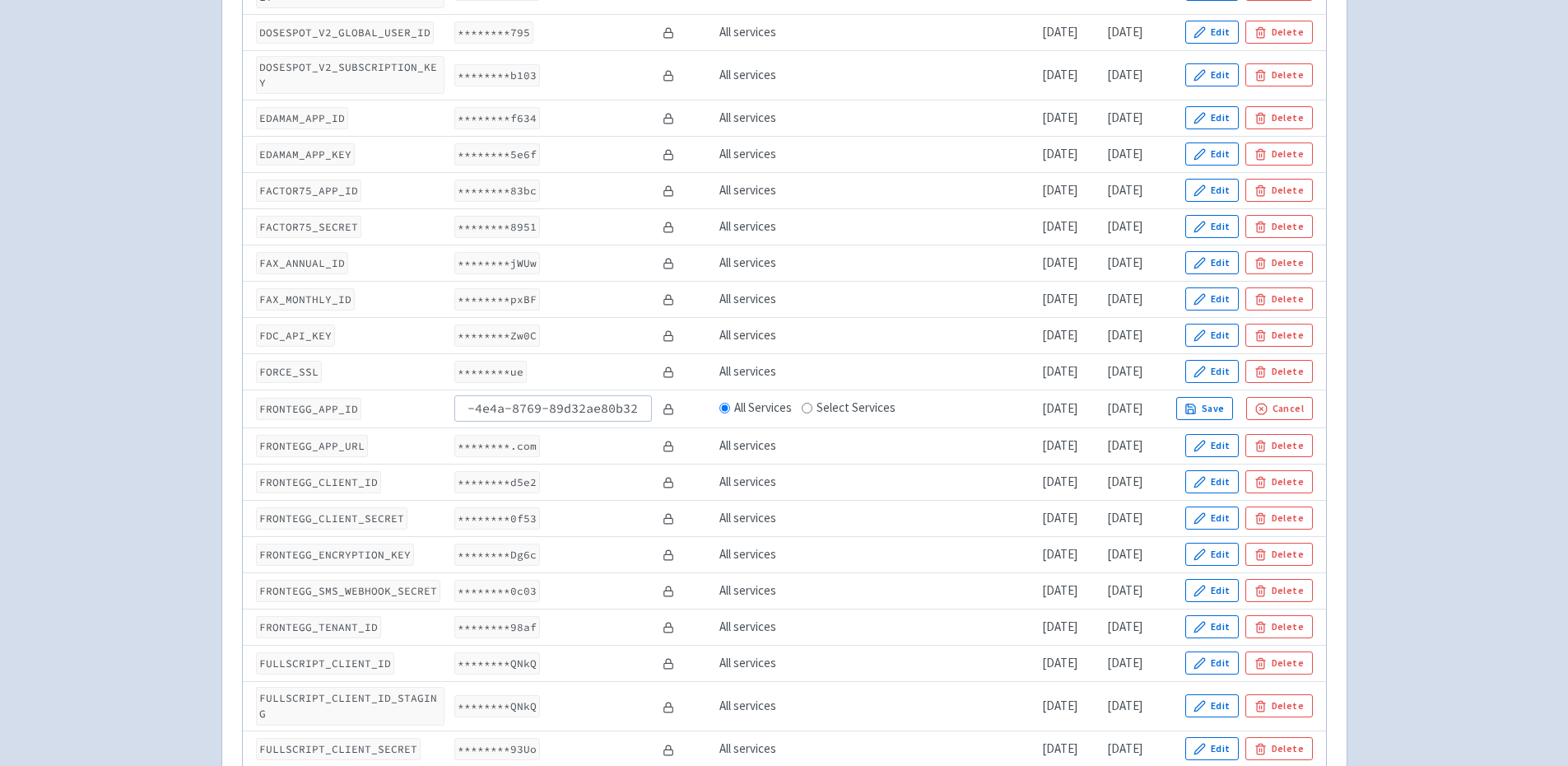
scroll to position [0, 98]
click at [376, 389] on td "FRONTEGG_APP_ID" at bounding box center [346, 408] width 207 height 38
click at [1195, 404] on icon "button" at bounding box center [1191, 409] width 9 height 9
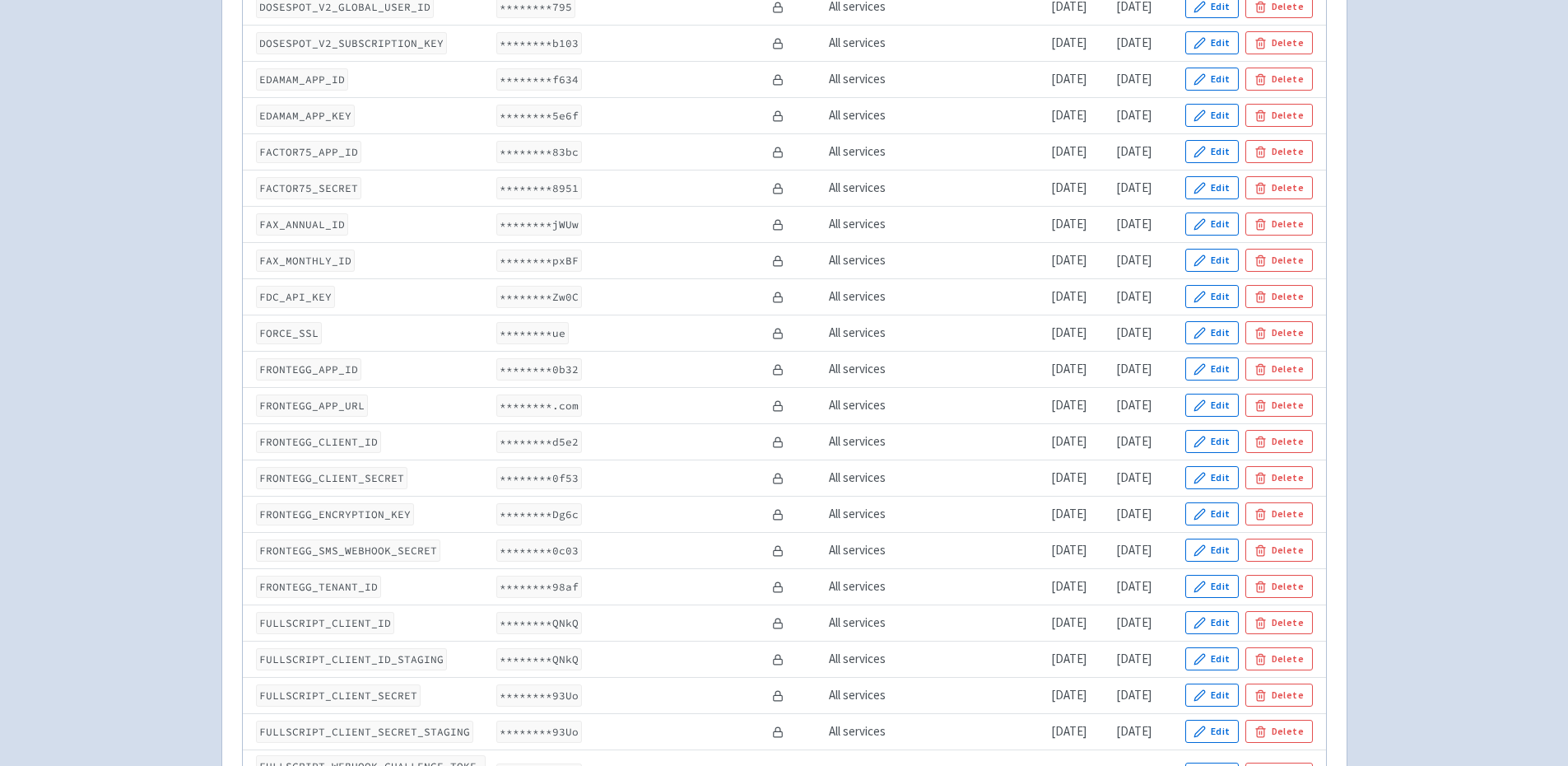
drag, startPoint x: 118, startPoint y: 114, endPoint x: 40, endPoint y: 11, distance: 129.2
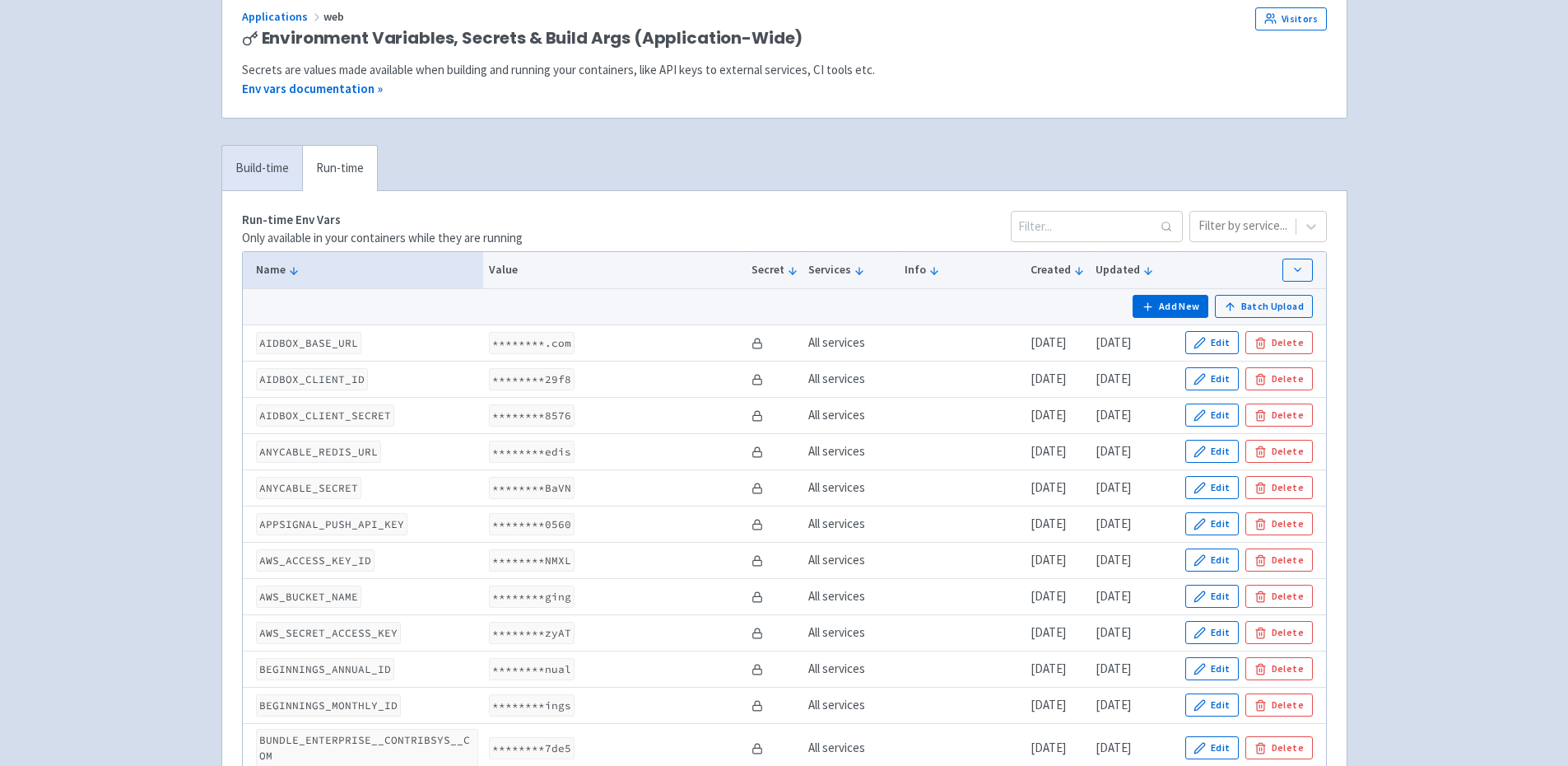
scroll to position [1608, 0]
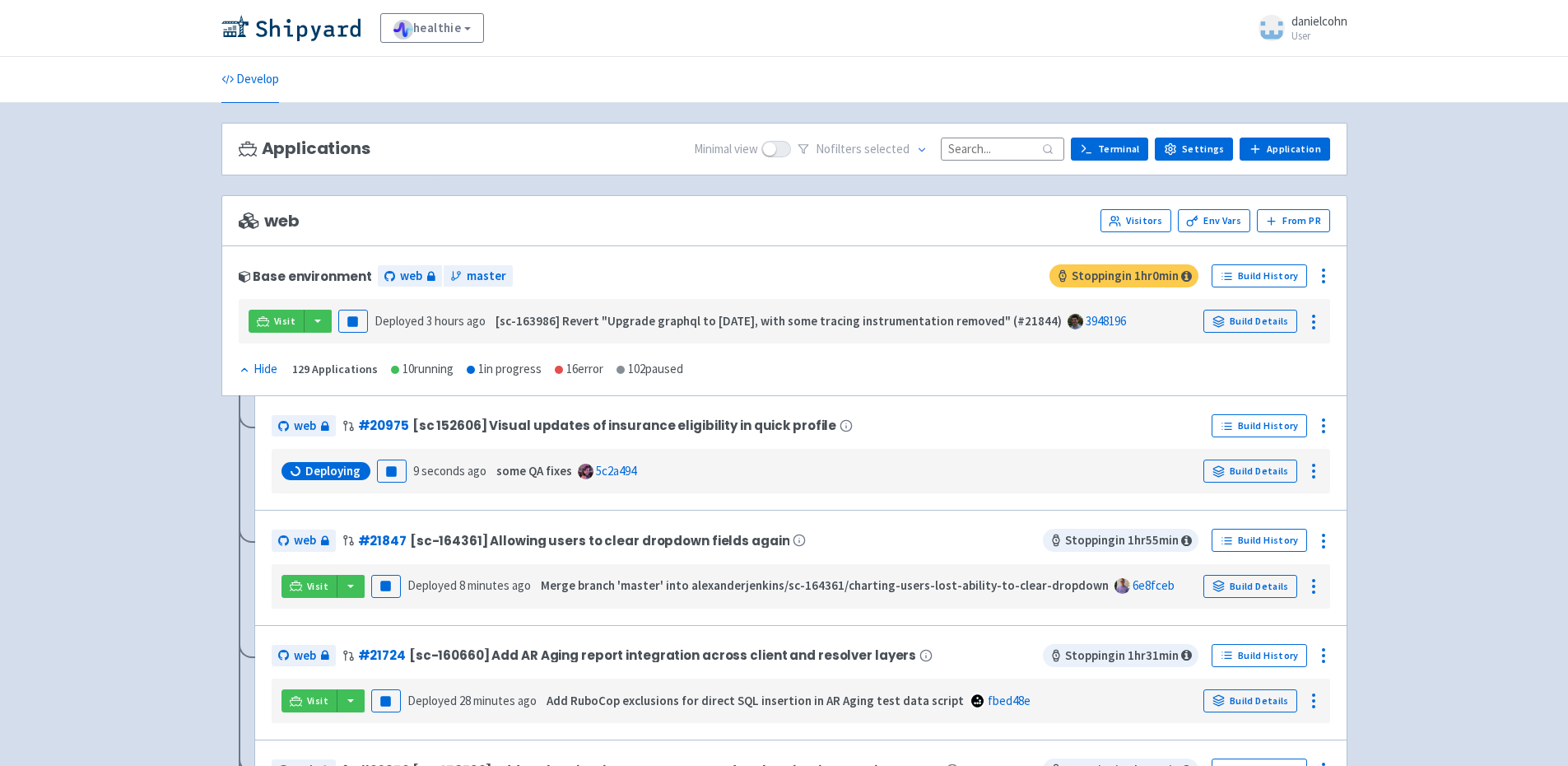
click at [996, 135] on div "Applications Minimal view No filter s selected Terminal Settings Application Te…" at bounding box center [784, 150] width 1126 height 53
click at [992, 140] on input at bounding box center [1002, 149] width 124 height 22
paste input "[PERSON_NAME]/sc-158732/add-authentication-settings-and-intialize"
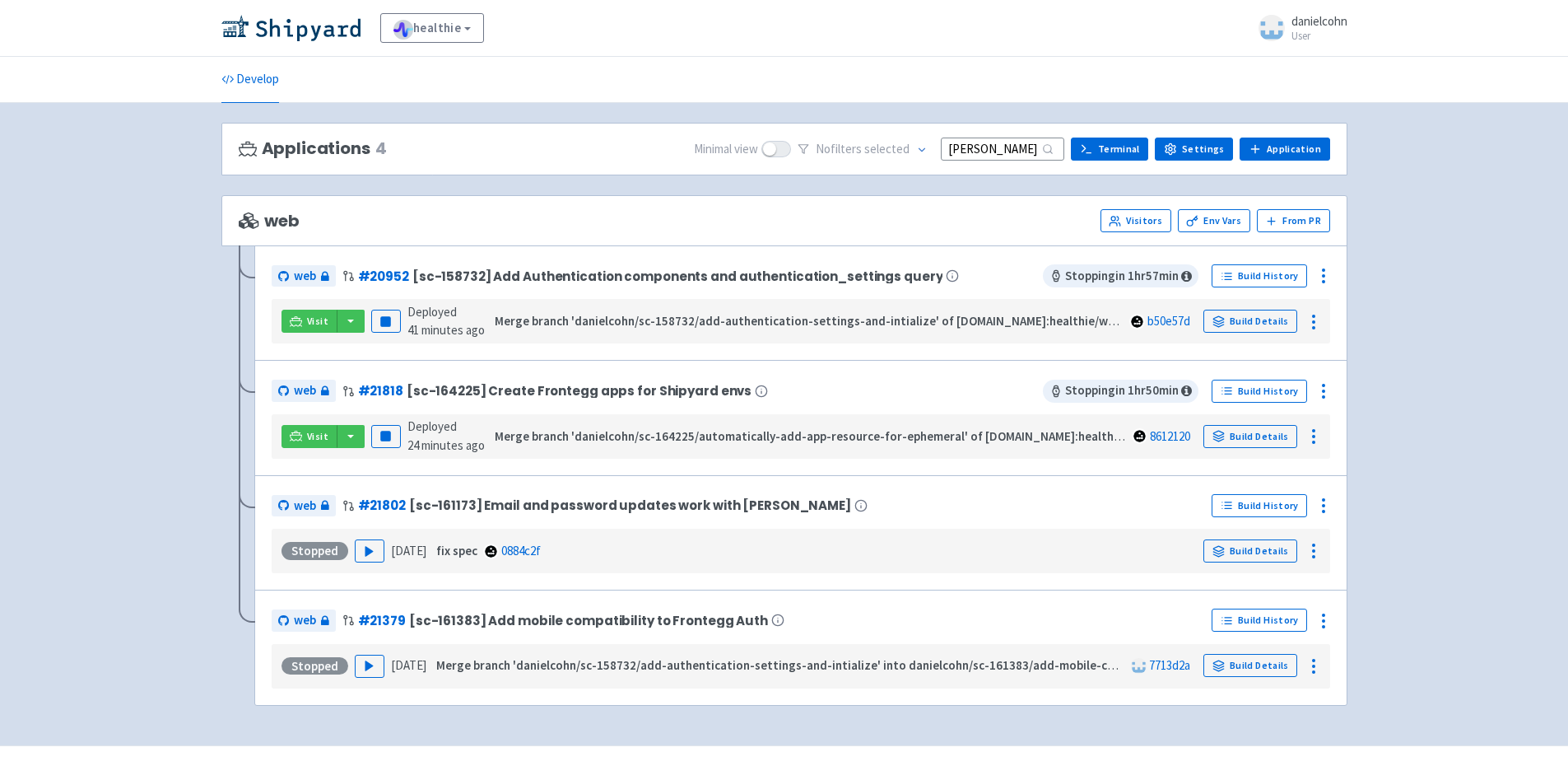
scroll to position [0, 241]
type input "[PERSON_NAME]/sc-158732/add-authentication-settings-and-intialize"
click at [1259, 327] on link "Build Details" at bounding box center [1250, 321] width 94 height 23
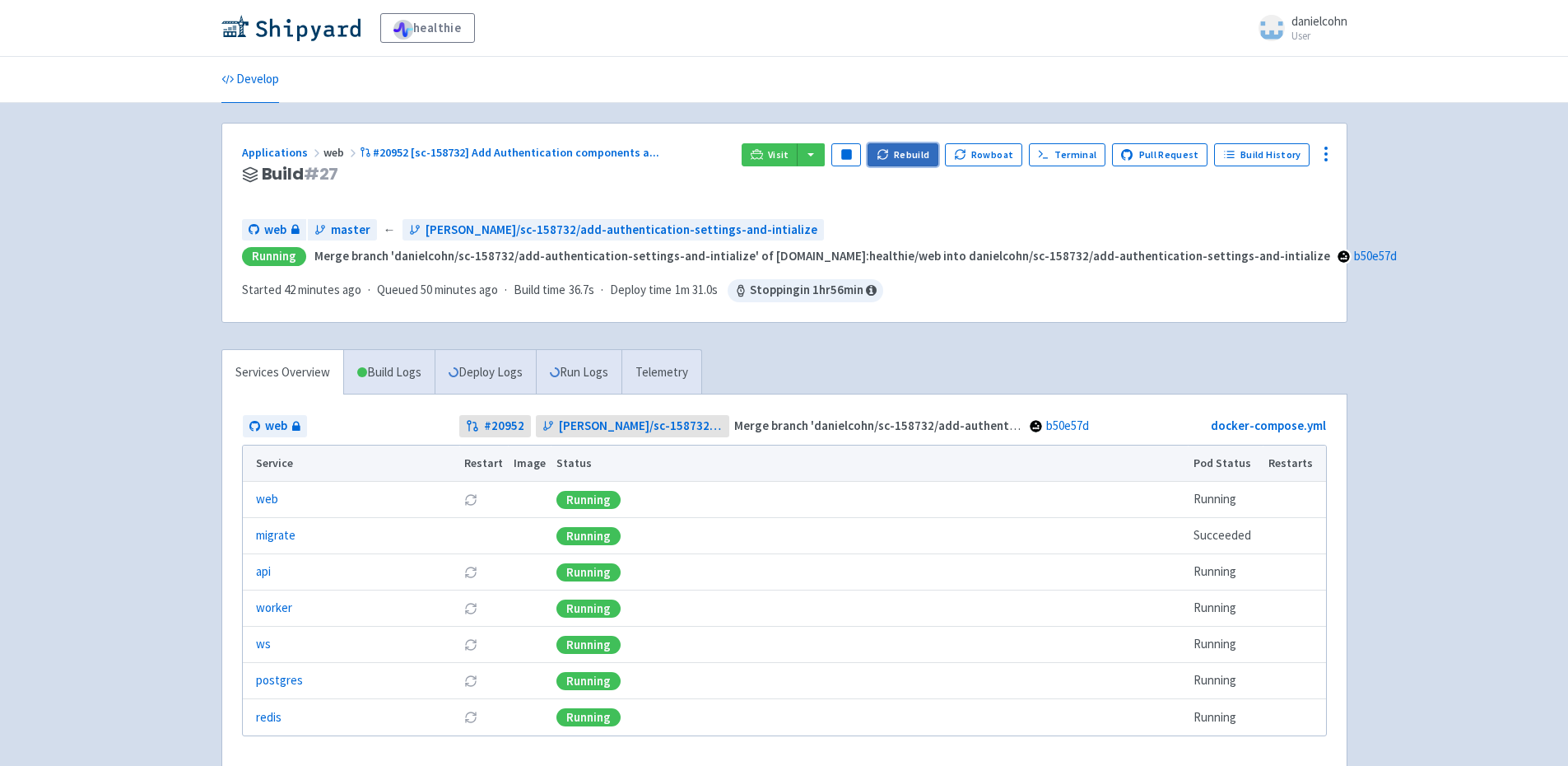
click at [901, 158] on button "Rebuild" at bounding box center [902, 154] width 71 height 23
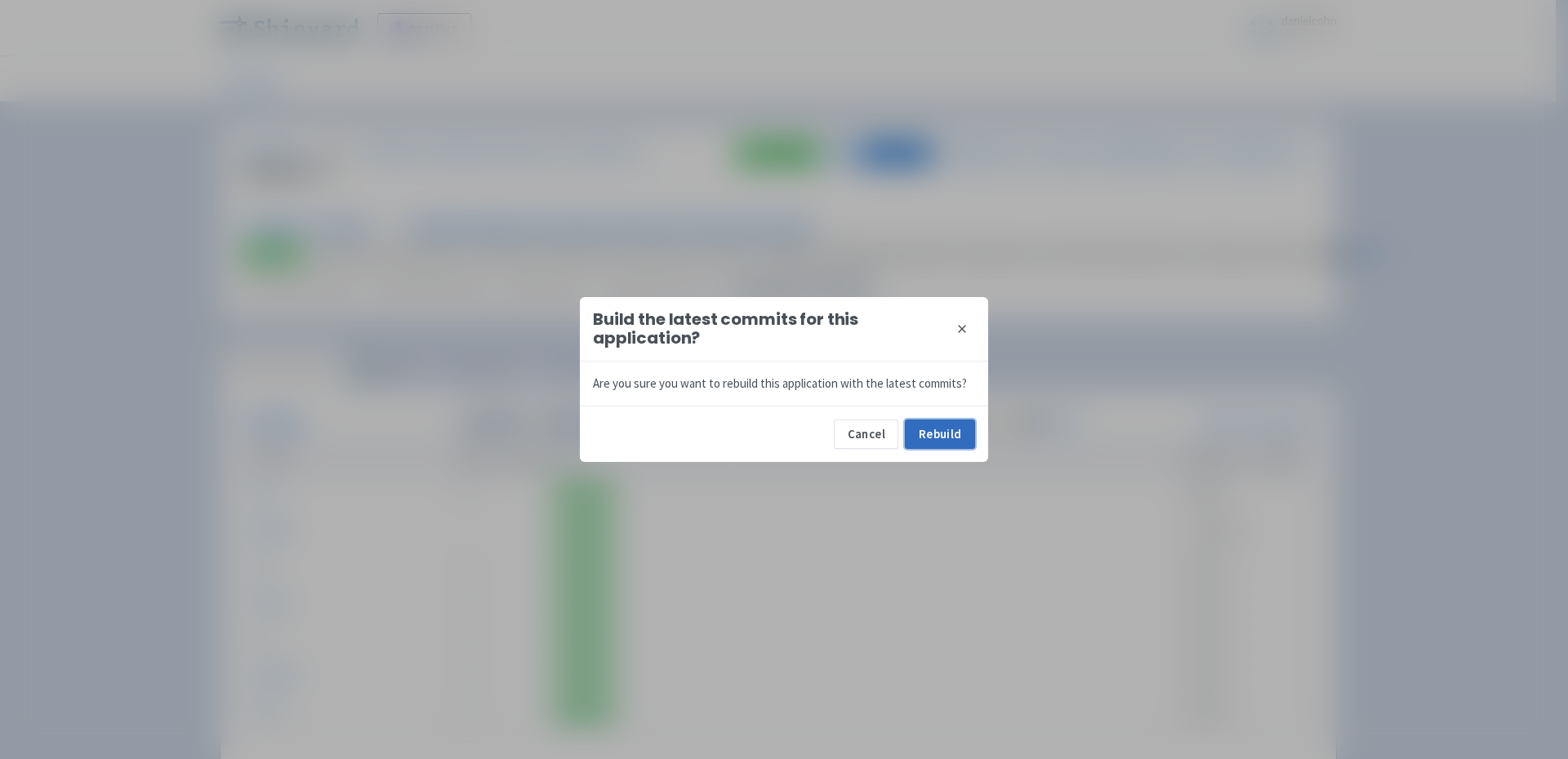
click at [954, 428] on button "Rebuild" at bounding box center [940, 434] width 70 height 29
